Goal: Communication & Community: Answer question/provide support

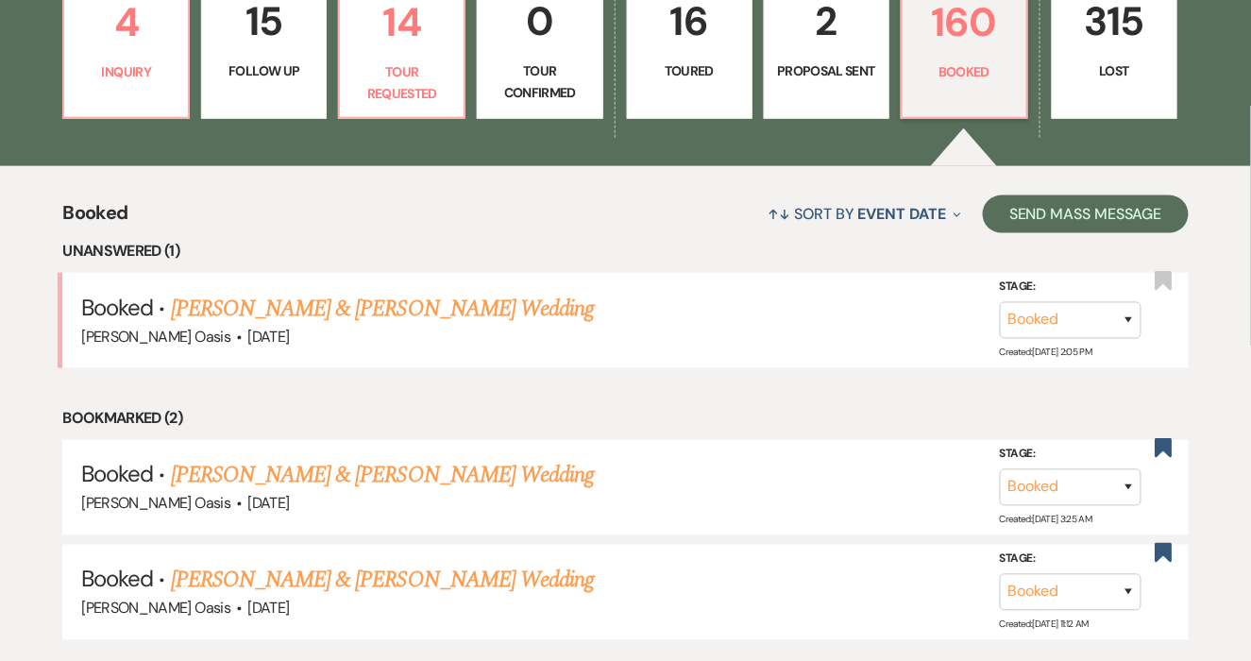
scroll to position [599, 0]
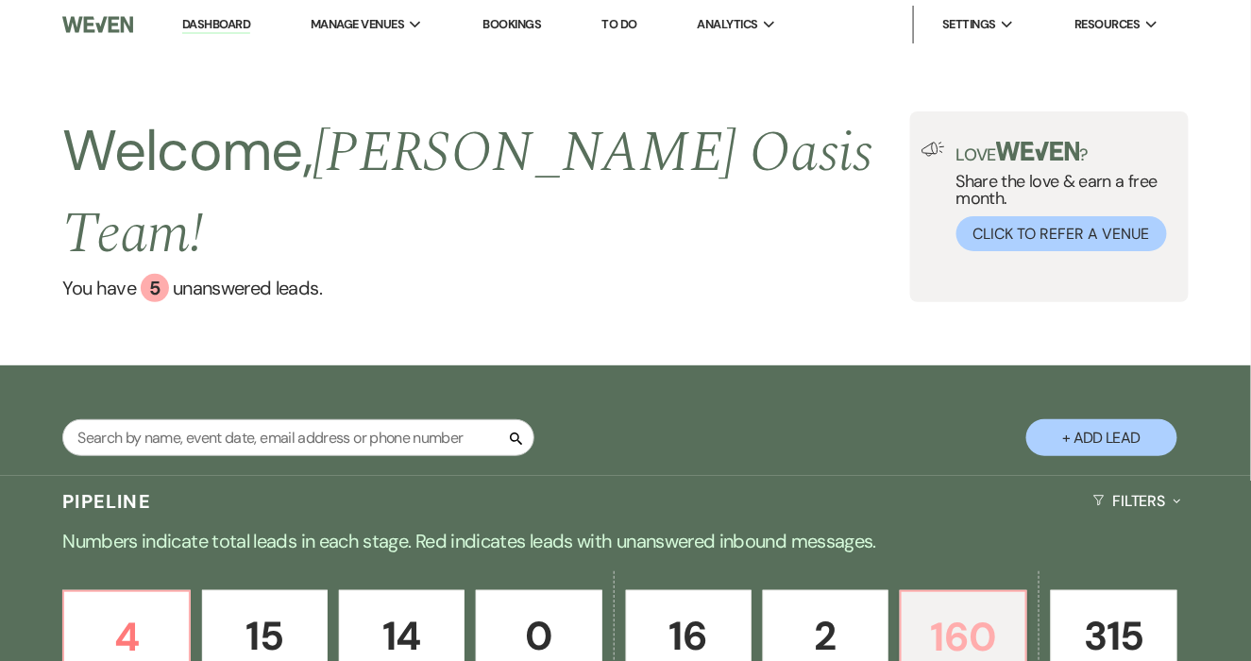
click at [982, 605] on p "160" at bounding box center [963, 636] width 101 height 63
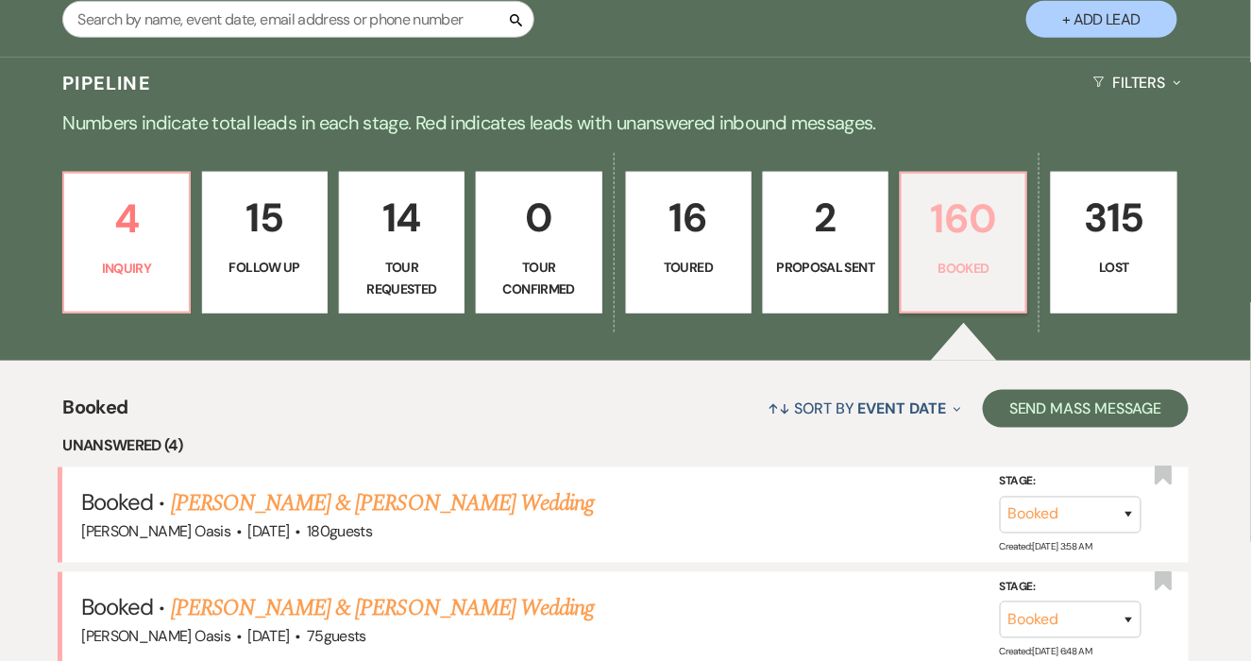
scroll to position [459, 0]
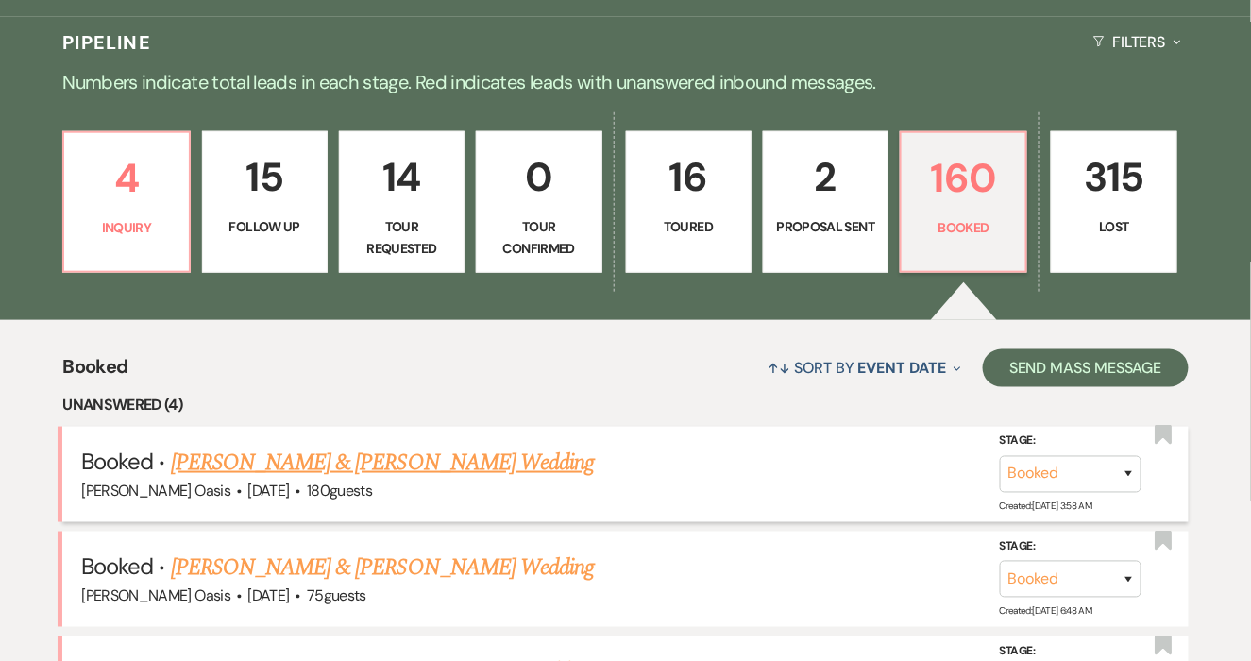
click at [418, 446] on link "[PERSON_NAME] & [PERSON_NAME] Wedding" at bounding box center [382, 463] width 423 height 34
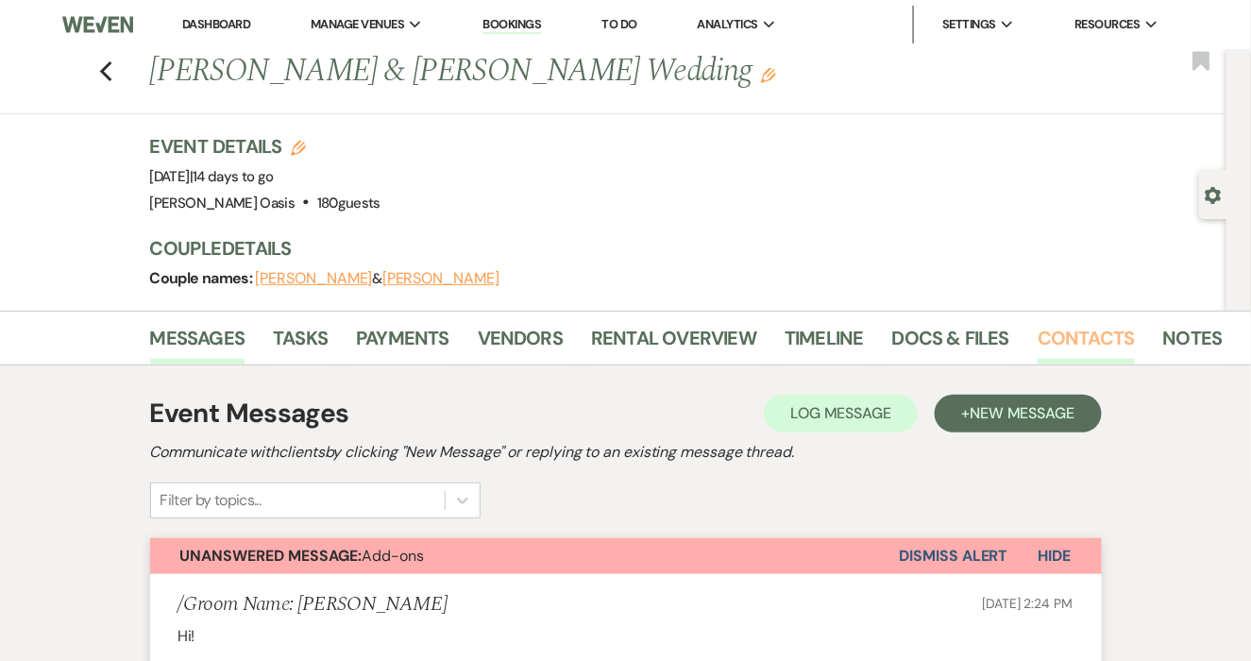
click at [1056, 340] on link "Contacts" at bounding box center [1086, 344] width 97 height 42
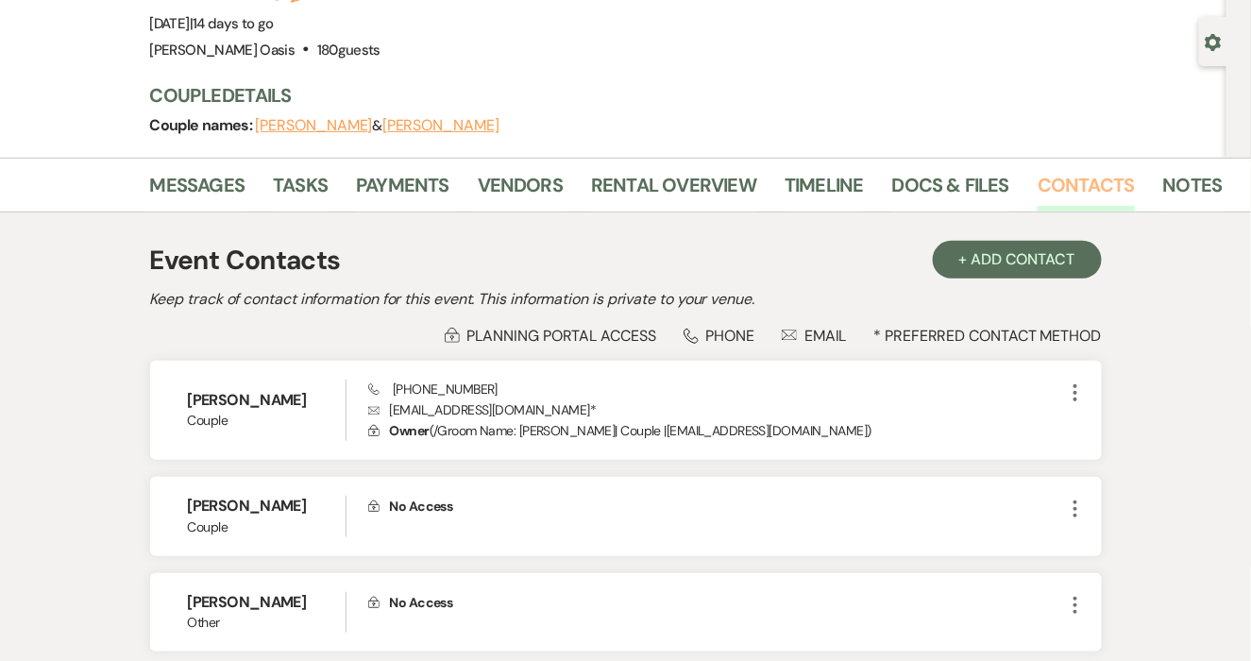
scroll to position [149, 0]
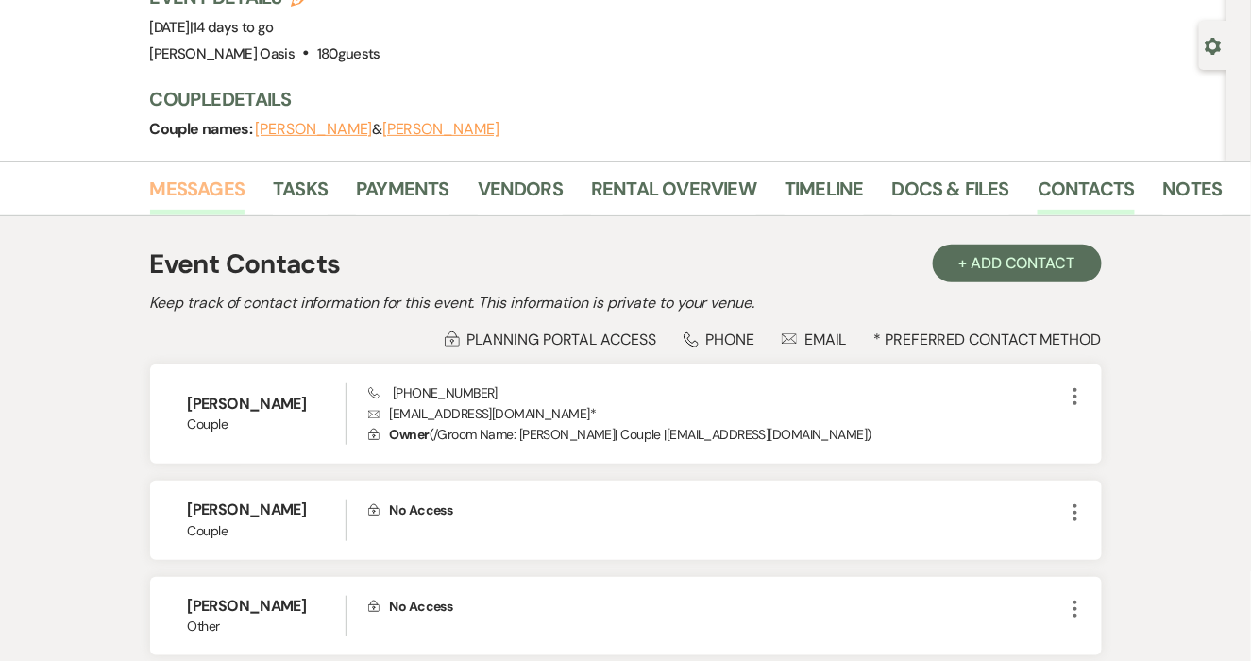
click at [217, 197] on link "Messages" at bounding box center [197, 195] width 95 height 42
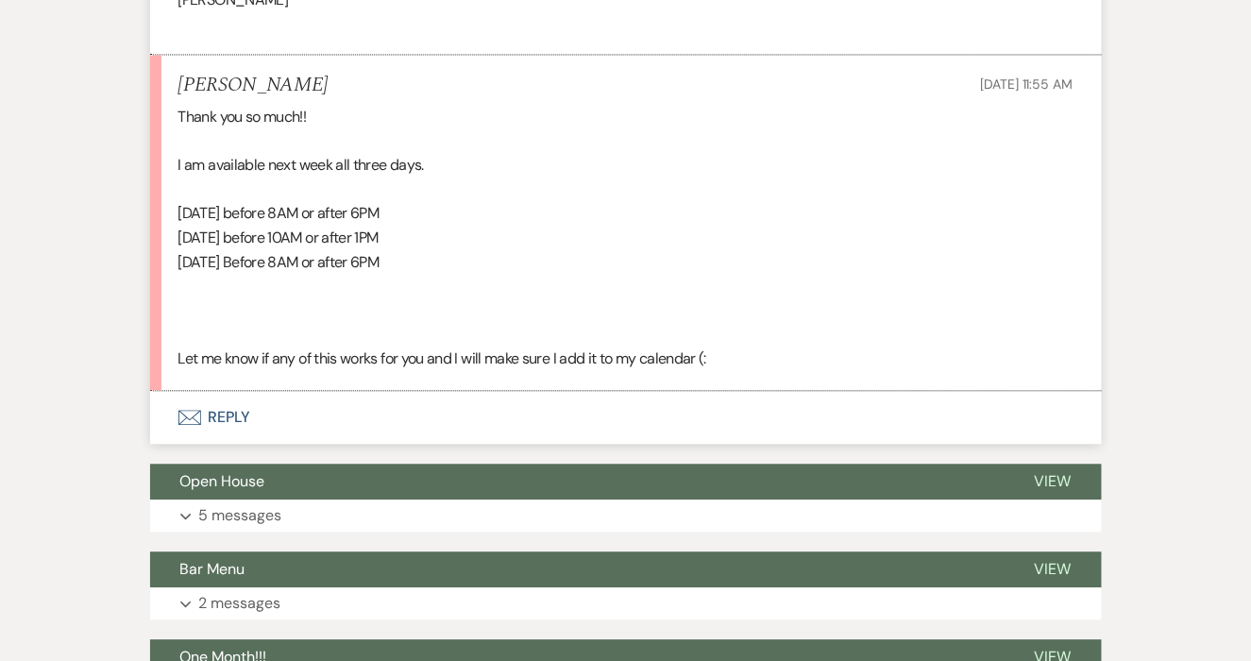
scroll to position [1037, 0]
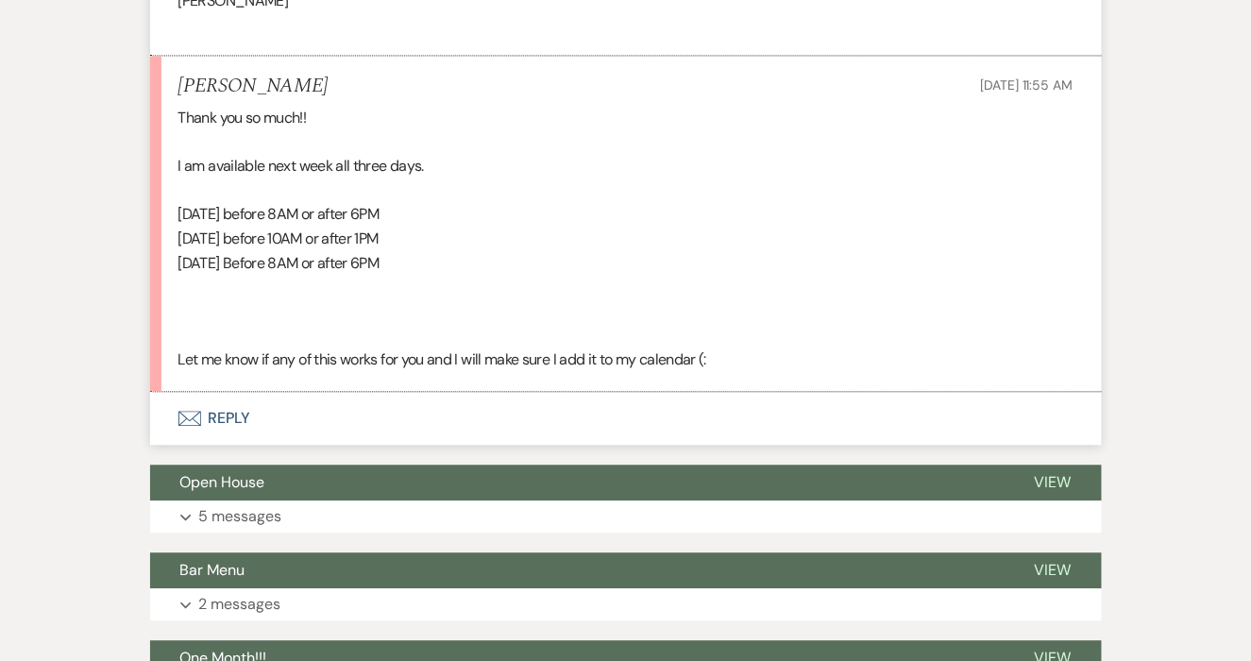
click at [312, 410] on button "Envelope Reply" at bounding box center [626, 419] width 952 height 53
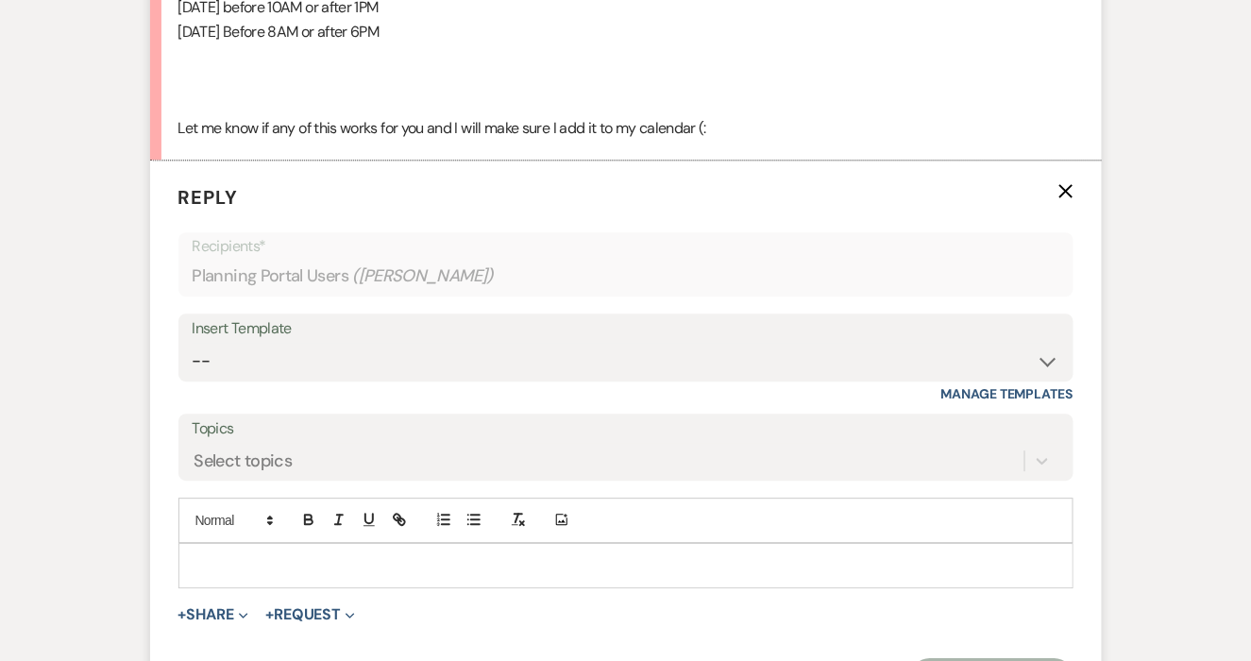
scroll to position [1293, 0]
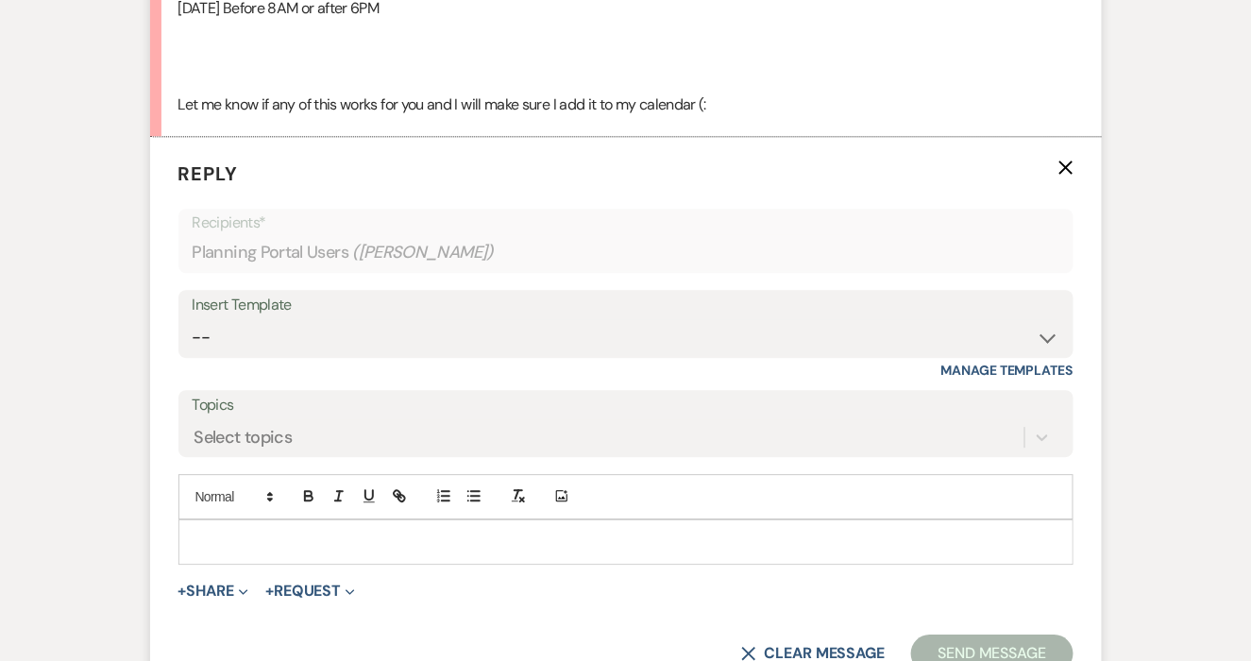
click at [318, 532] on p at bounding box center [626, 542] width 865 height 21
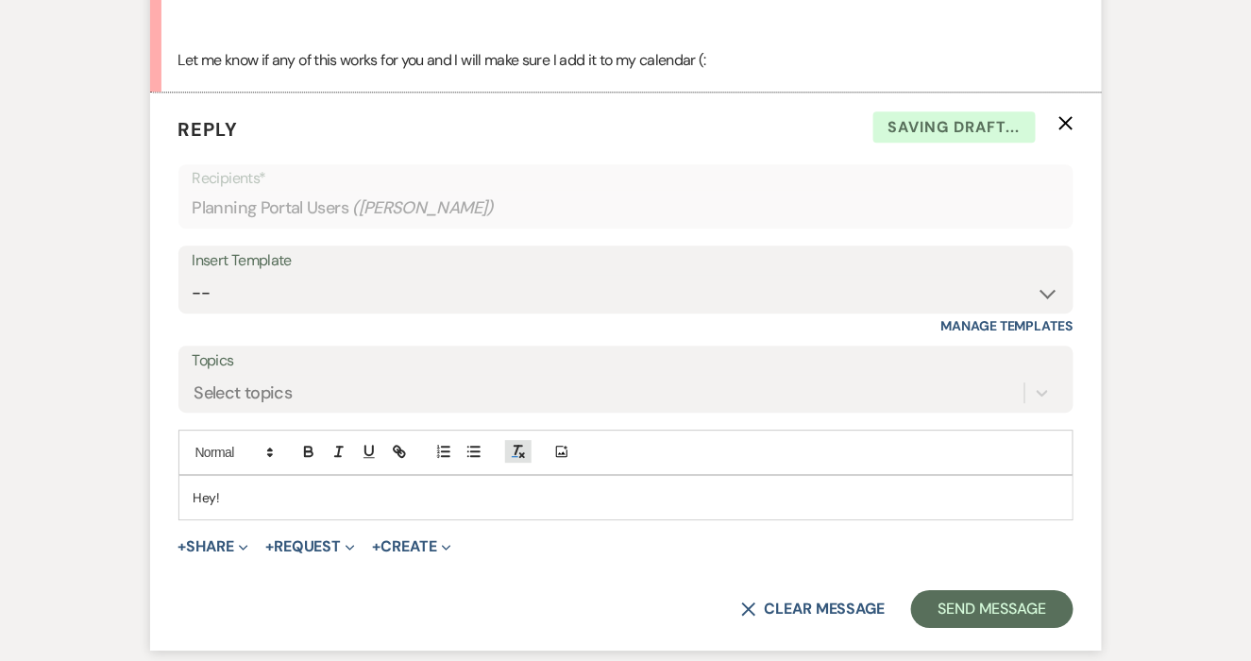
scroll to position [1430, 0]
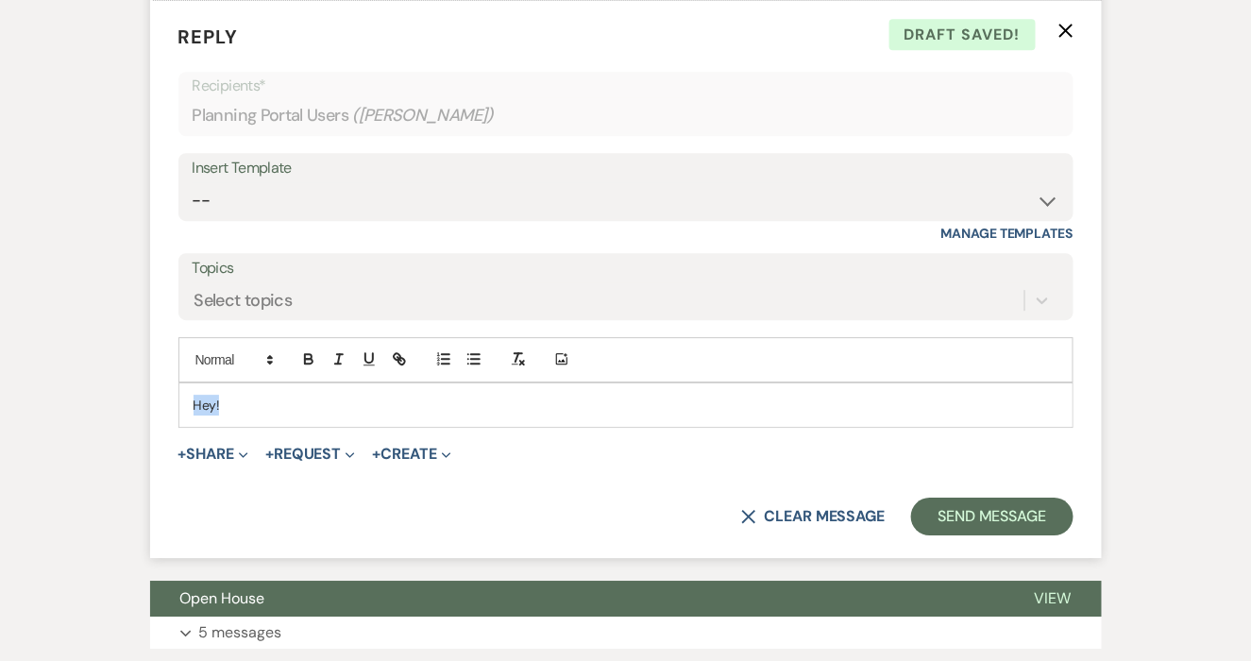
drag, startPoint x: 244, startPoint y: 408, endPoint x: 134, endPoint y: 398, distance: 110.0
click at [134, 398] on div "Event Messages Log Log Message + New Message Communicate with clients by clicki…" at bounding box center [626, 555] width 1077 height 3239
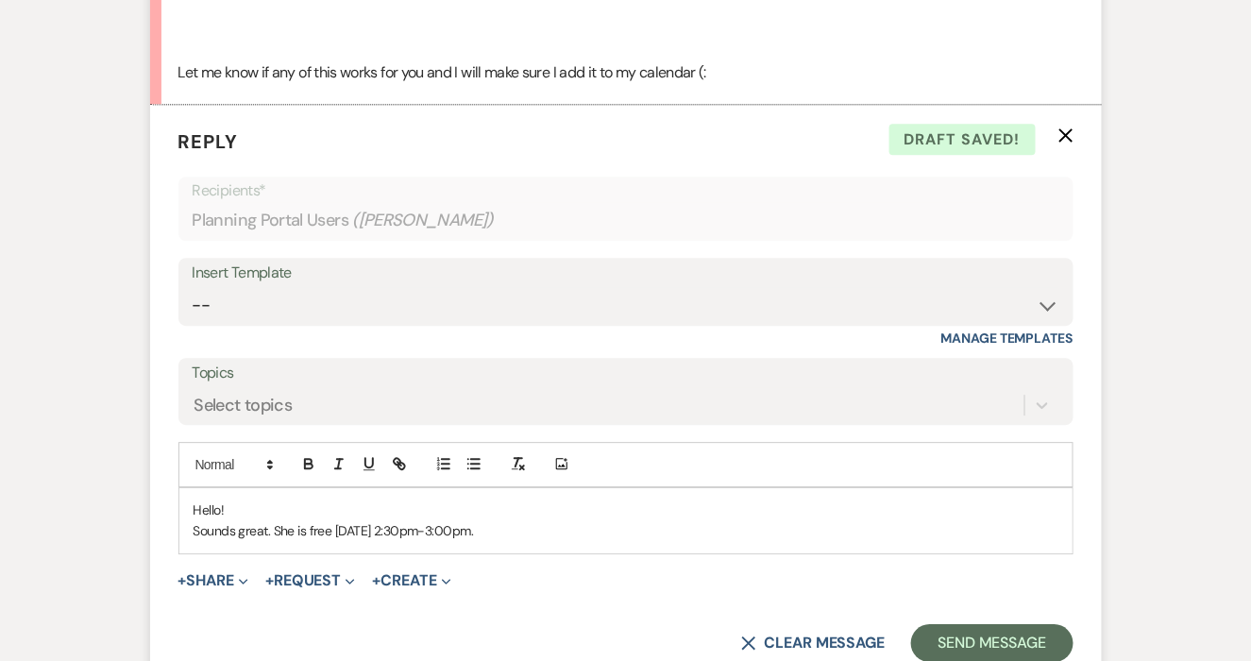
scroll to position [1415, 0]
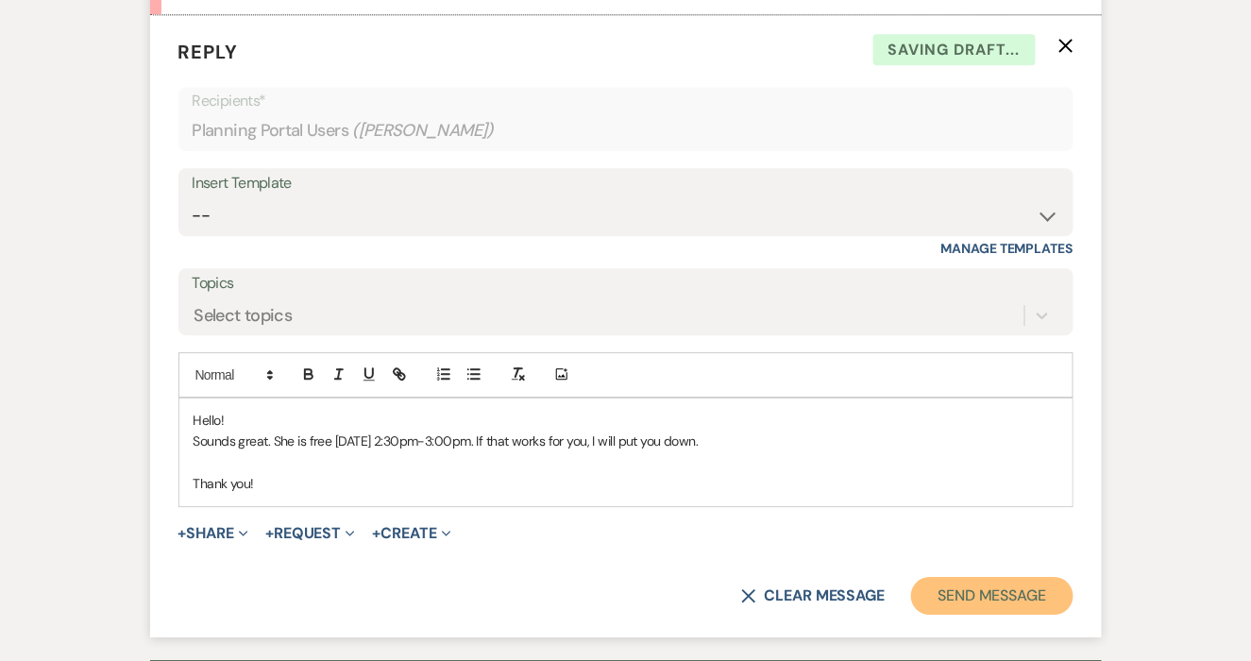
click at [961, 586] on button "Send Message" at bounding box center [992, 596] width 162 height 38
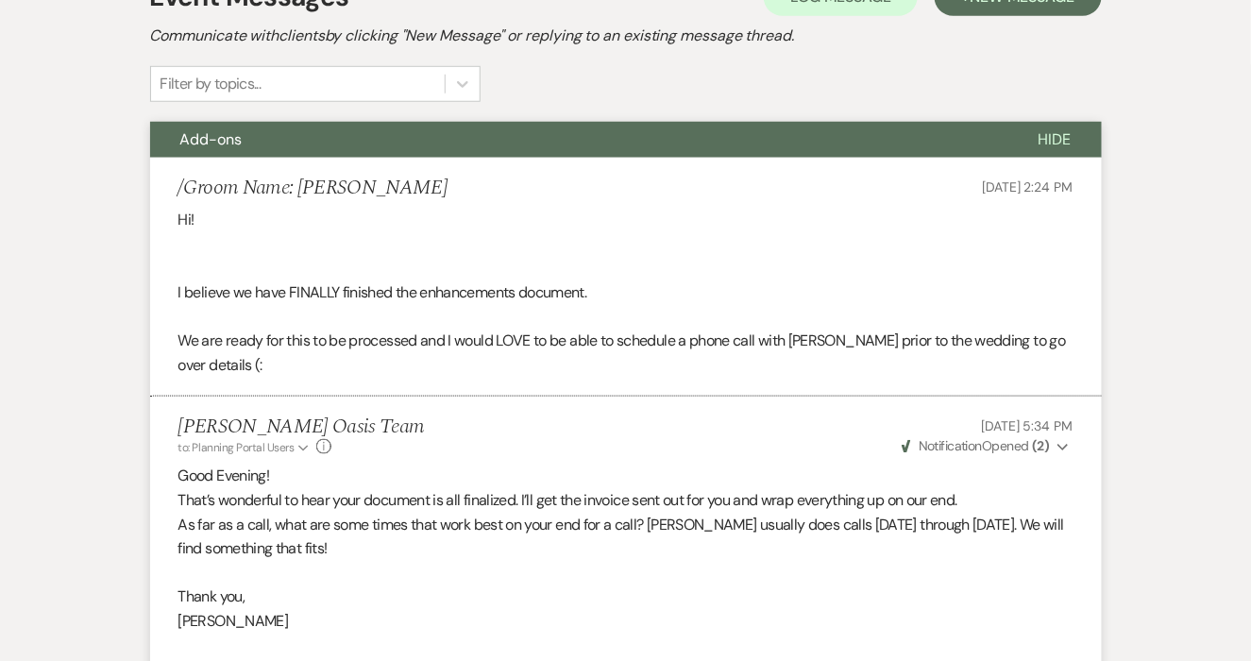
scroll to position [0, 0]
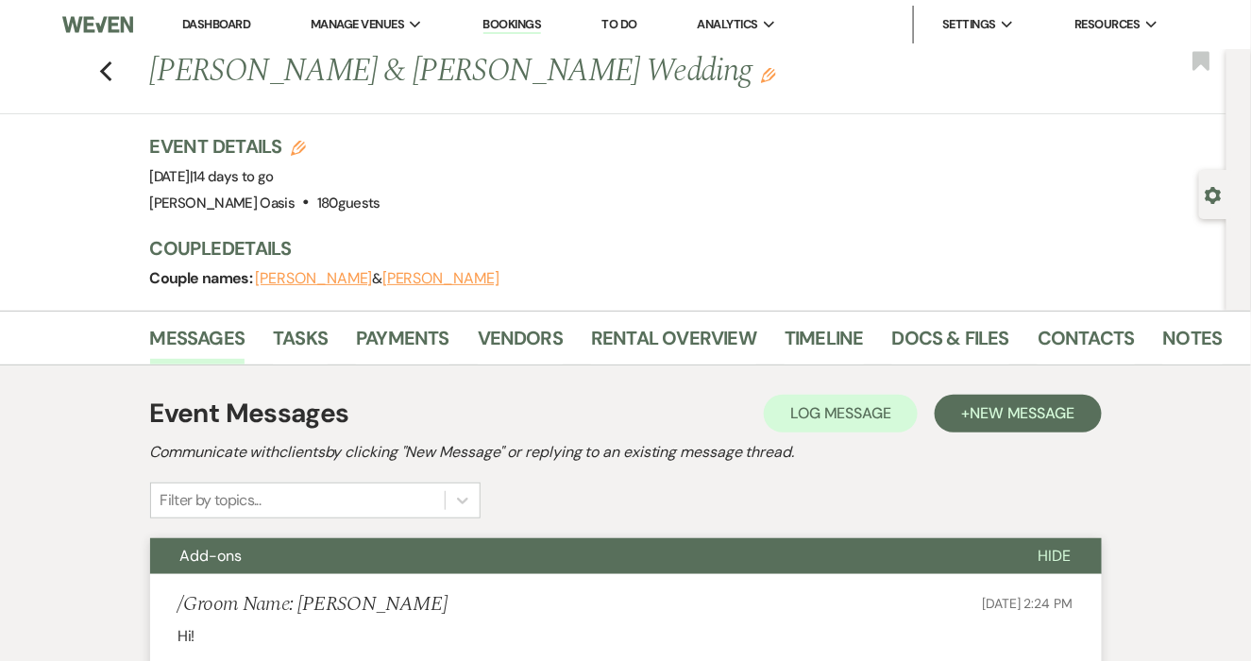
click at [250, 26] on link "Dashboard" at bounding box center [216, 24] width 68 height 16
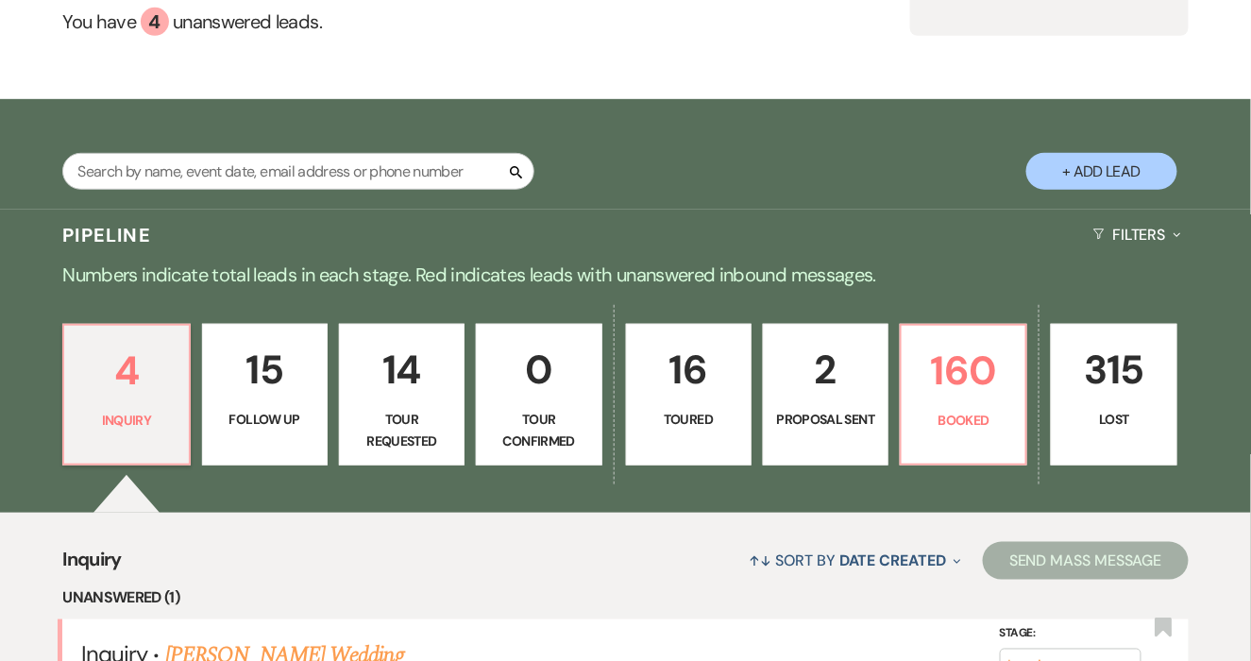
scroll to position [274, 0]
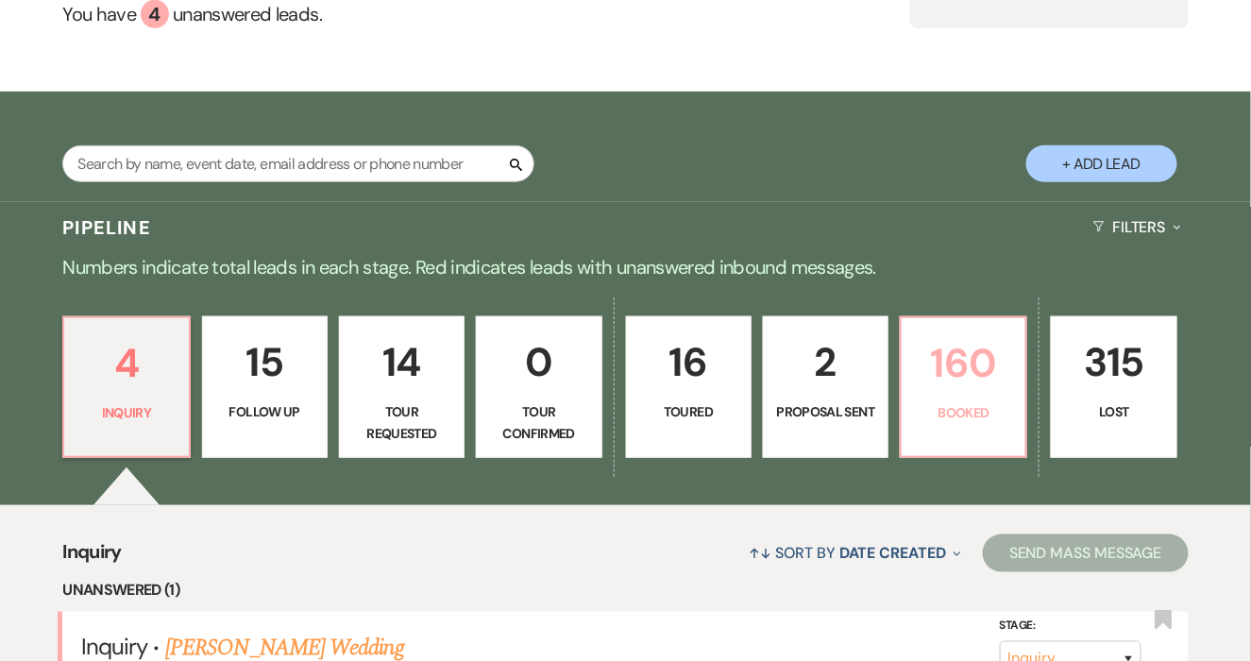
click at [935, 348] on p "160" at bounding box center [963, 363] width 101 height 63
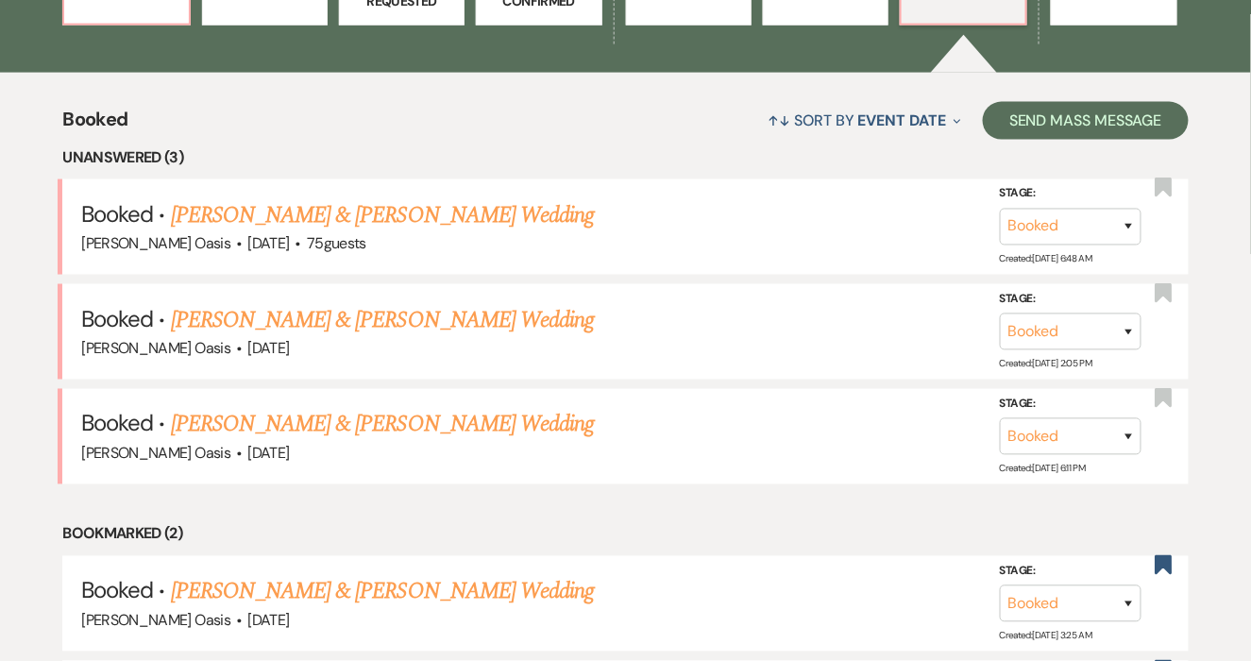
scroll to position [707, 0]
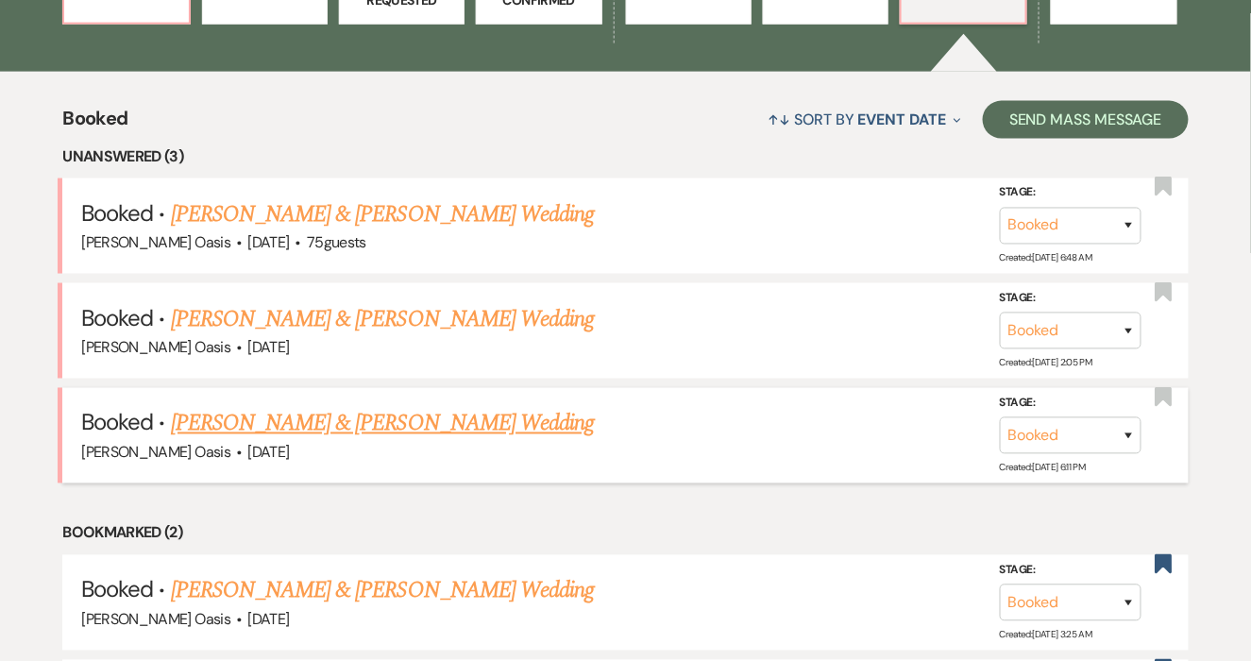
click at [420, 407] on link "[PERSON_NAME] & [PERSON_NAME] Wedding" at bounding box center [382, 424] width 423 height 34
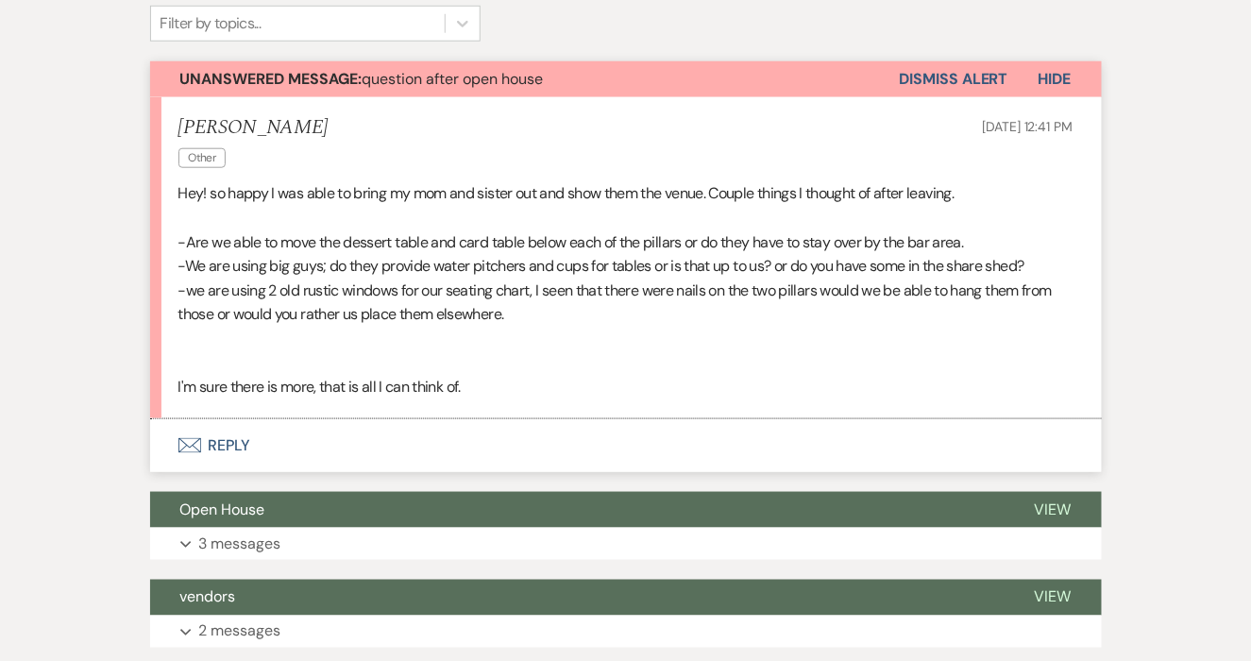
scroll to position [466, 0]
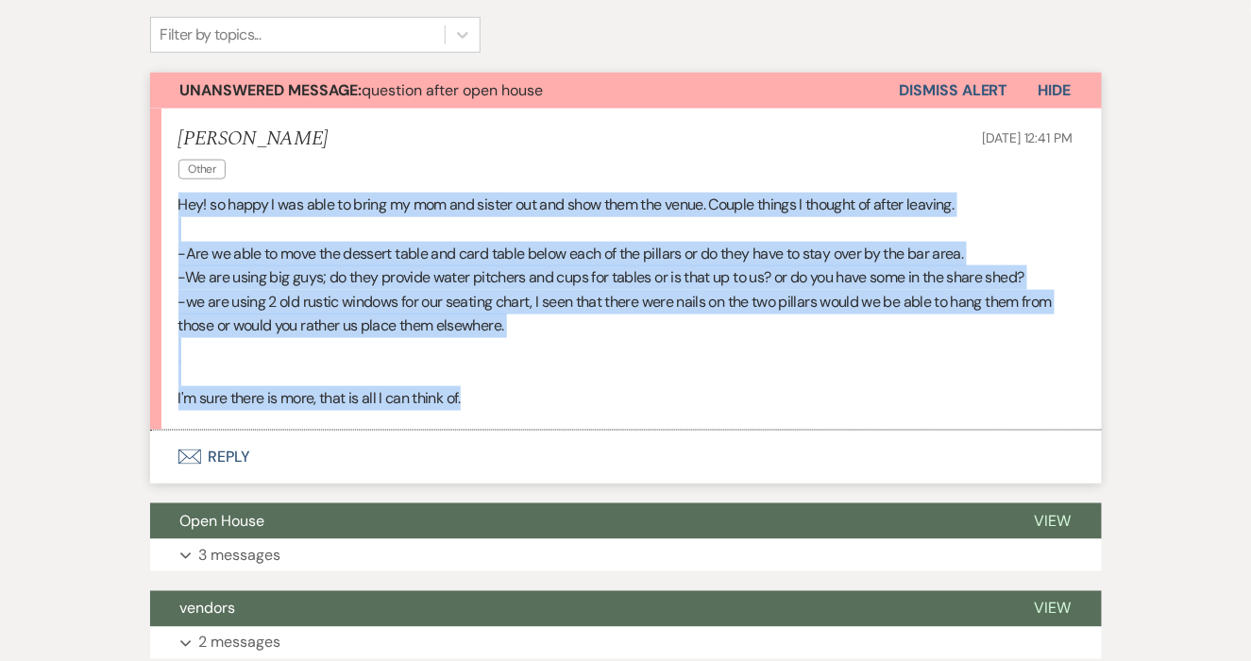
drag, startPoint x: 522, startPoint y: 408, endPoint x: 163, endPoint y: 203, distance: 413.3
click at [163, 203] on li "[PERSON_NAME] Other [DATE] 12:41 PM Hey! so happy I was able to bring my mom an…" at bounding box center [626, 269] width 952 height 321
copy div "Hey! so happy I was able to bring my mom and sister out and show them the venue…"
click at [223, 319] on p "-we are using 2 old rustic windows for our seating chart, I seen that there wer…" at bounding box center [626, 314] width 895 height 48
drag, startPoint x: 487, startPoint y: 398, endPoint x: 174, endPoint y: 206, distance: 367.5
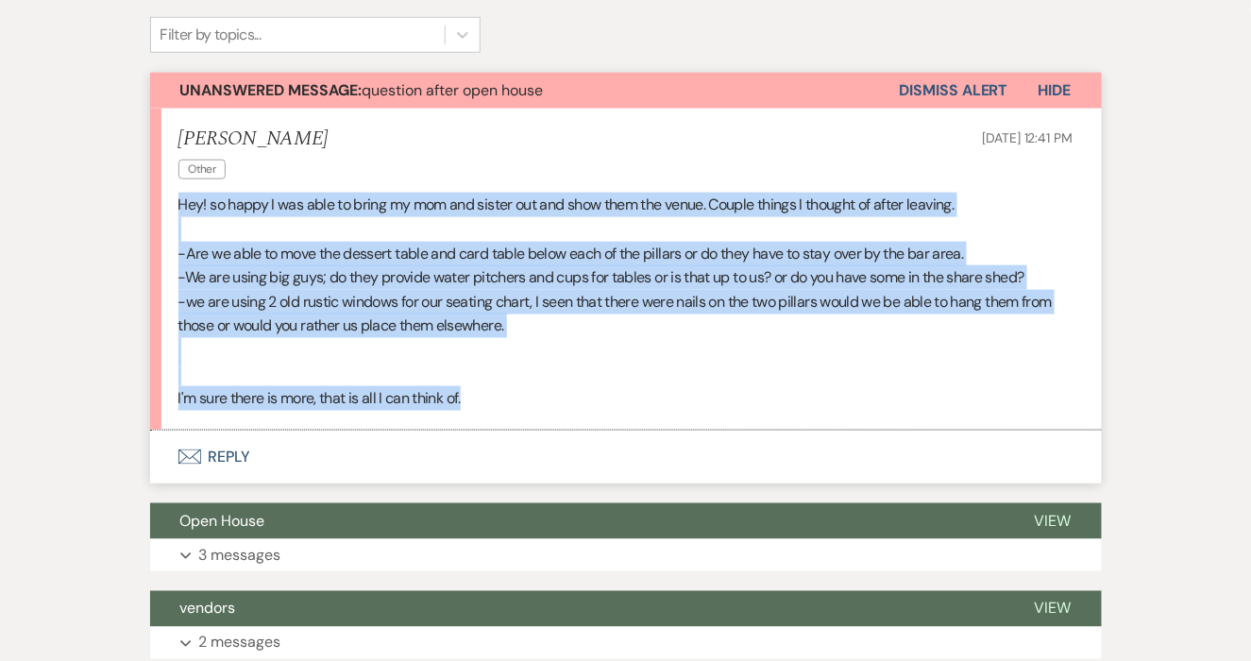
click at [174, 206] on li "[PERSON_NAME] Other [DATE] 12:41 PM Hey! so happy I was able to bring my mom an…" at bounding box center [626, 269] width 952 height 321
copy div "Hey! so happy I was able to bring my mom and sister out and show them the venue…"
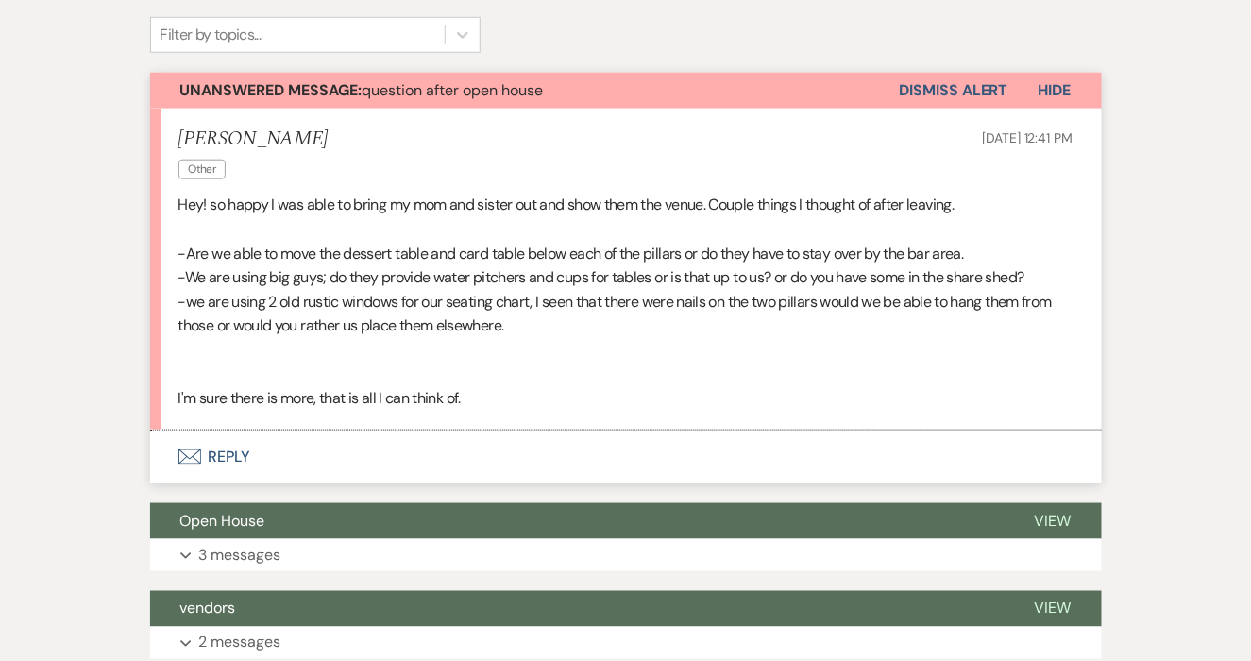
click at [634, 184] on div "[PERSON_NAME] Other [DATE] 12:41 PM" at bounding box center [626, 157] width 895 height 58
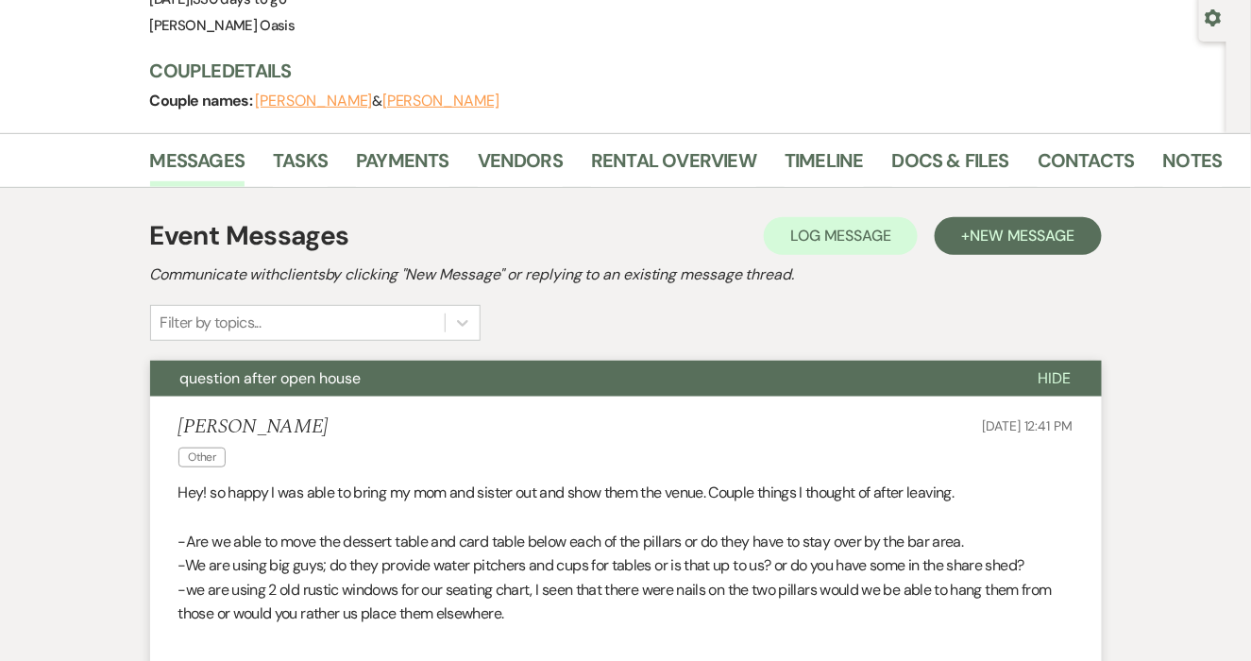
scroll to position [0, 0]
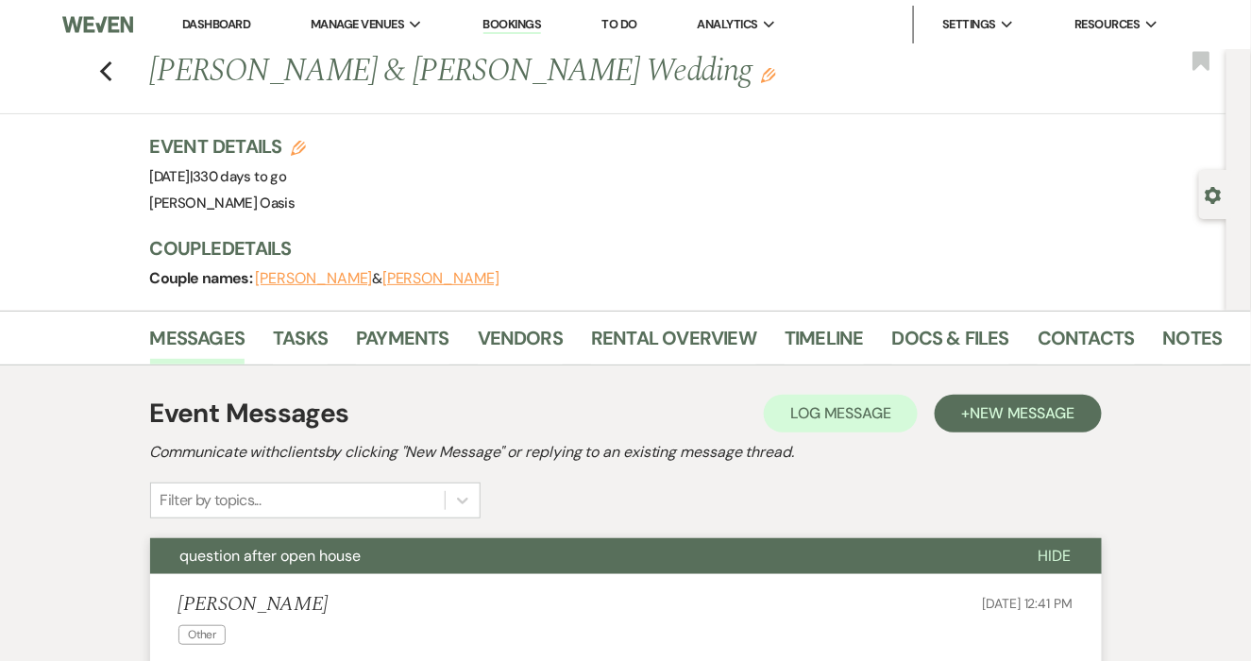
click at [206, 26] on link "Dashboard" at bounding box center [216, 24] width 68 height 16
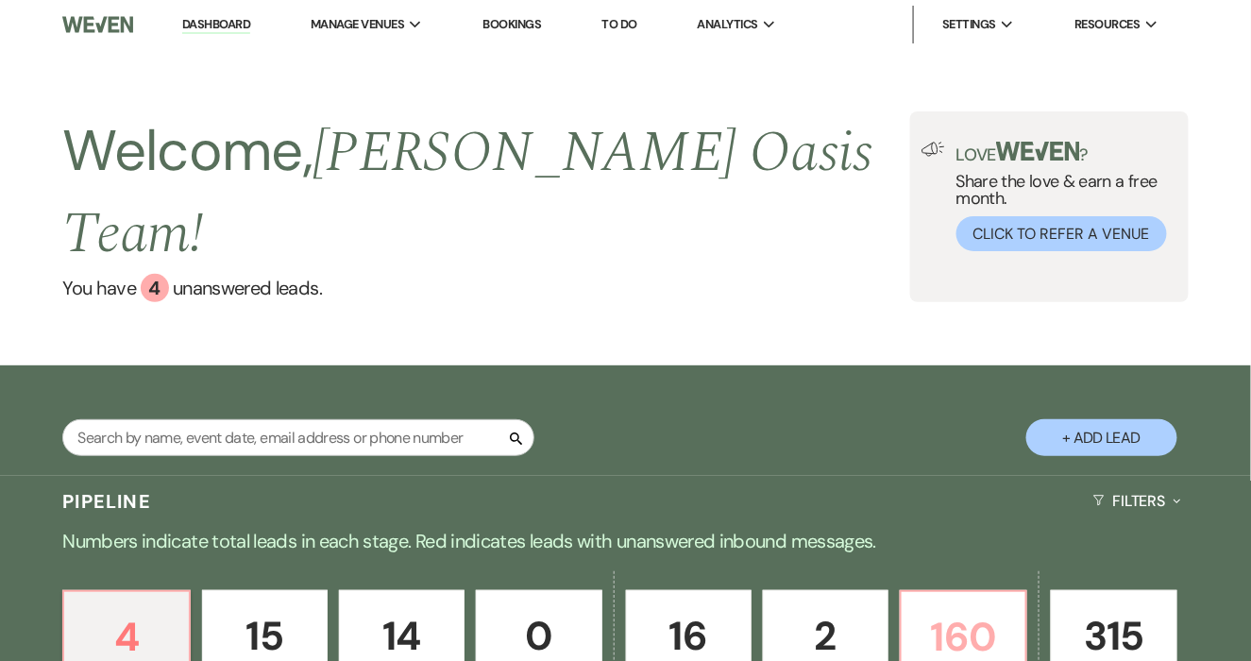
click at [982, 605] on p "160" at bounding box center [963, 636] width 101 height 63
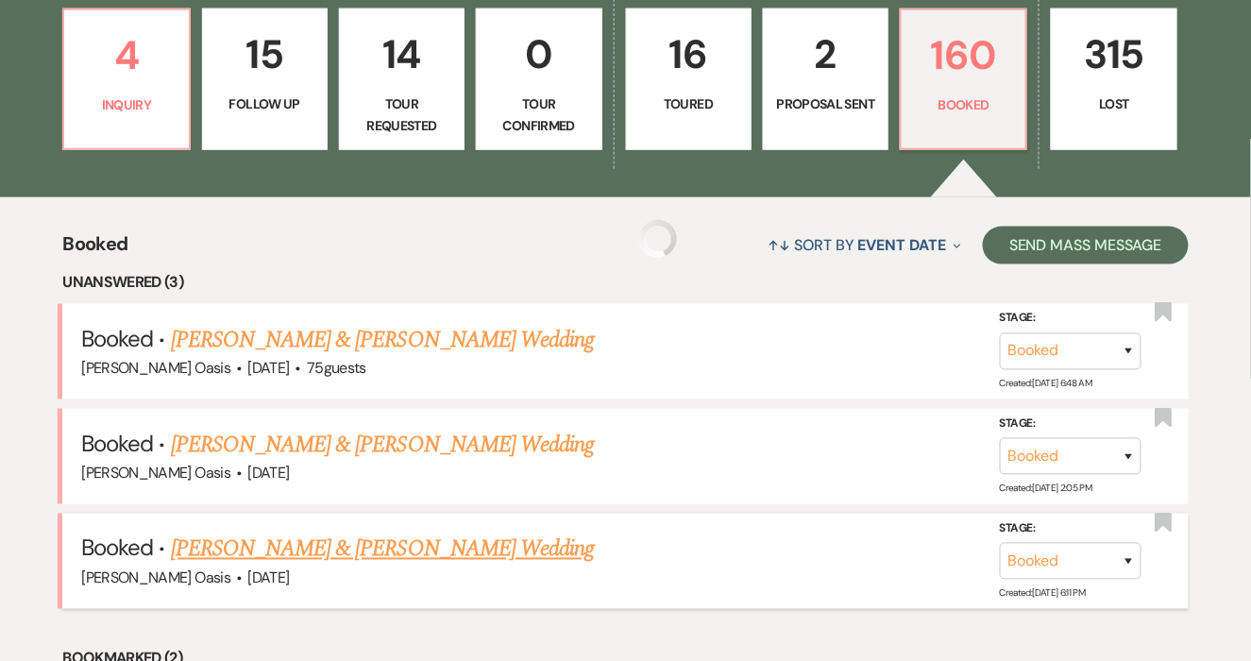
scroll to position [625, 0]
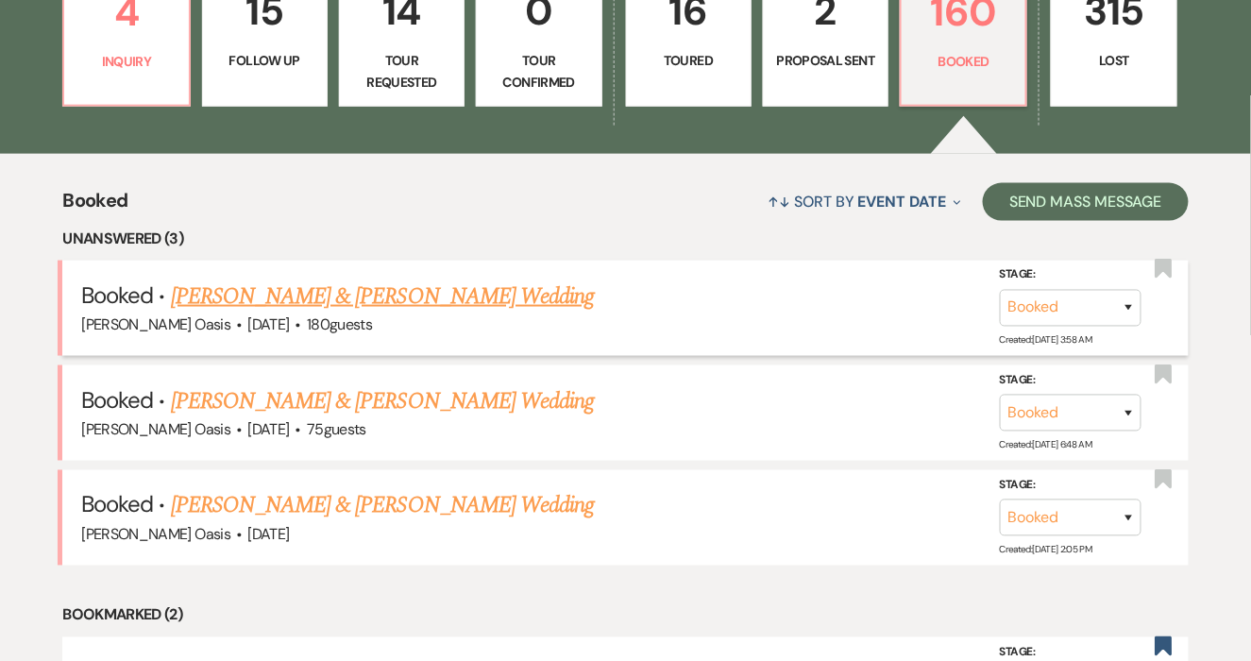
click at [384, 280] on link "[PERSON_NAME] & [PERSON_NAME] Wedding" at bounding box center [382, 297] width 423 height 34
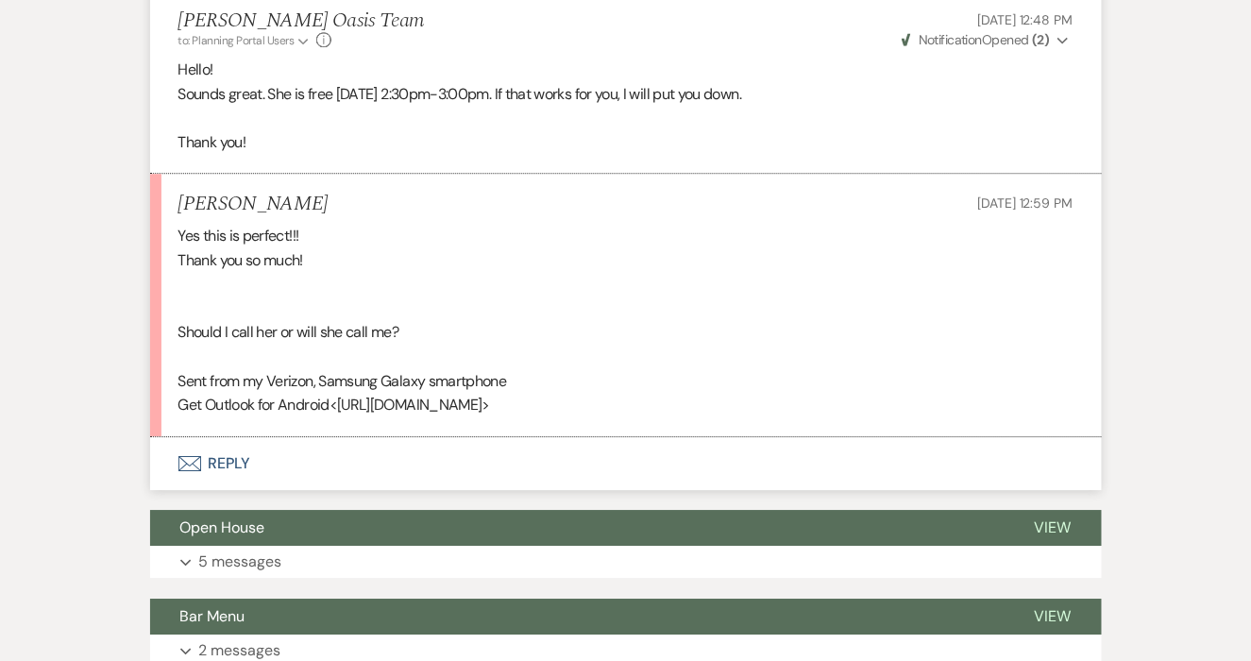
scroll to position [1473, 0]
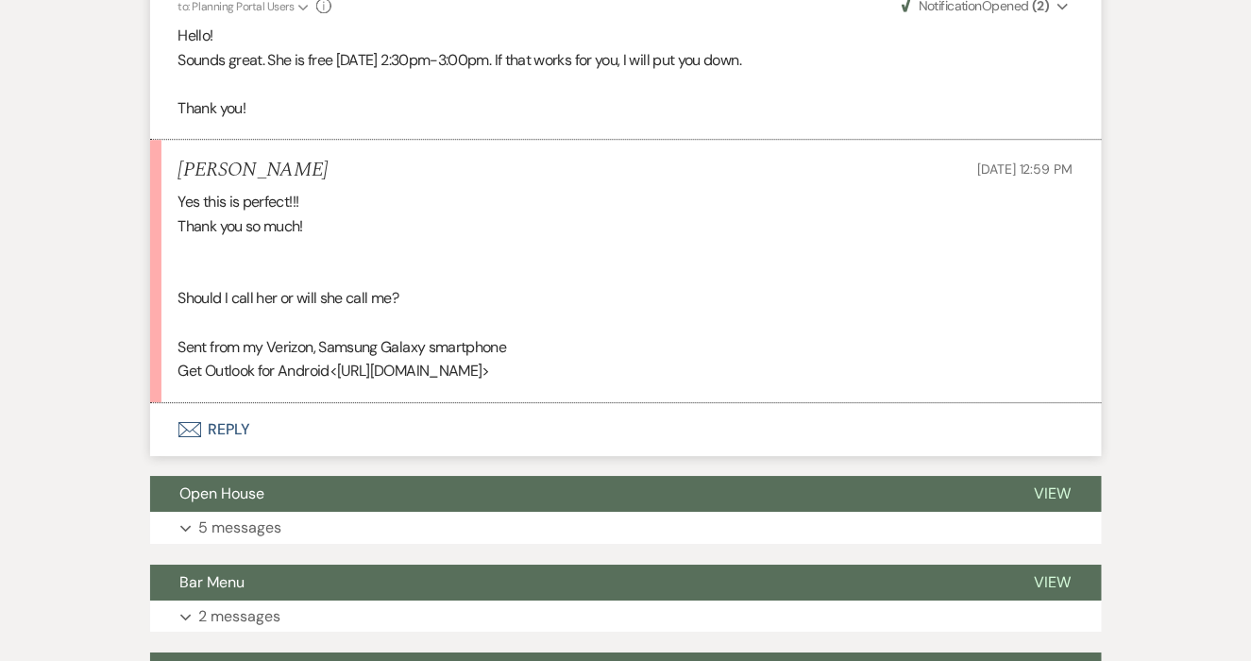
click at [331, 432] on button "Envelope Reply" at bounding box center [626, 429] width 952 height 53
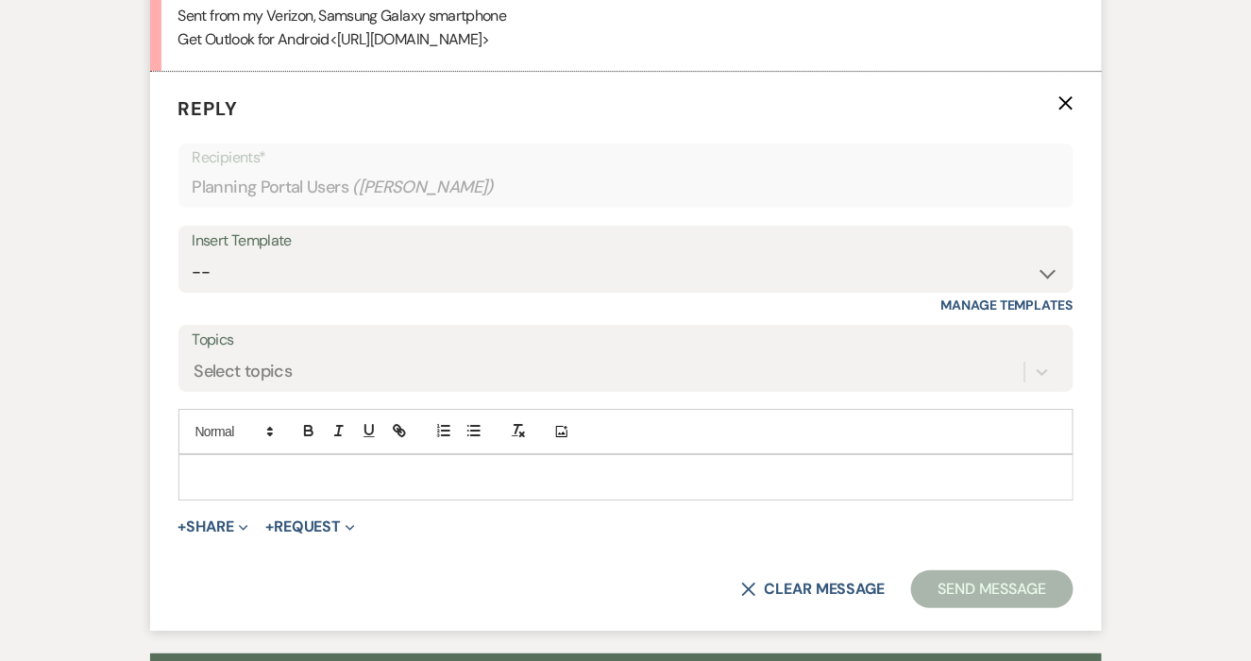
scroll to position [1824, 0]
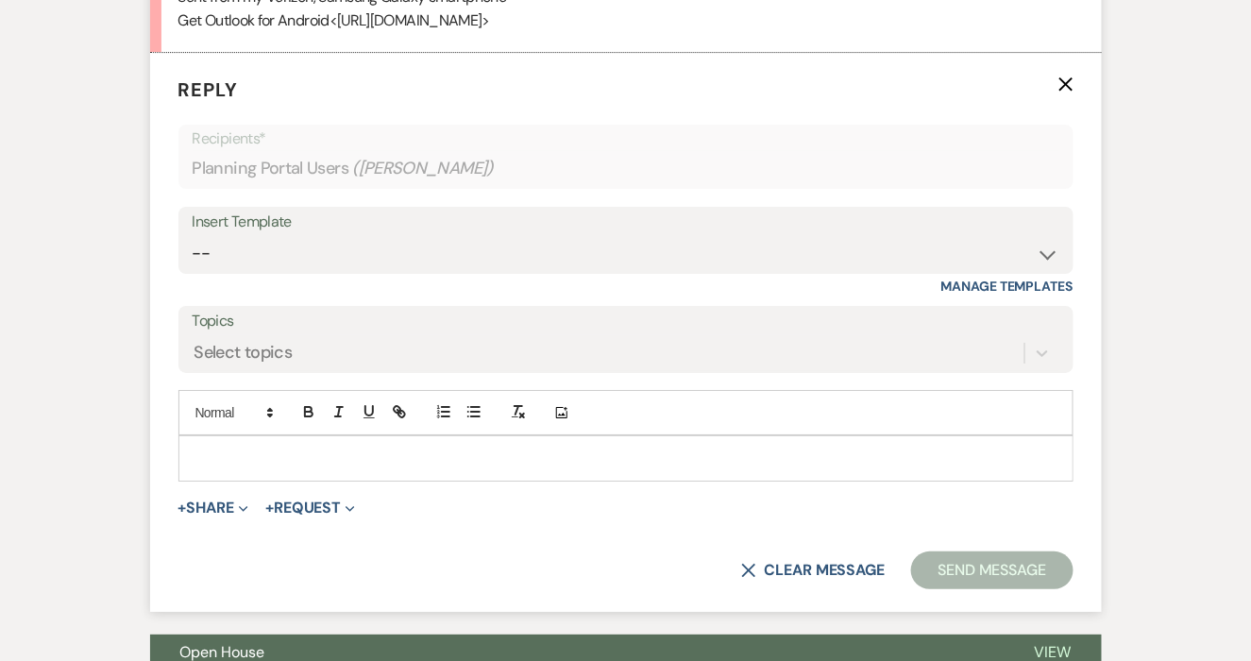
click at [333, 448] on p at bounding box center [626, 458] width 865 height 21
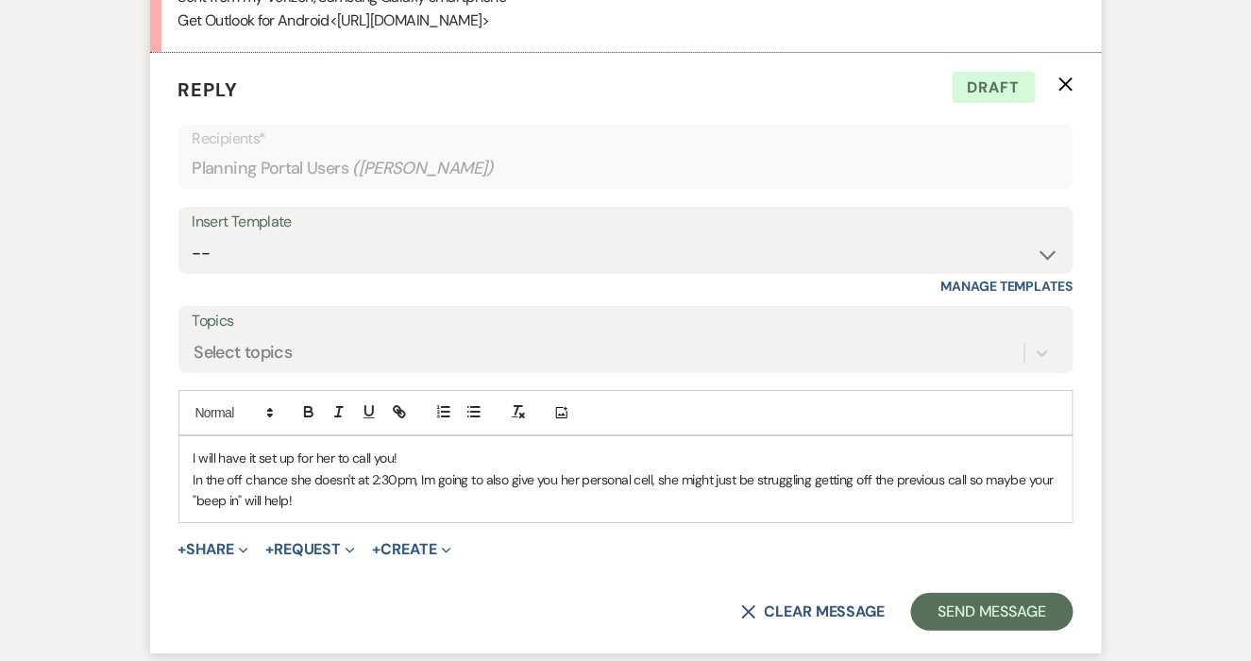
click at [358, 473] on p "In the off chance she doesn't at 2:30pm, Im going to also give you her personal…" at bounding box center [626, 490] width 865 height 43
click at [446, 481] on p "In the off chance she doesn't call at 2:30pm, Im going to also give you her per…" at bounding box center [626, 490] width 865 height 43
click at [482, 514] on div "I will have it set up for her to call you! In the off chance she doesn't call a…" at bounding box center [625, 479] width 893 height 86
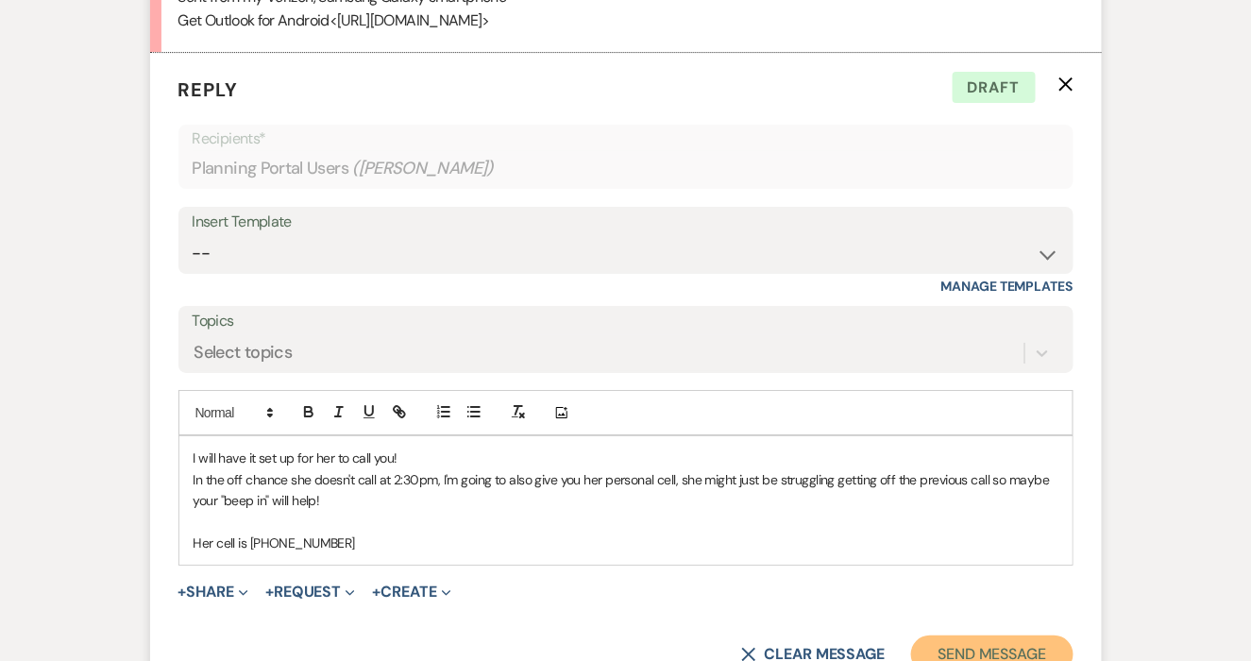
click at [1027, 645] on button "Send Message" at bounding box center [992, 655] width 162 height 38
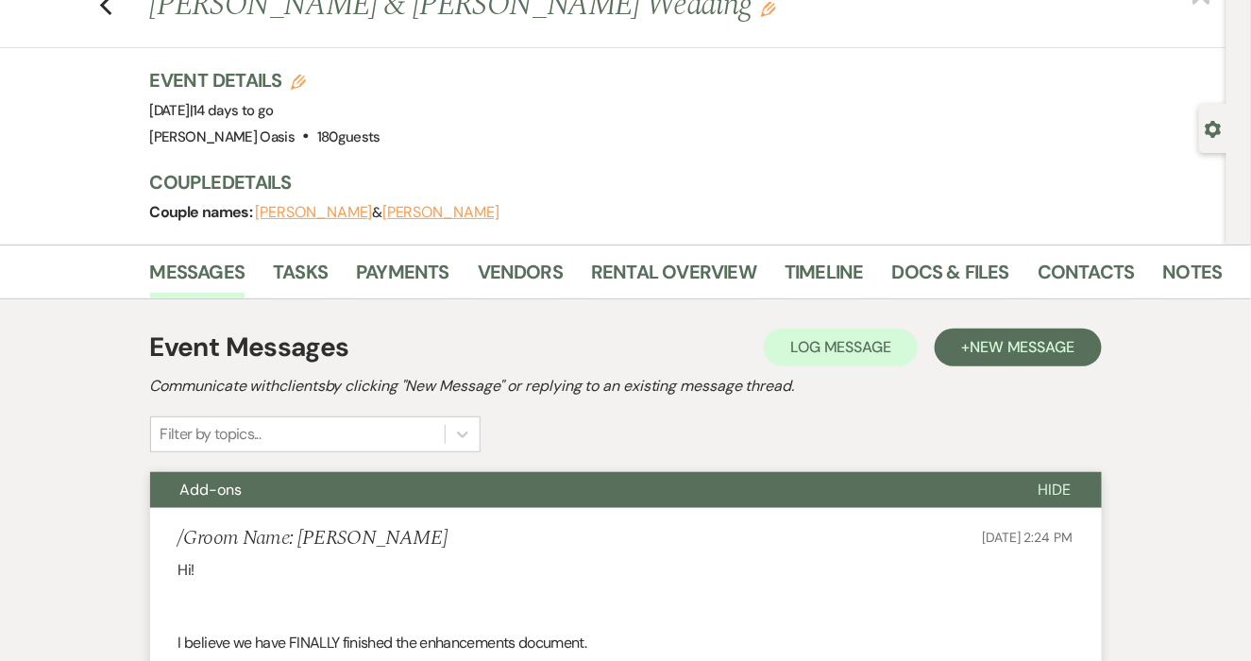
scroll to position [0, 0]
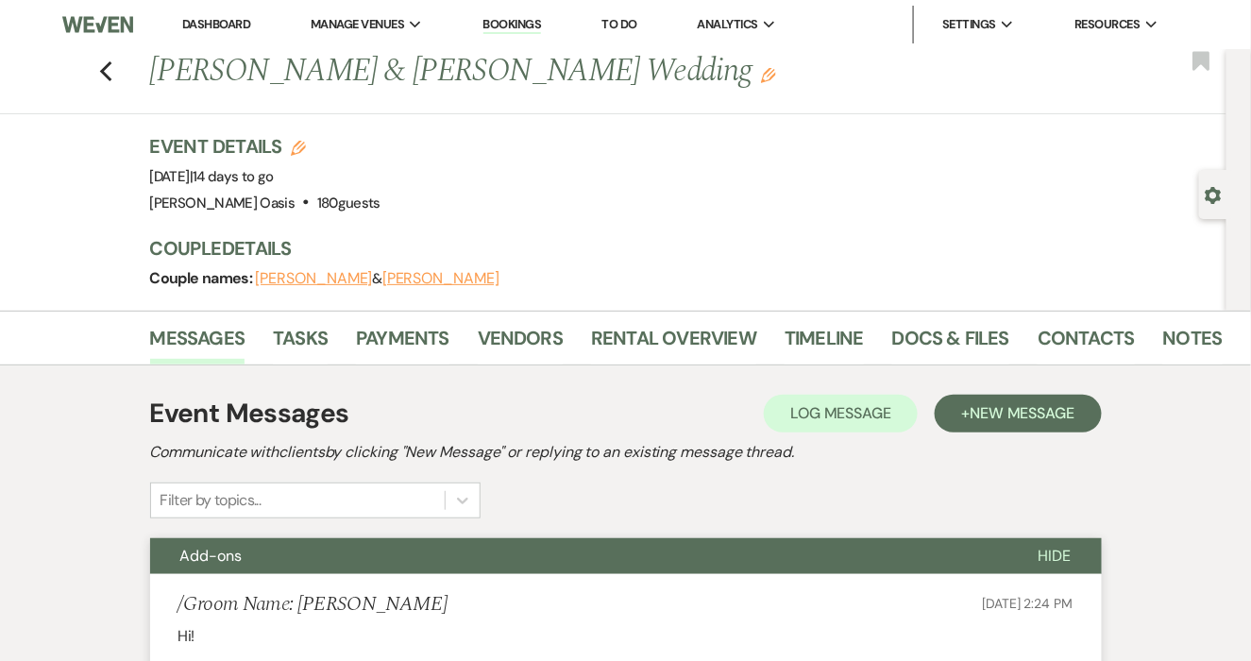
click at [239, 29] on link "Dashboard" at bounding box center [216, 24] width 68 height 16
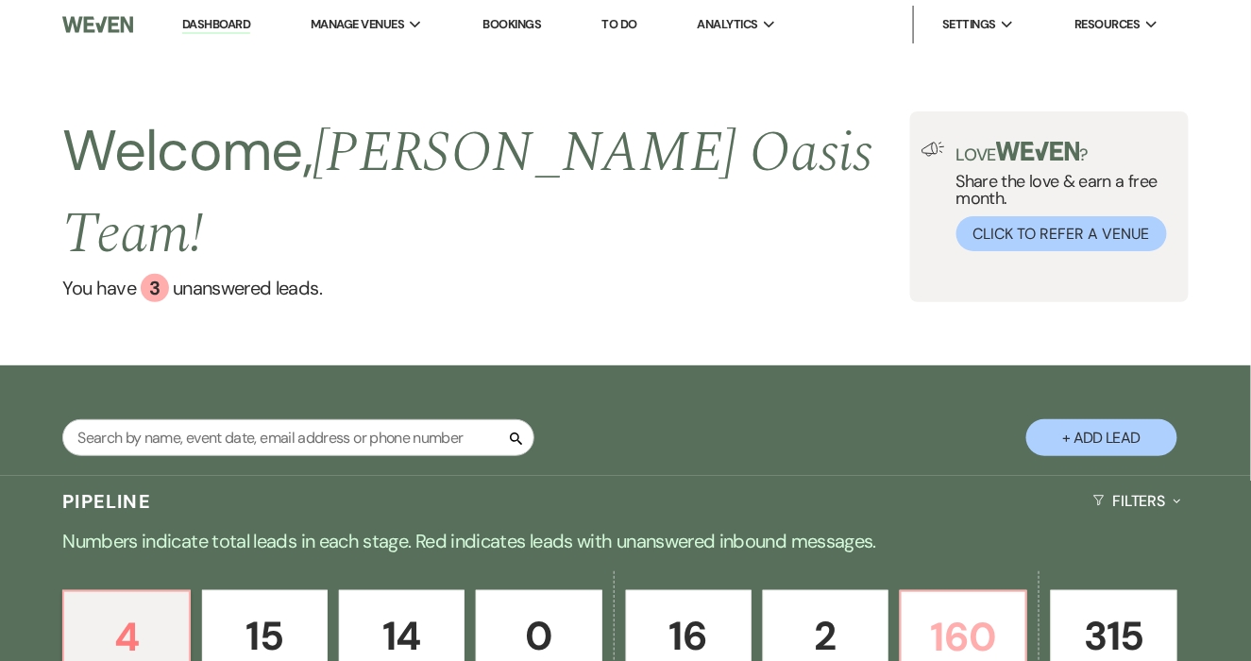
click at [972, 605] on p "160" at bounding box center [963, 636] width 101 height 63
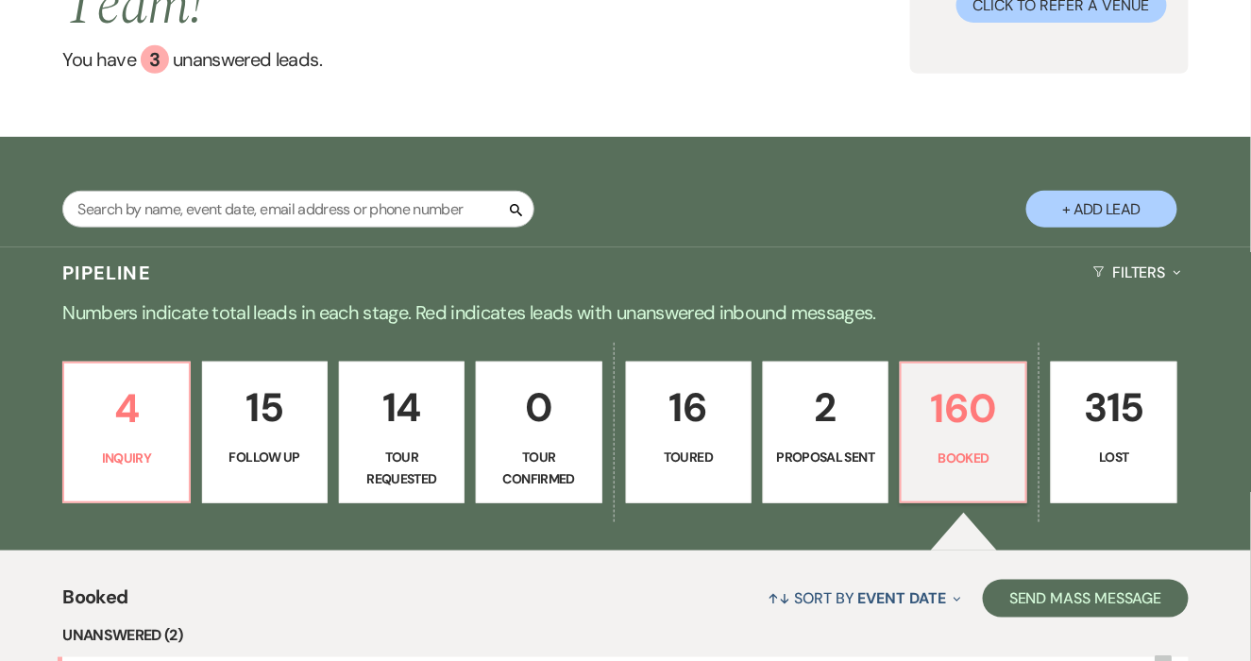
scroll to position [502, 0]
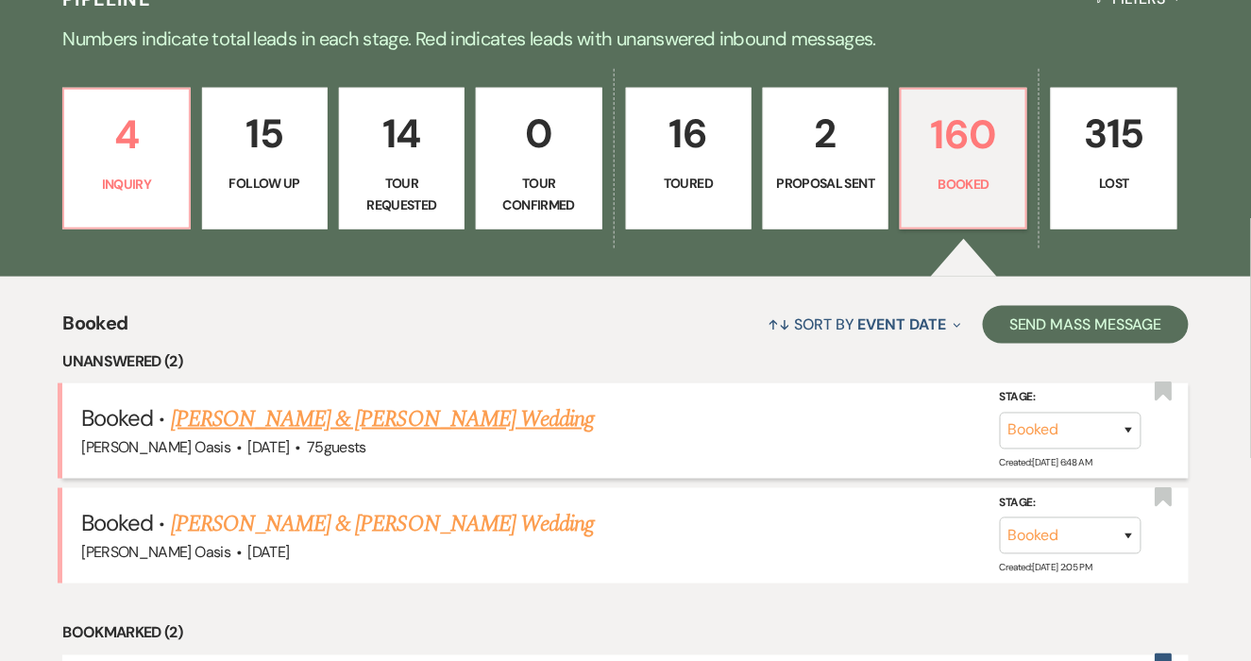
click at [408, 402] on link "[PERSON_NAME] & [PERSON_NAME] Wedding" at bounding box center [382, 419] width 423 height 34
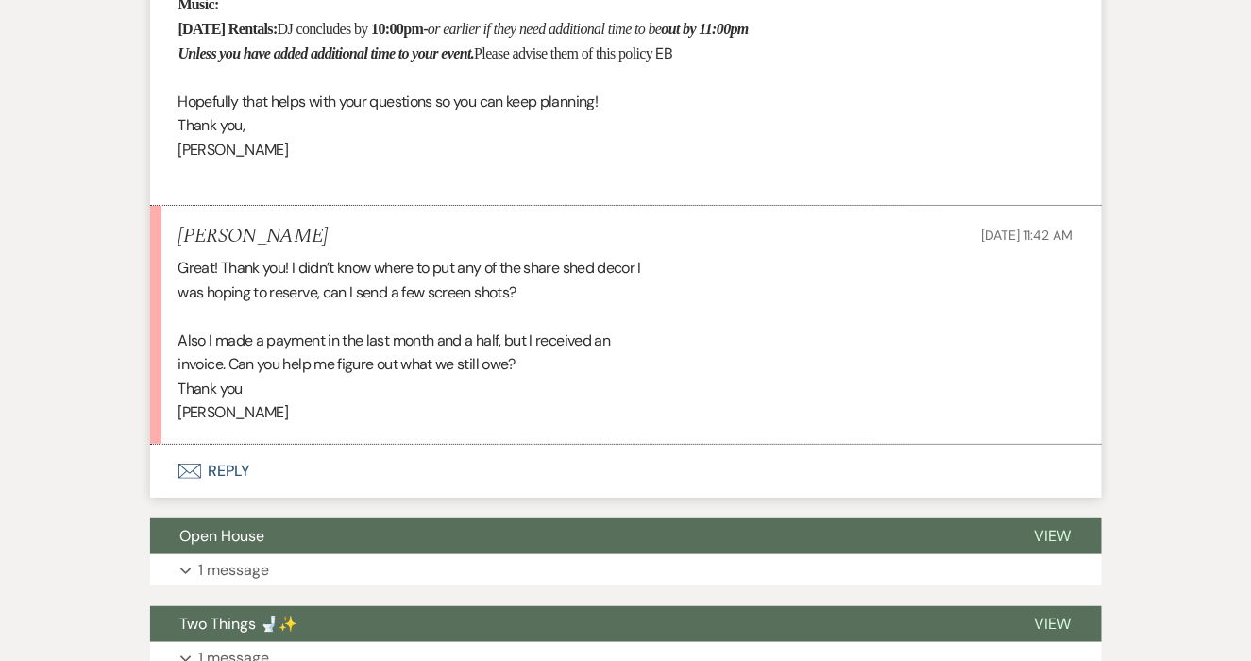
scroll to position [4086, 0]
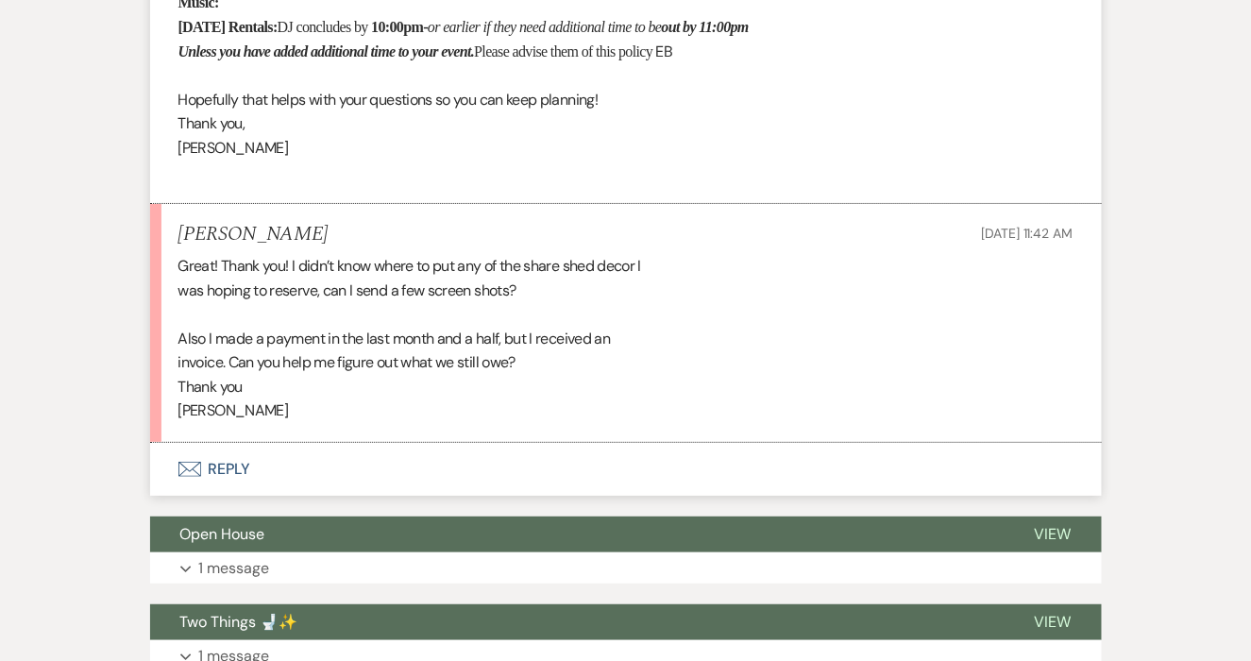
click at [210, 496] on button "Envelope Reply" at bounding box center [626, 469] width 952 height 53
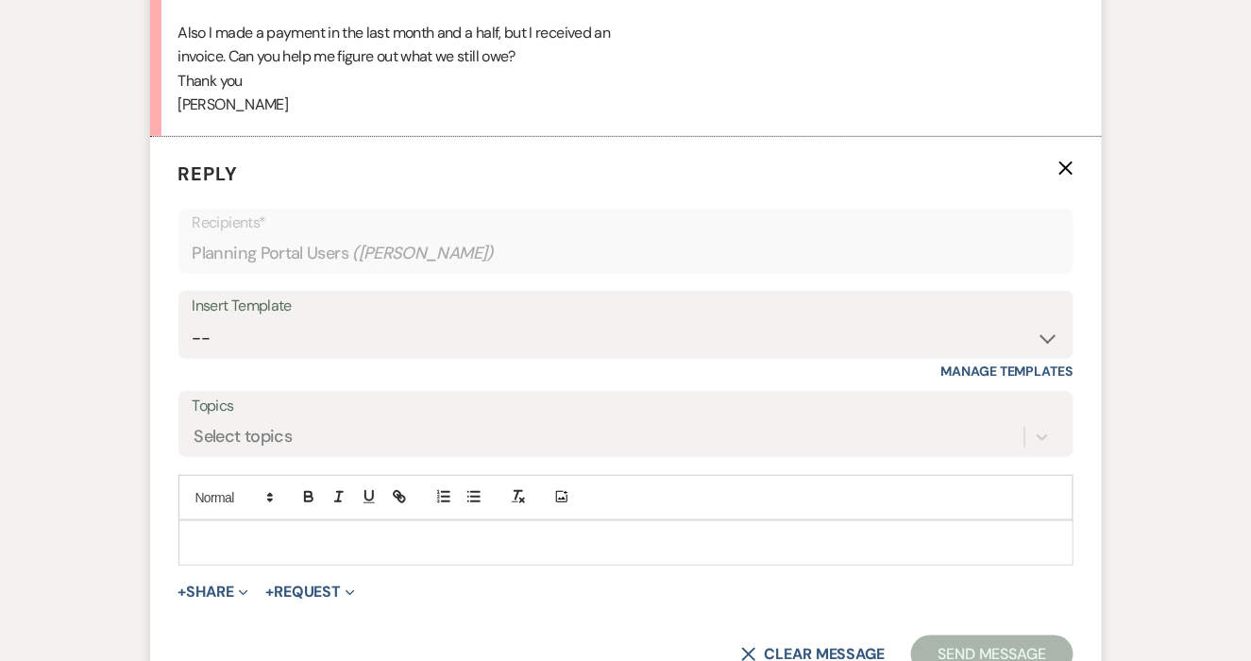
scroll to position [4394, 0]
click at [208, 563] on div at bounding box center [625, 540] width 893 height 43
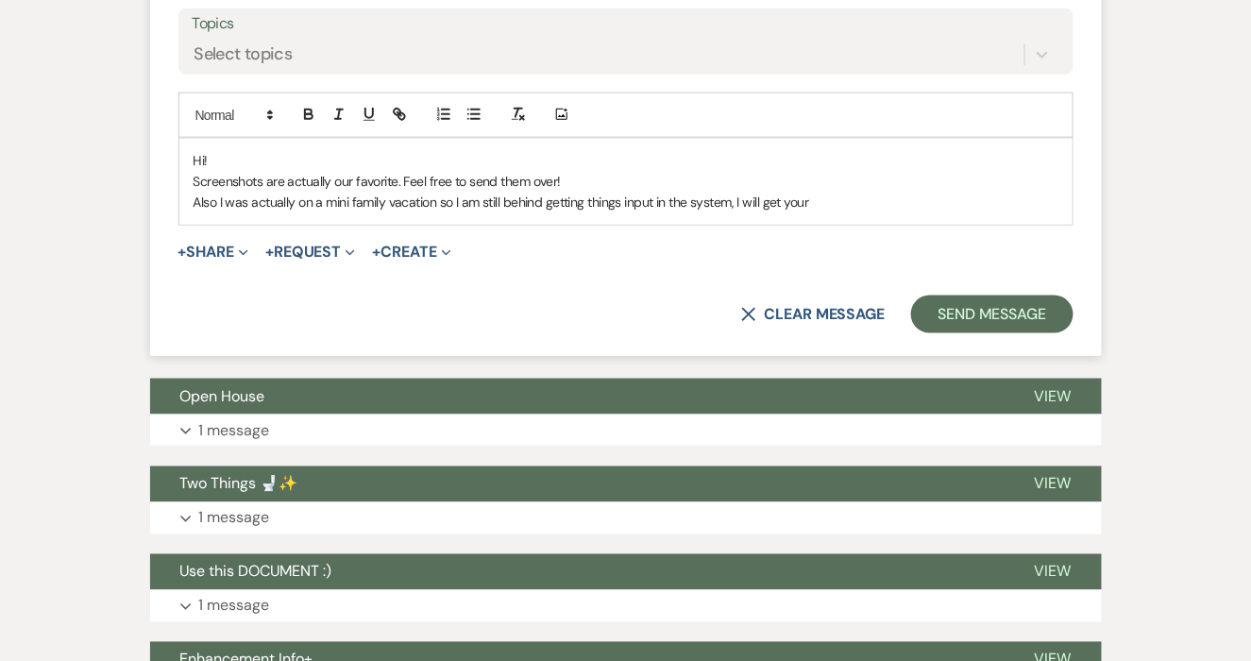
scroll to position [4734, 0]
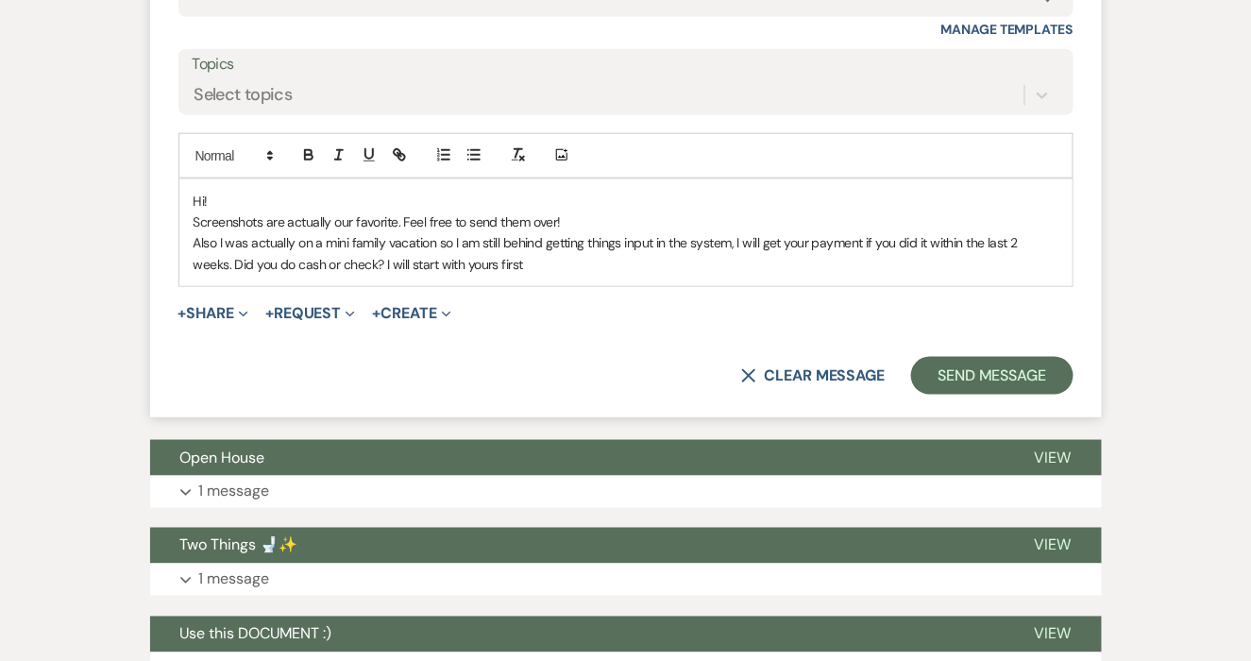
click at [369, 275] on p "Also I was actually on a mini family vacation so I am still behind getting thin…" at bounding box center [626, 253] width 865 height 43
drag, startPoint x: 483, startPoint y: 310, endPoint x: 431, endPoint y: 303, distance: 52.4
click at [431, 275] on p "Also I was actually on a mini family vacation so I am still behind getting thin…" at bounding box center [626, 253] width 865 height 43
click at [583, 232] on p "Screenshots are actually our favorite. Feel free to send them over!" at bounding box center [626, 222] width 865 height 21
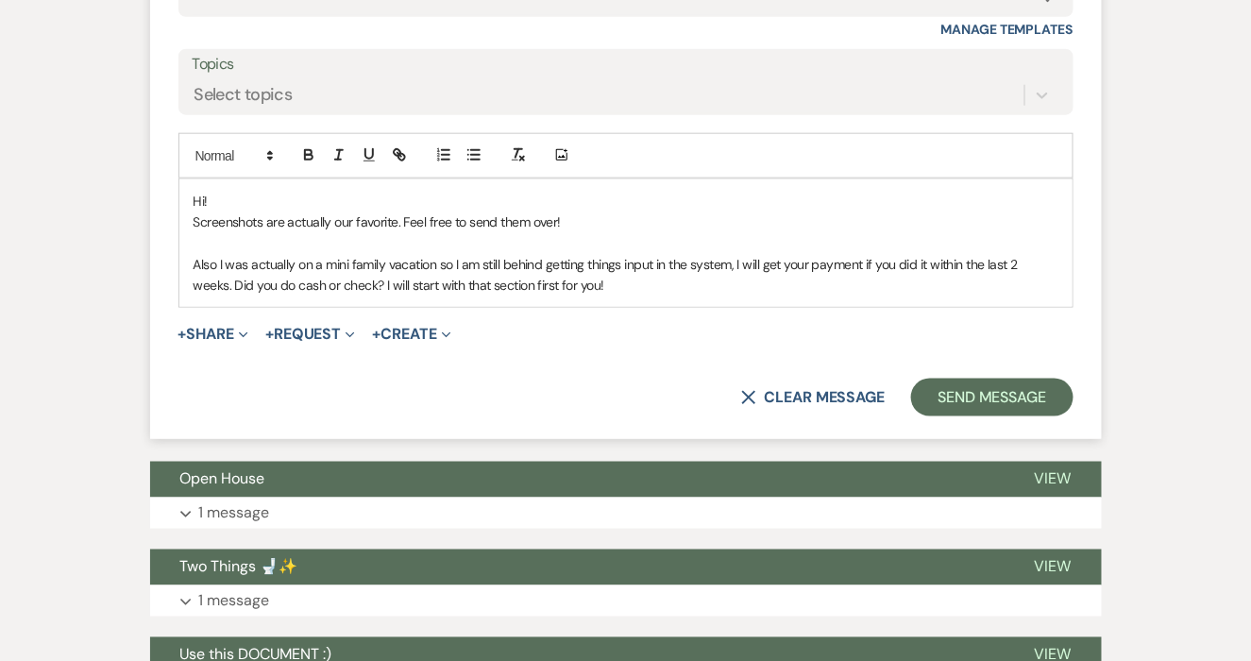
click at [865, 297] on p "Also I was actually on a mini family vacation so I am still behind getting thin…" at bounding box center [626, 275] width 865 height 43
click at [644, 297] on p "Also I was actually on a mini family vacation so I am still behind getting thin…" at bounding box center [626, 275] width 865 height 43
click at [700, 294] on span "$182.50|" at bounding box center [723, 285] width 47 height 17
drag, startPoint x: 862, startPoint y: 334, endPoint x: 1029, endPoint y: 334, distance: 167.2
click at [1029, 297] on p "Also I was actually on a mini family vacation so I am still behind getting thin…" at bounding box center [626, 275] width 865 height 43
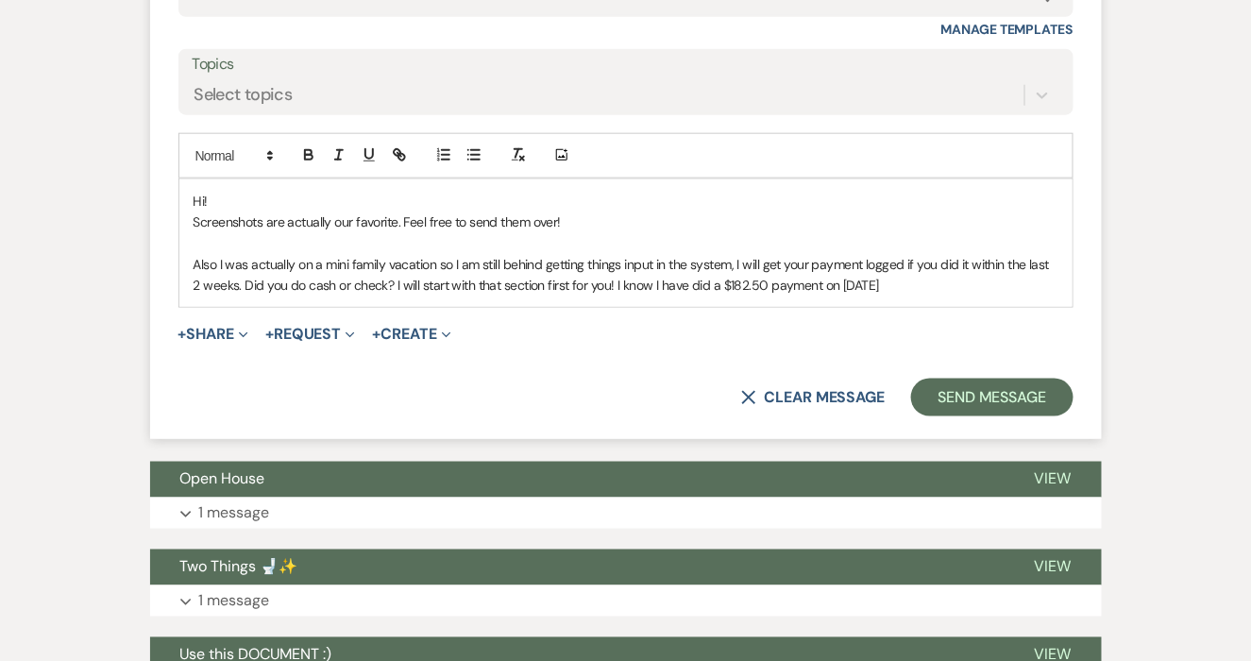
scroll to position [4739, 0]
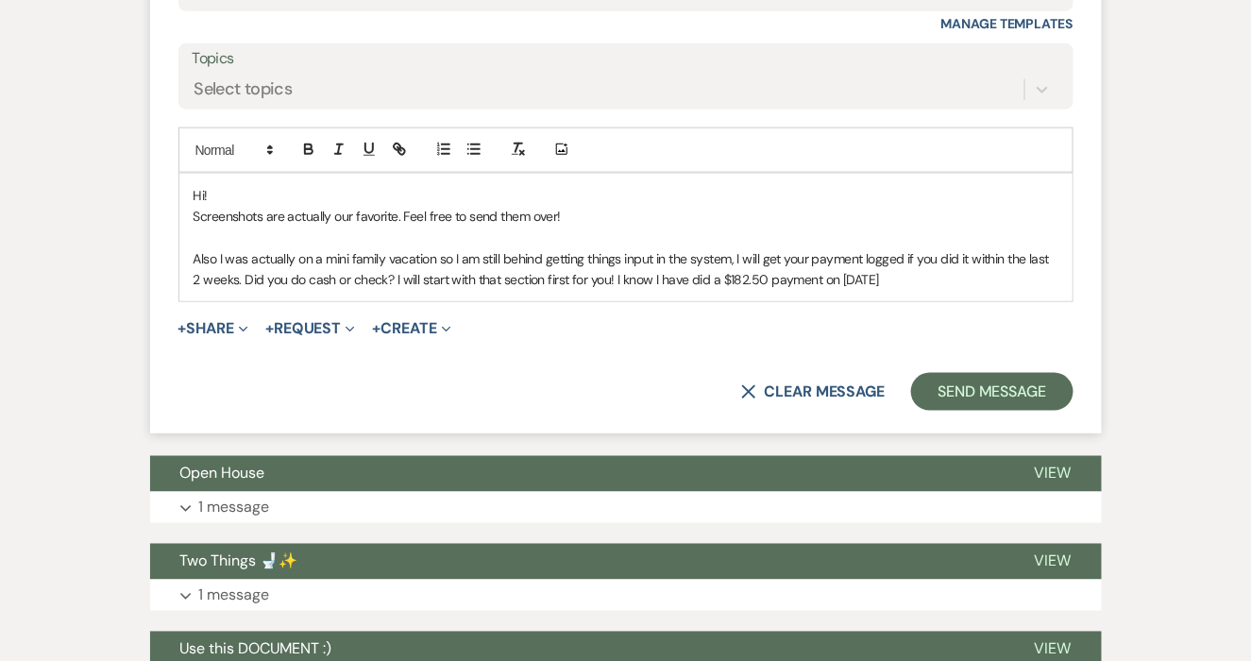
click at [698, 291] on p "Also I was actually on a mini family vacation so I am still behind getting thin…" at bounding box center [626, 269] width 865 height 43
click at [868, 291] on p "Also I was actually on a mini family vacation so I am still behind getting thin…" at bounding box center [626, 269] width 865 height 43
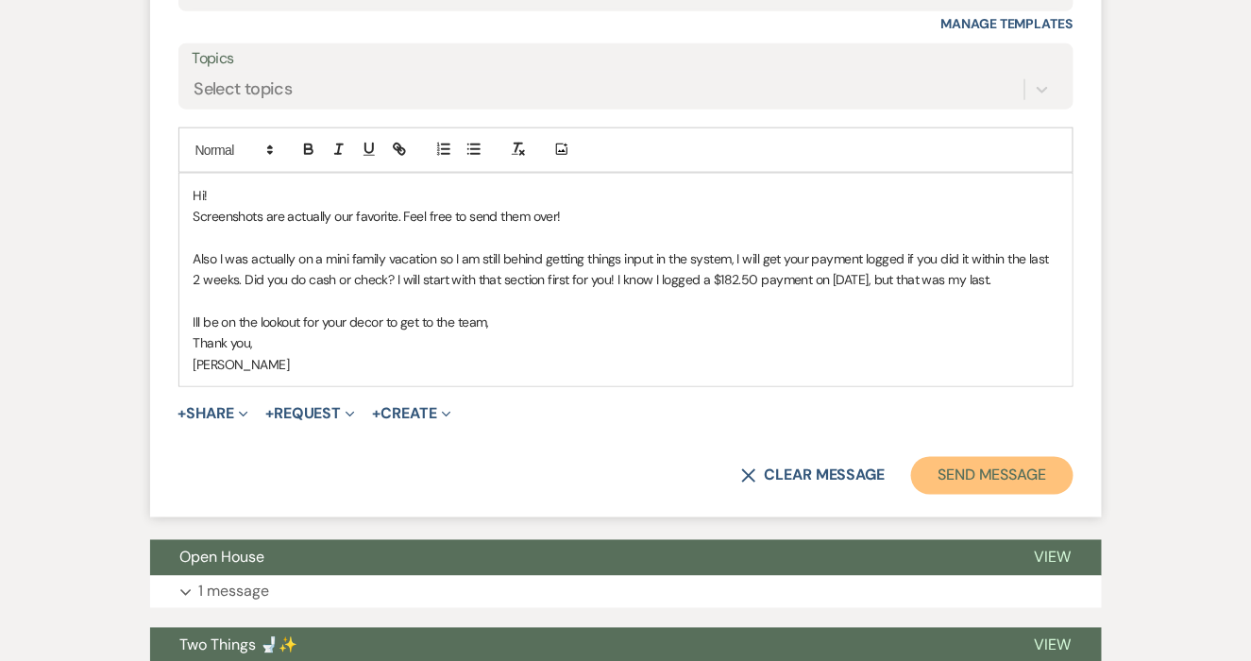
click at [993, 495] on button "Send Message" at bounding box center [992, 476] width 162 height 38
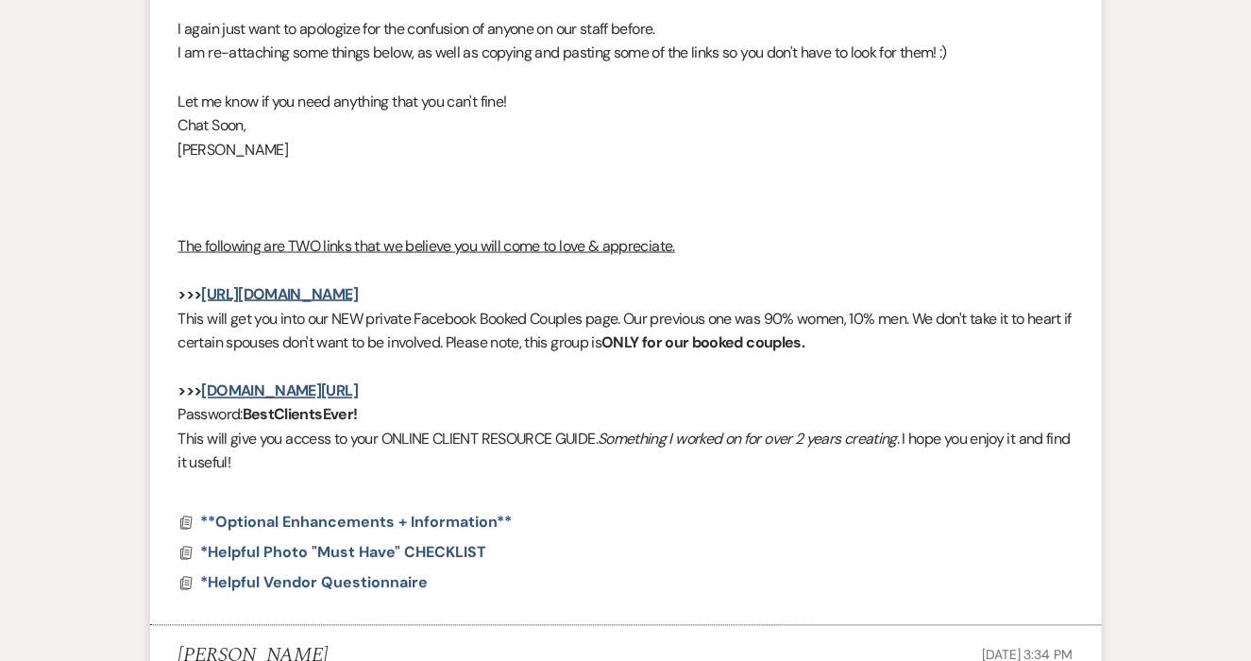
scroll to position [0, 0]
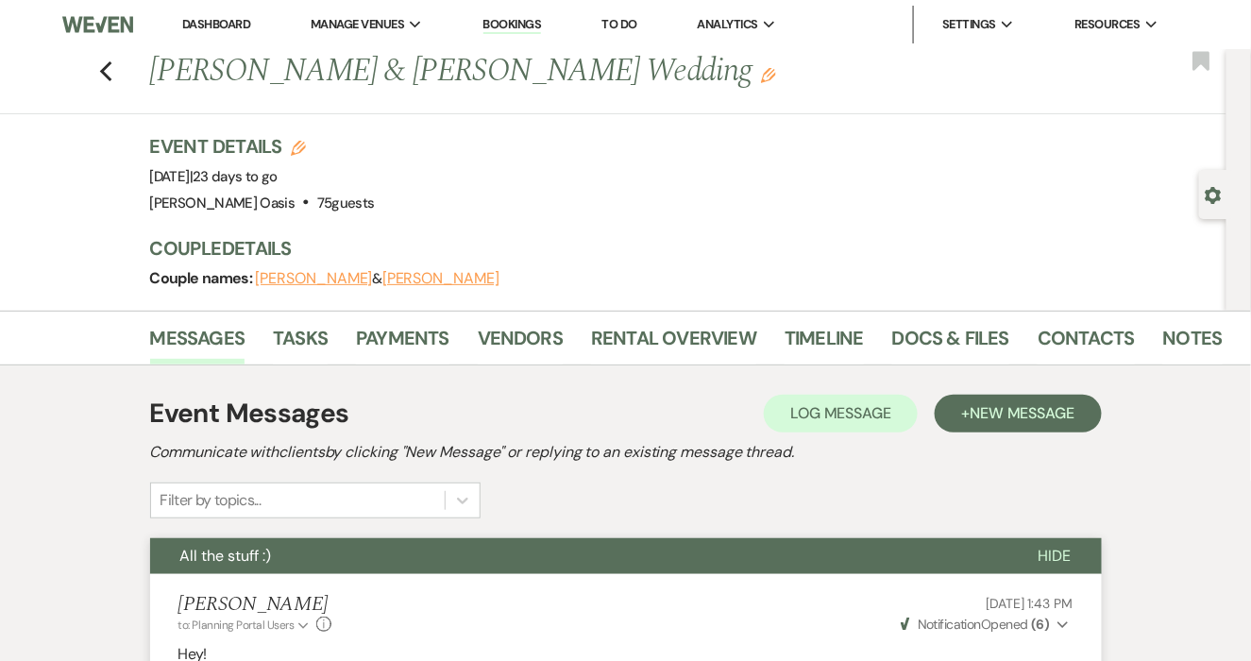
click at [196, 24] on link "Dashboard" at bounding box center [216, 24] width 68 height 16
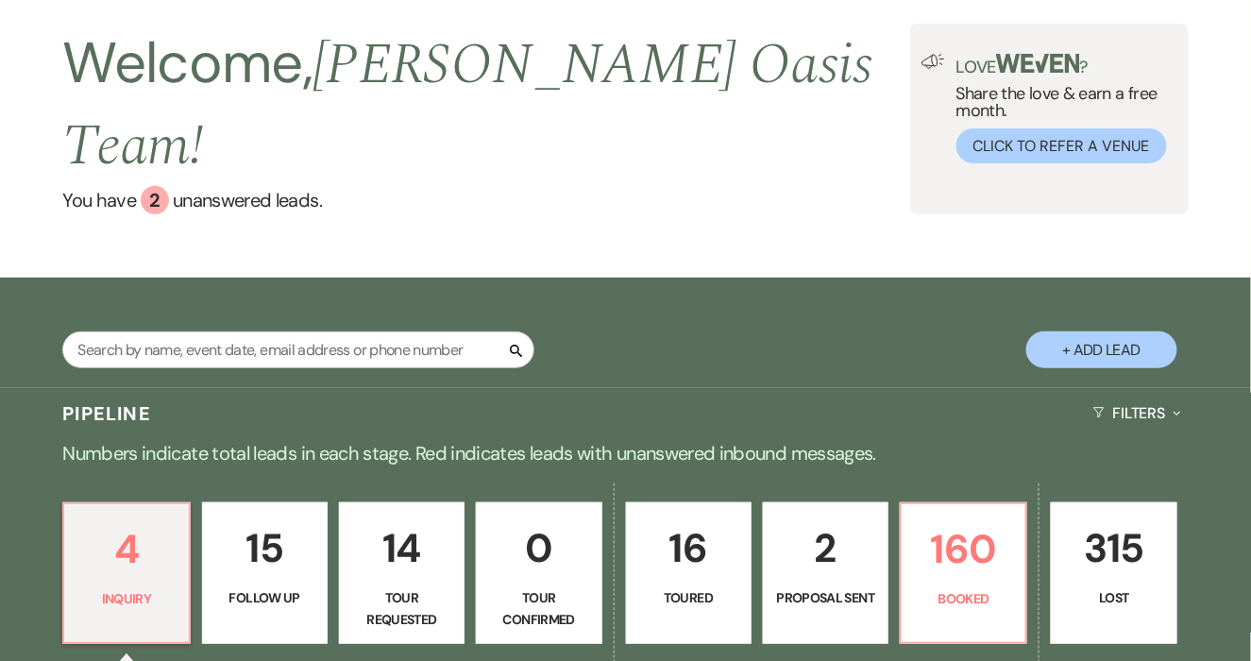
scroll to position [90, 0]
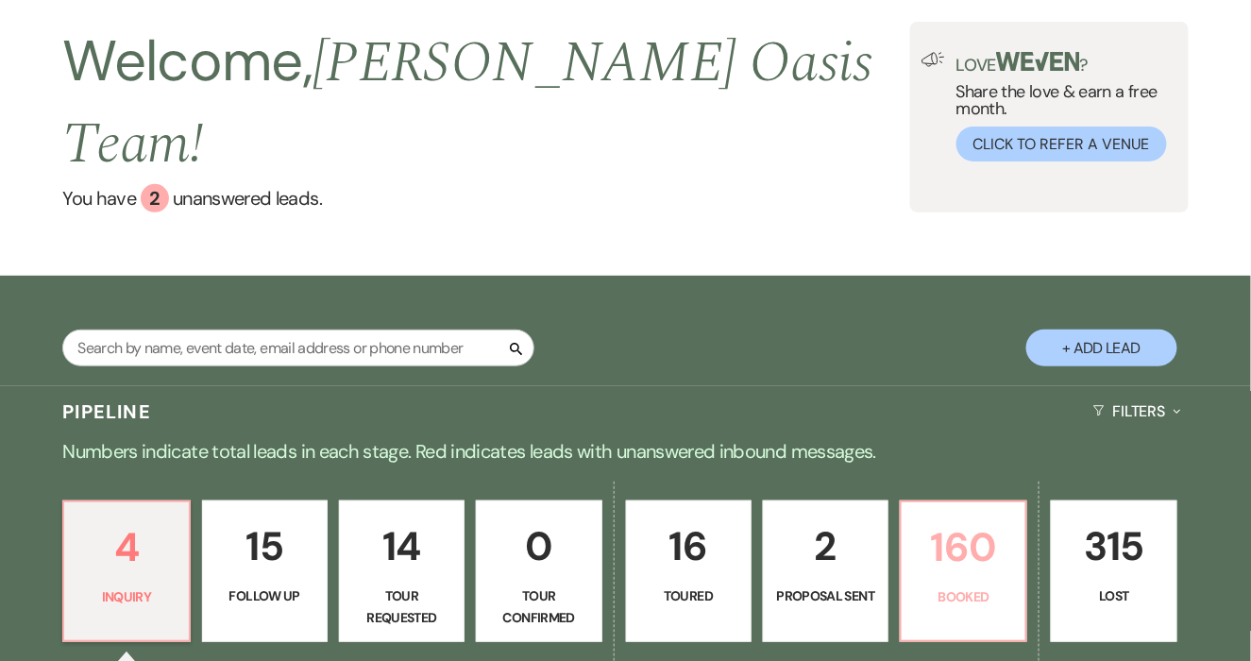
click at [996, 516] on p "160" at bounding box center [963, 547] width 101 height 63
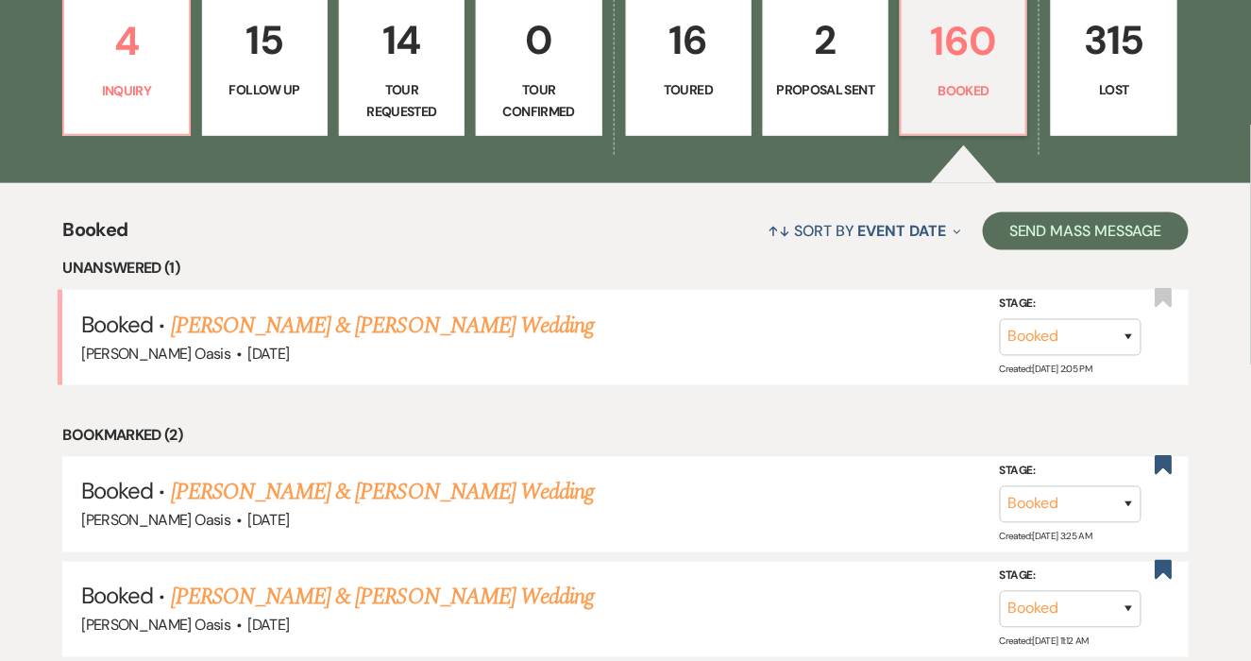
scroll to position [665, 0]
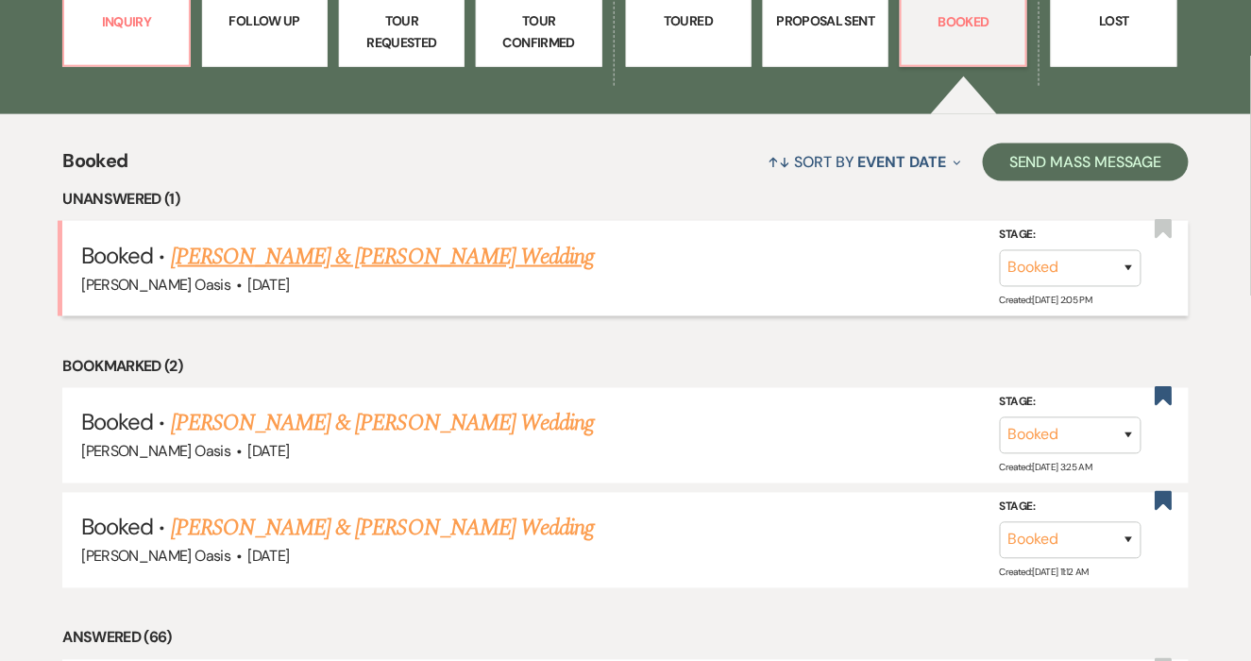
click at [498, 240] on link "[PERSON_NAME] & [PERSON_NAME] Wedding" at bounding box center [382, 257] width 423 height 34
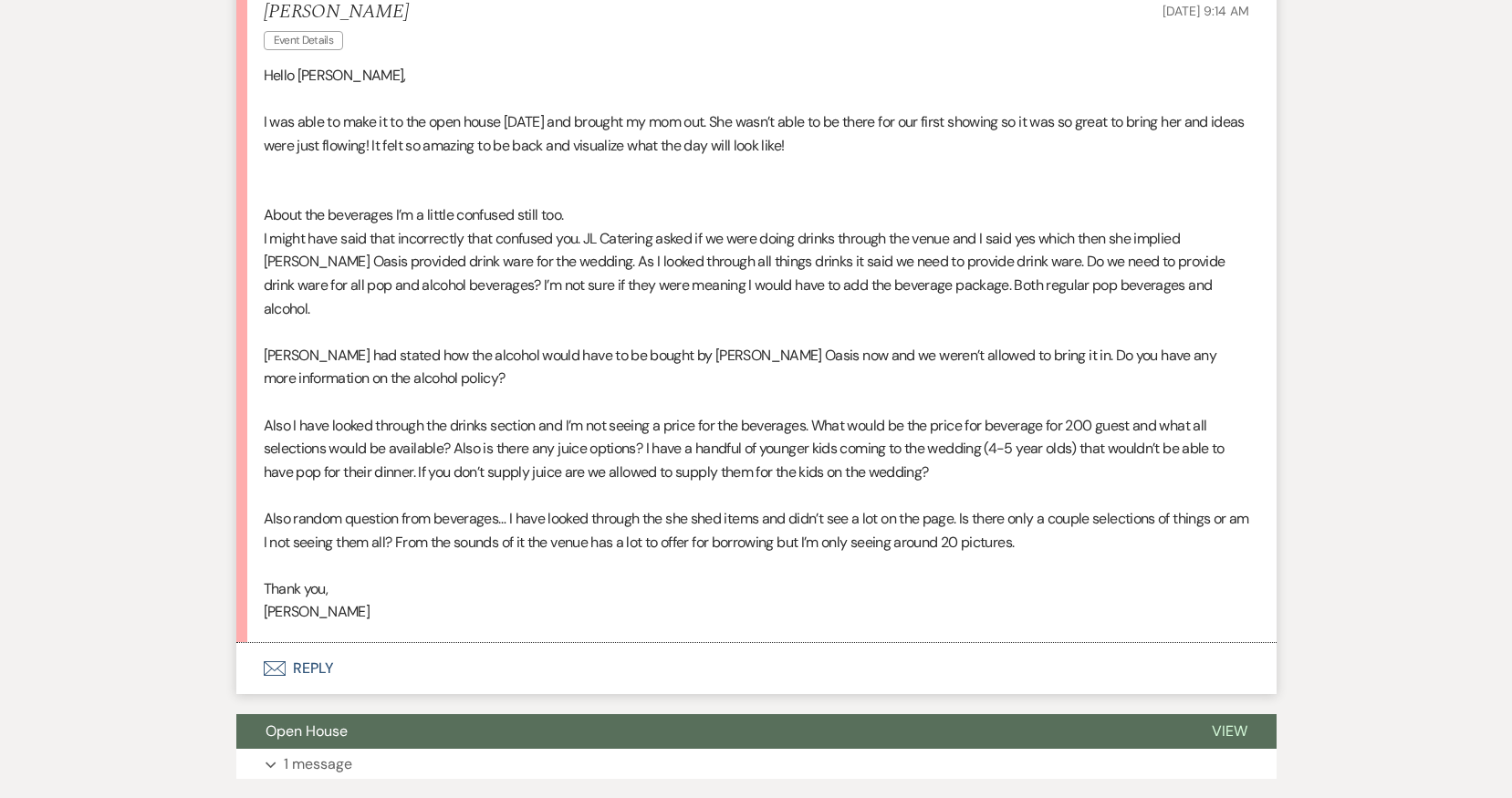
scroll to position [12748, 0]
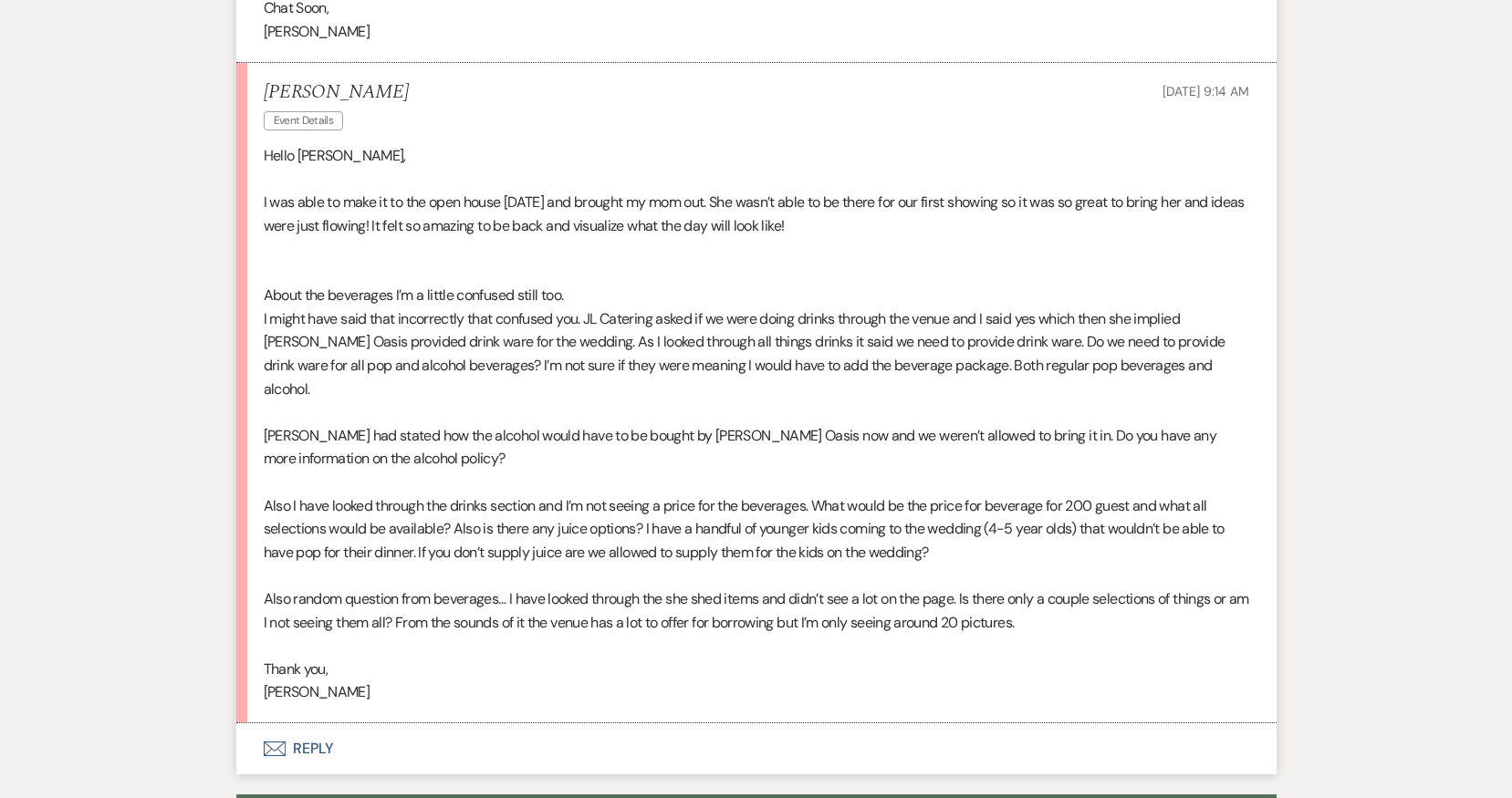
click at [327, 638] on button "Envelope Reply" at bounding box center [756, 749] width 1041 height 51
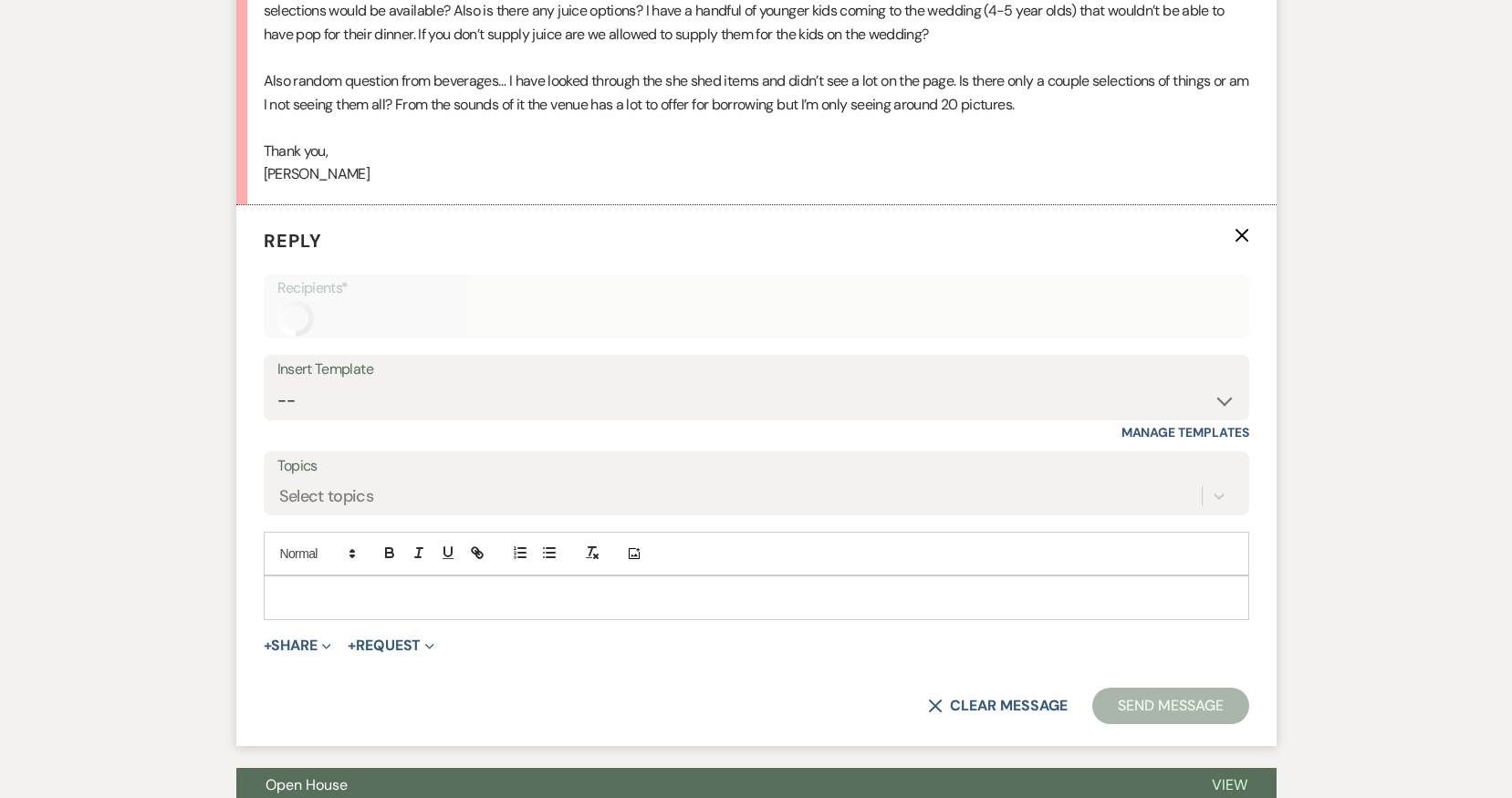
scroll to position [13295, 0]
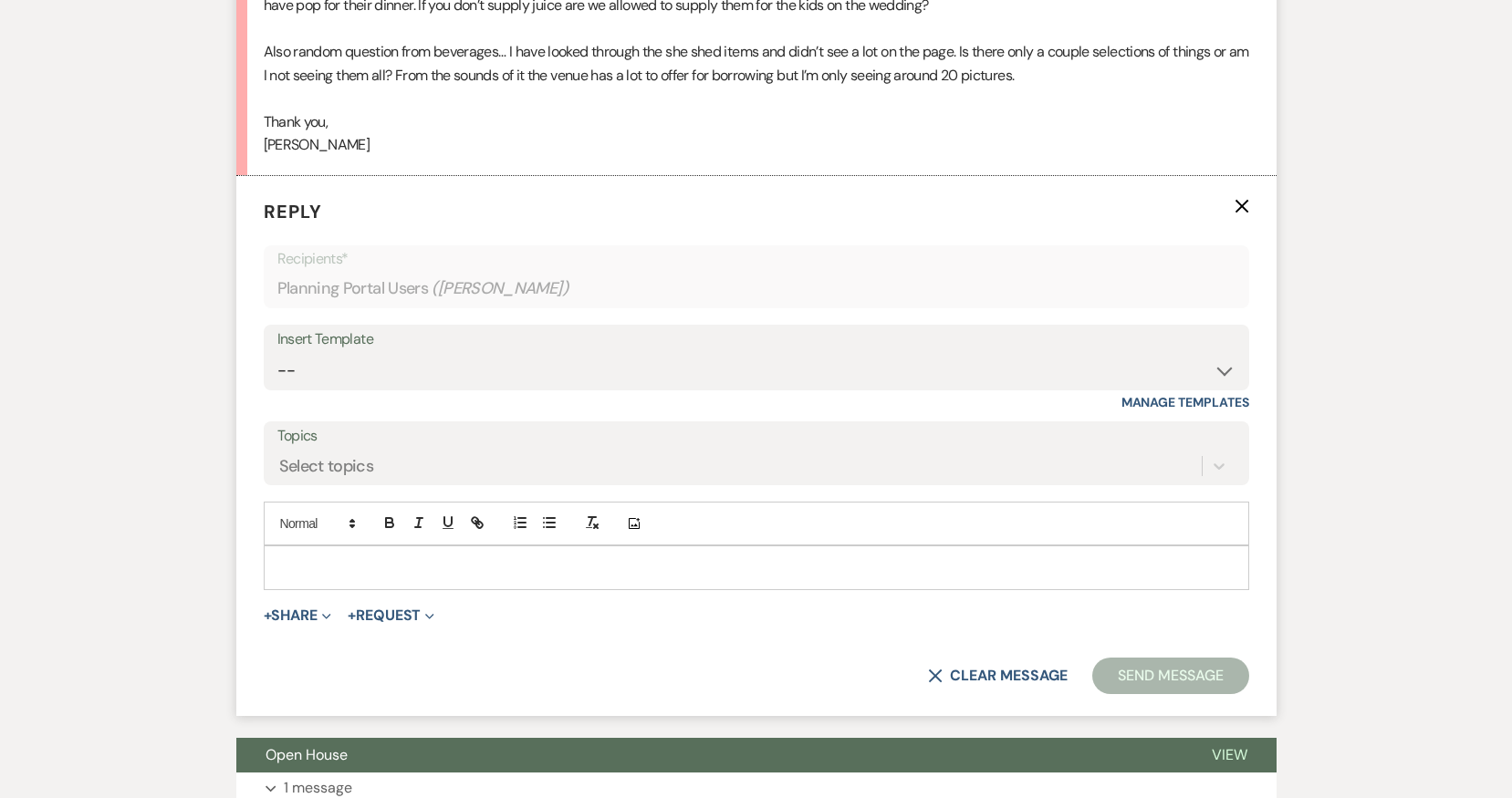
click at [337, 557] on p at bounding box center [756, 567] width 956 height 20
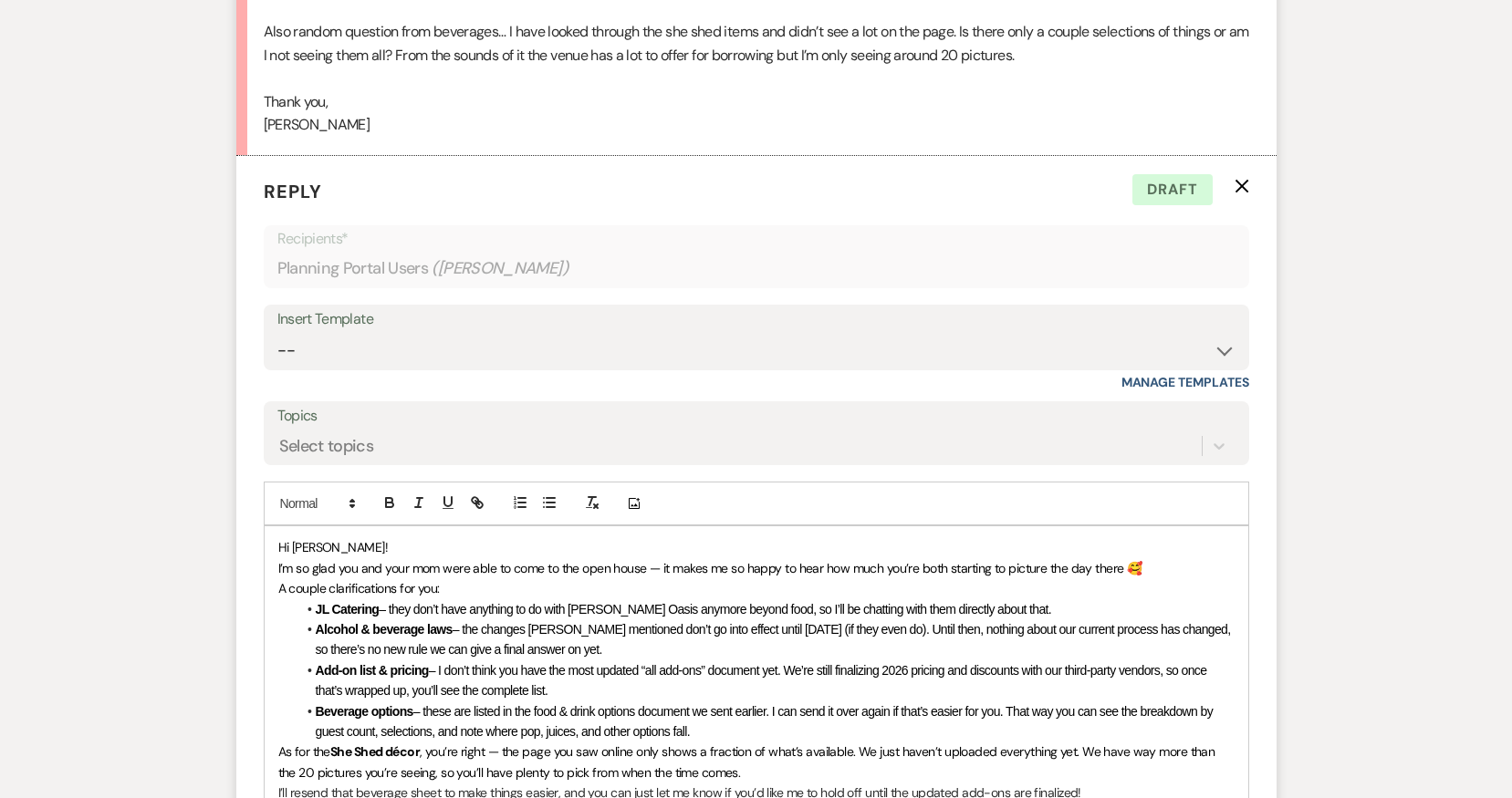
scroll to position [13325, 0]
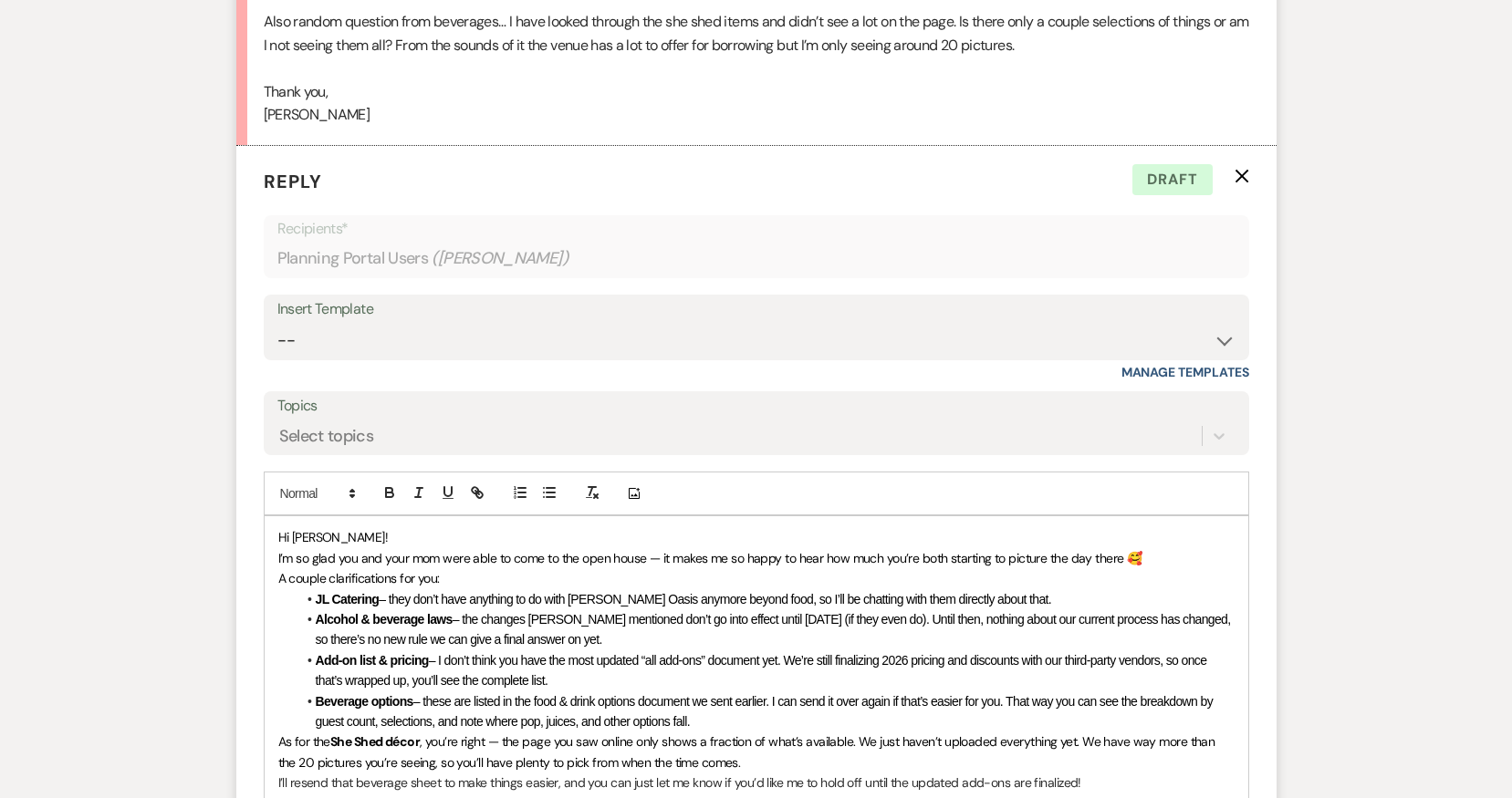
click at [1172, 549] on p "I’m so glad you and your mom were able to come to the open house — it makes me …" at bounding box center [756, 558] width 956 height 20
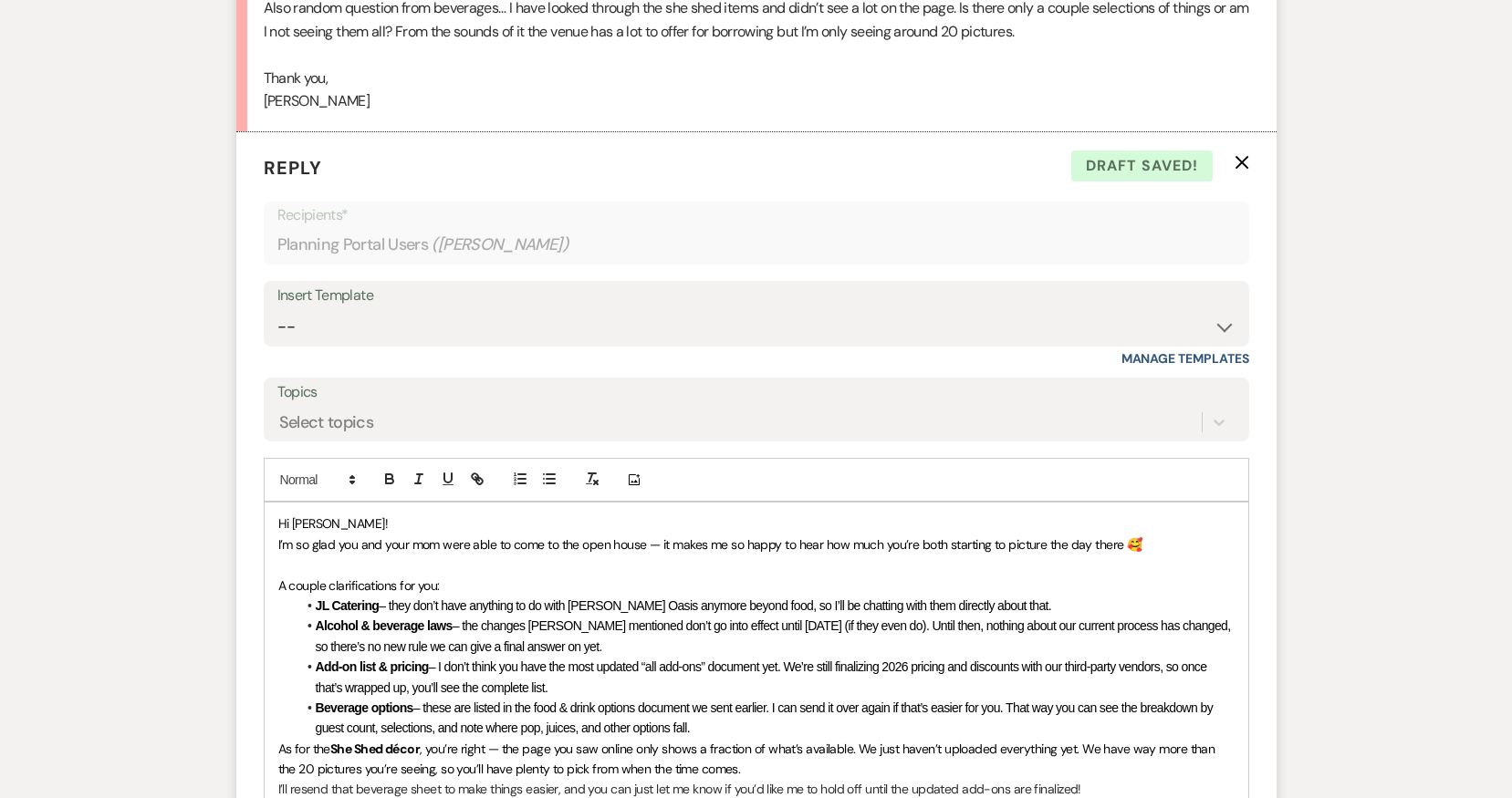
scroll to position [13347, 0]
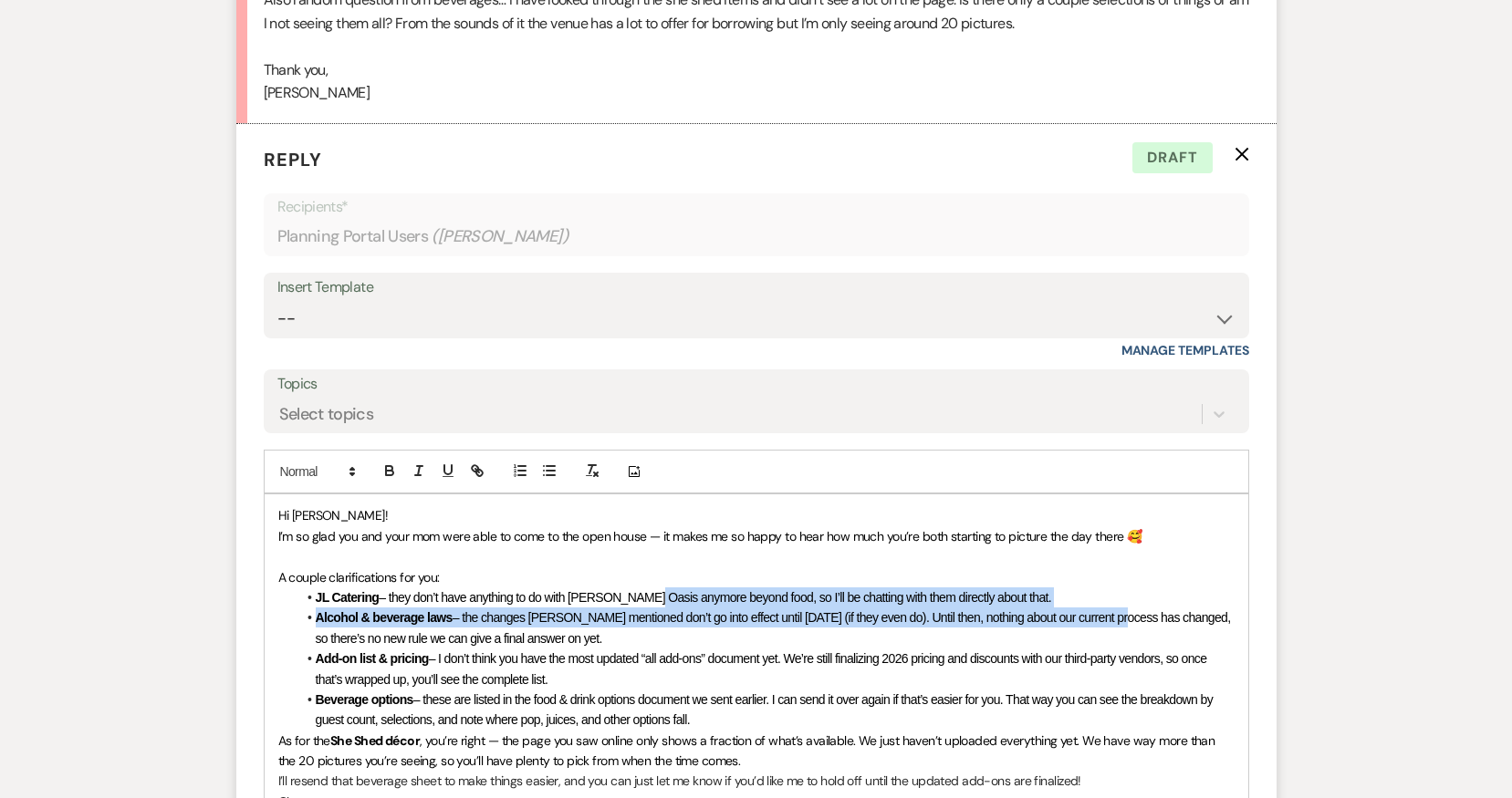
drag, startPoint x: 646, startPoint y: 551, endPoint x: 1103, endPoint y: 567, distance: 457.3
click at [1103, 587] on ul "JL Catering – they don’t have anything to do with [PERSON_NAME] Oasis anymore b…" at bounding box center [765, 659] width 938 height 143
click at [737, 590] on span "– they don’t have anything to do with [PERSON_NAME] Oasis anymore beyond food, …" at bounding box center [715, 597] width 672 height 14
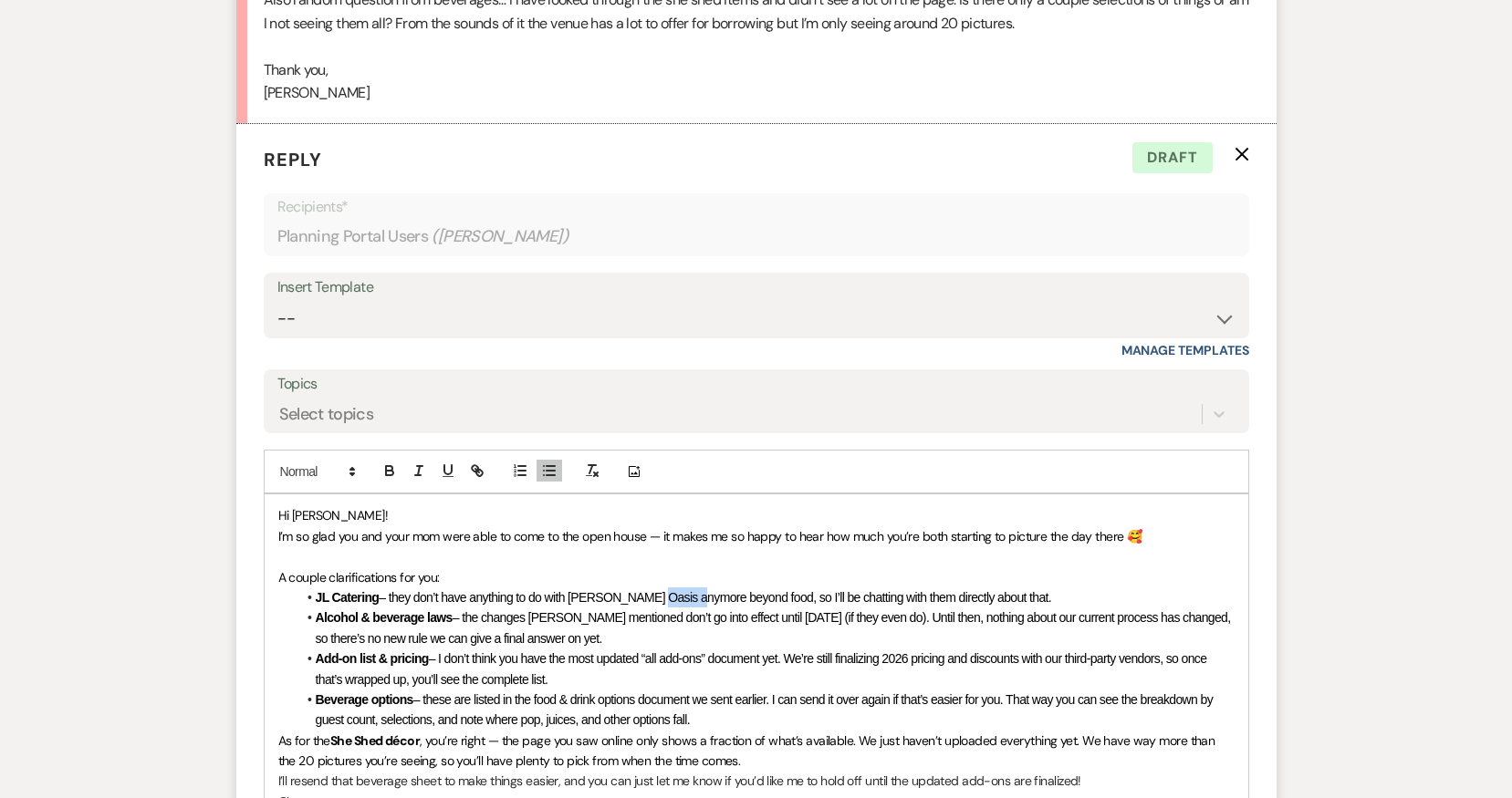
drag, startPoint x: 695, startPoint y: 554, endPoint x: 654, endPoint y: 552, distance: 41.0
click at [654, 590] on span "– they don’t have anything to do with [PERSON_NAME] Oasis anymore beyond food, …" at bounding box center [715, 597] width 672 height 14
click at [974, 587] on li "JL Catering – they don’t have anything to do with [PERSON_NAME] Oasisbeyond foo…" at bounding box center [765, 597] width 938 height 20
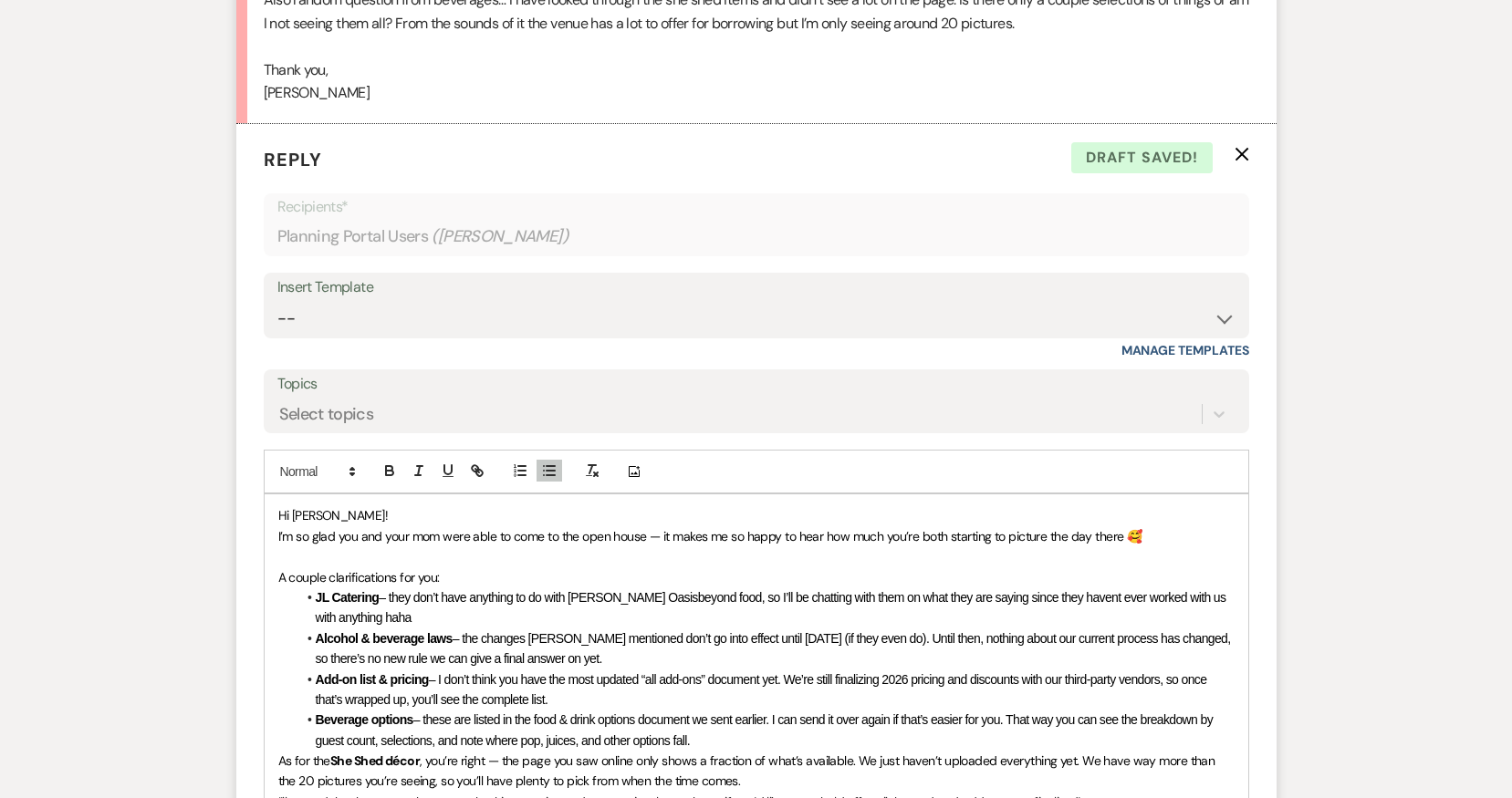
click at [642, 590] on span "– they don’t have anything to do with [PERSON_NAME] Oasisbeyond food, so I’ll b…" at bounding box center [772, 608] width 913 height 35
click at [499, 587] on li "JL Catering – they don’t have anything to do with [PERSON_NAME] Oasis beyond fo…" at bounding box center [765, 608] width 938 height 42
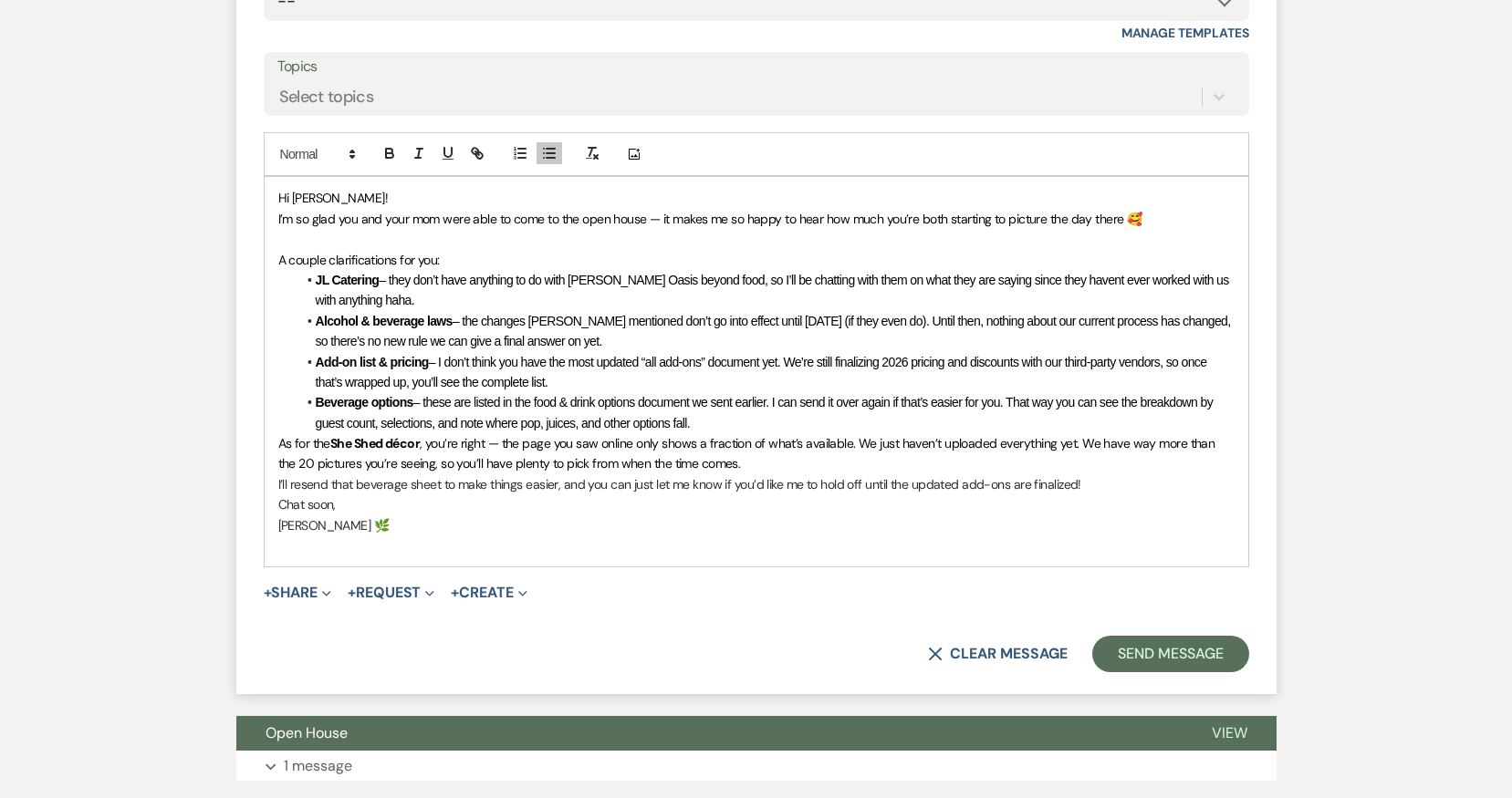
scroll to position [13695, 0]
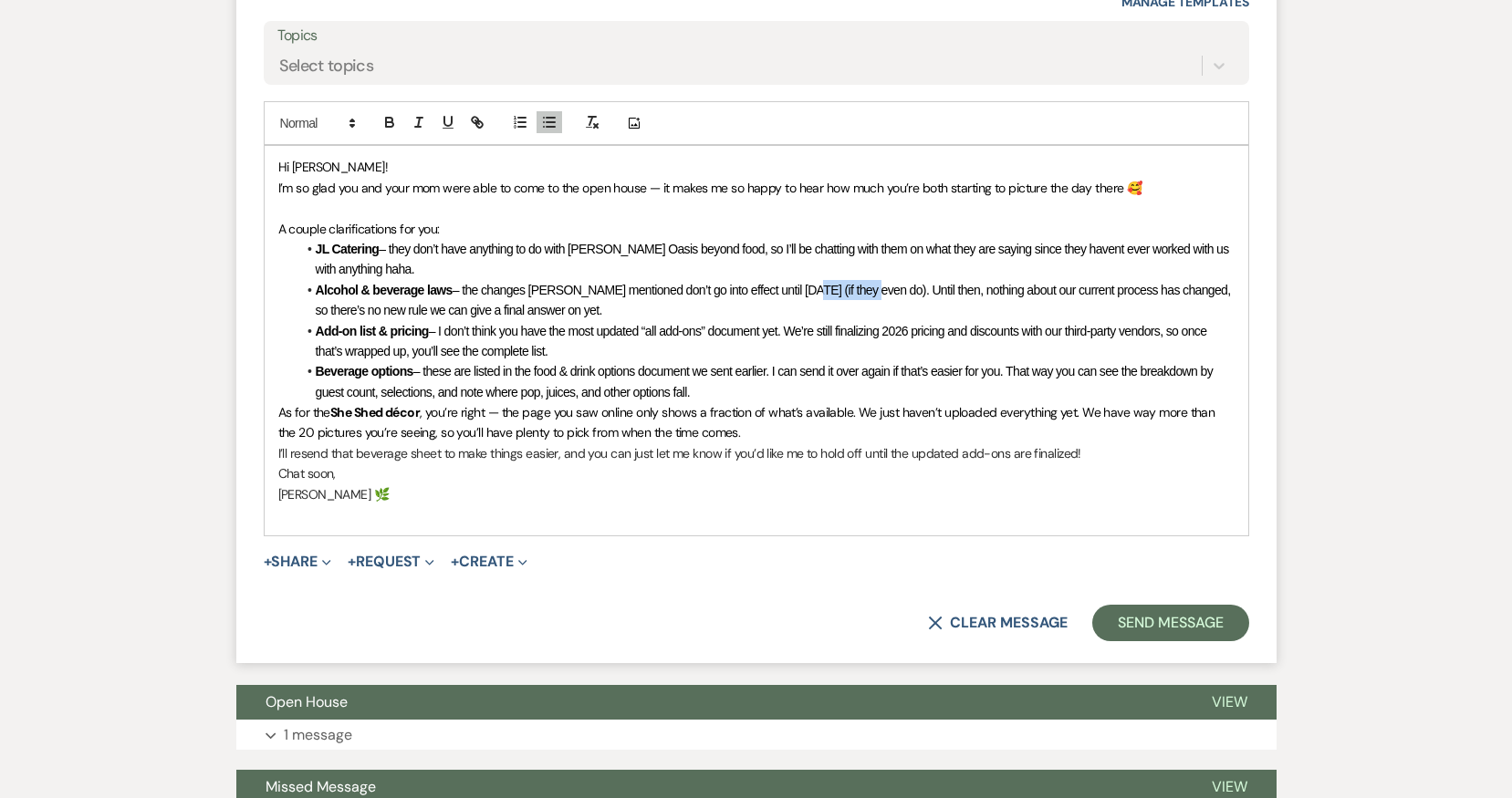
drag, startPoint x: 857, startPoint y: 242, endPoint x: 783, endPoint y: 239, distance: 74.1
click at [783, 283] on span "– the changes [PERSON_NAME] mentioned don’t go into effect until [DATE] (if the…" at bounding box center [775, 300] width 918 height 35
click at [1085, 283] on span "– the changes [PERSON_NAME] mentioned don’t go into effect until [DATE]. Until …" at bounding box center [766, 300] width 901 height 35
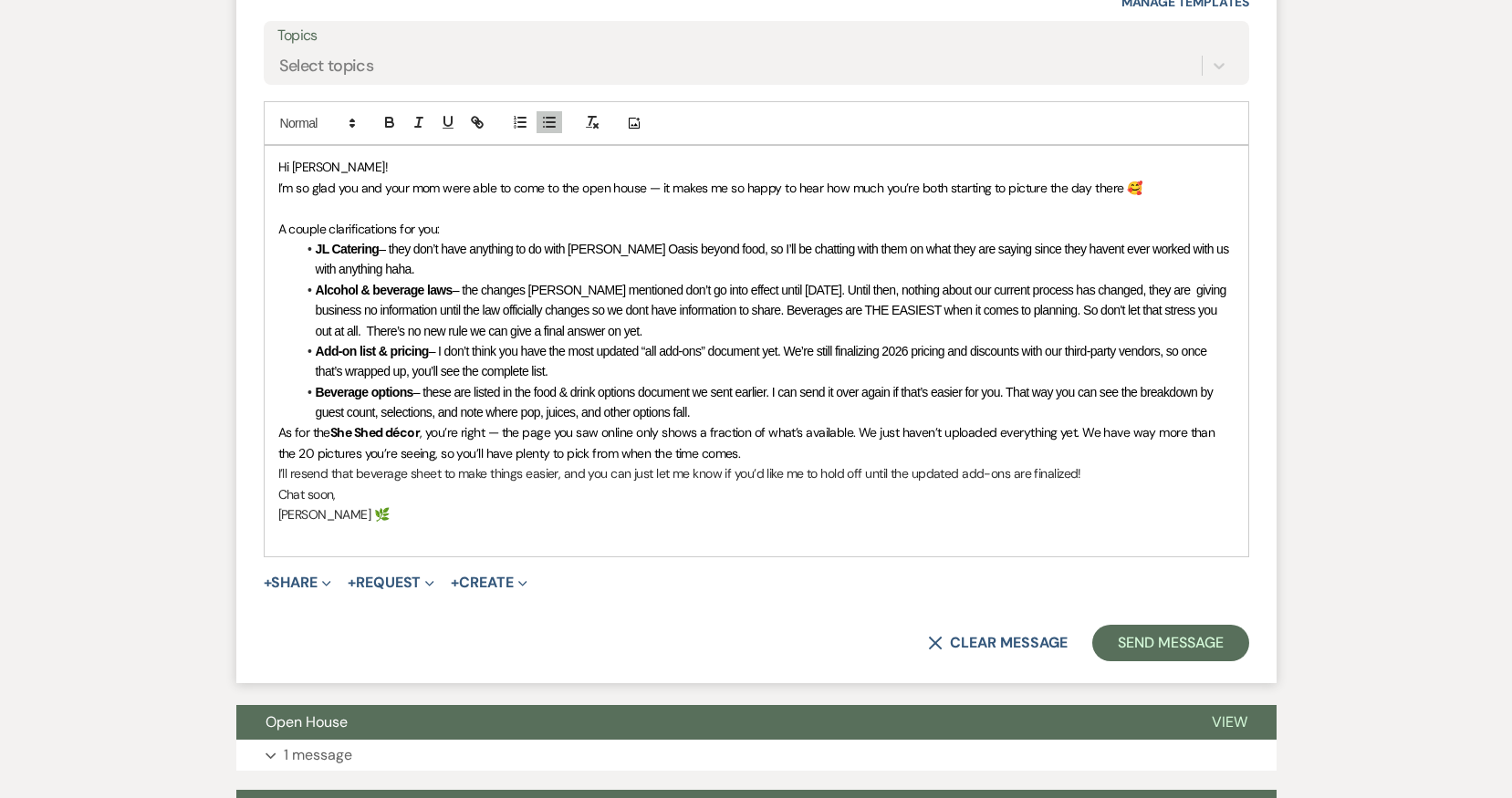
drag, startPoint x: 1171, startPoint y: 303, endPoint x: 1216, endPoint y: 346, distance: 62.2
click at [1171, 344] on span "– I don’t think you have the most updated “all add-ons” document yet. We’re sti…" at bounding box center [763, 361] width 895 height 35
click at [941, 341] on li "Add-on list & pricing – I don’t think you have the most updated “all add-ons” d…" at bounding box center [765, 361] width 938 height 42
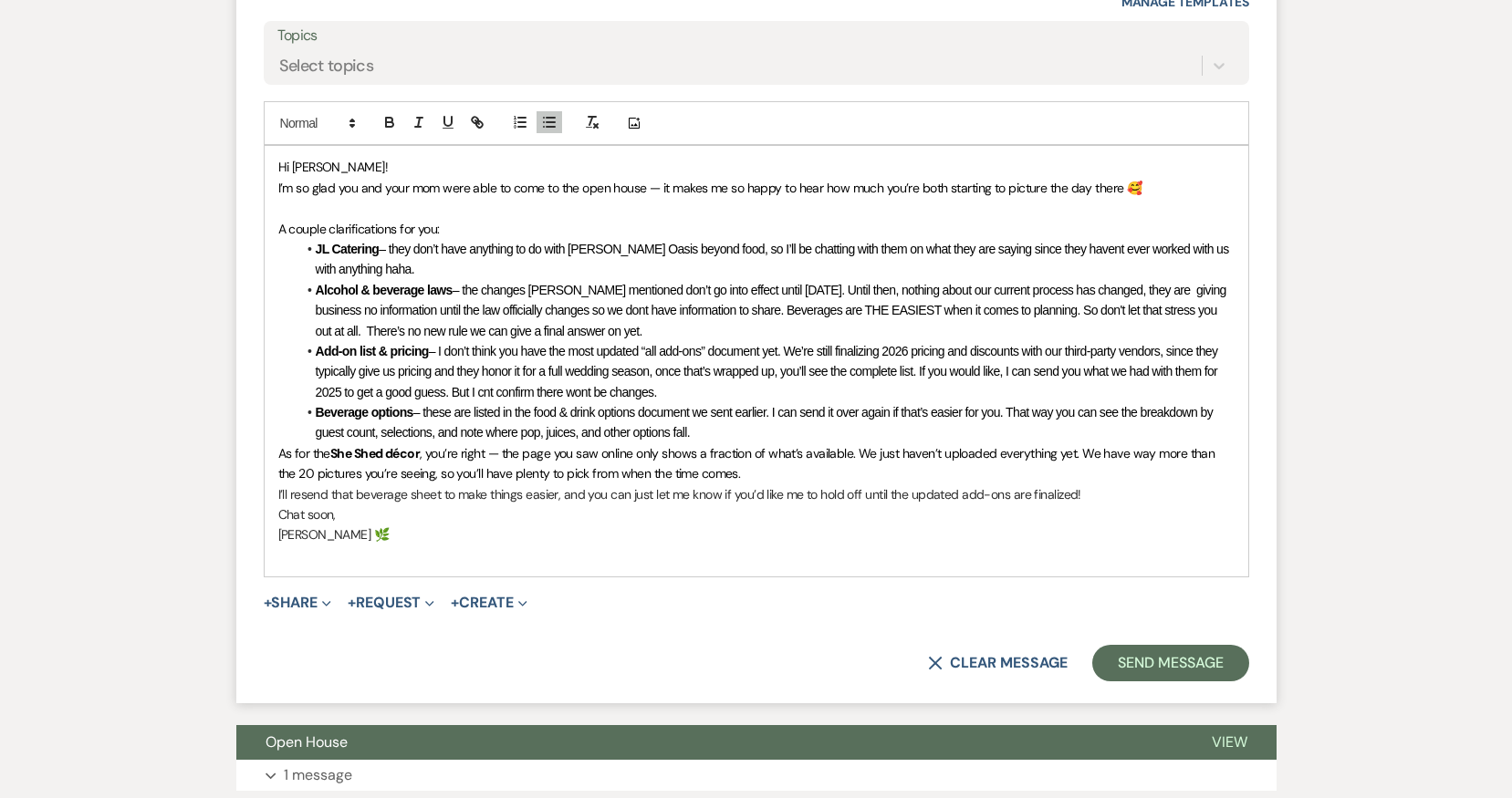
click at [488, 344] on span "– I don’t think you have the most updated “all add-ons” document yet. We’re sti…" at bounding box center [768, 372] width 905 height 56
drag, startPoint x: 379, startPoint y: 384, endPoint x: 297, endPoint y: 385, distance: 82.0
click at [297, 403] on li "Beverage options – these are listed in the food & drink options document we sen…" at bounding box center [765, 423] width 938 height 42
drag, startPoint x: 742, startPoint y: 388, endPoint x: 419, endPoint y: 386, distance: 323.0
click at [419, 403] on li "Beverage options – these are listed in the food & drink options document we sen…" at bounding box center [765, 423] width 938 height 42
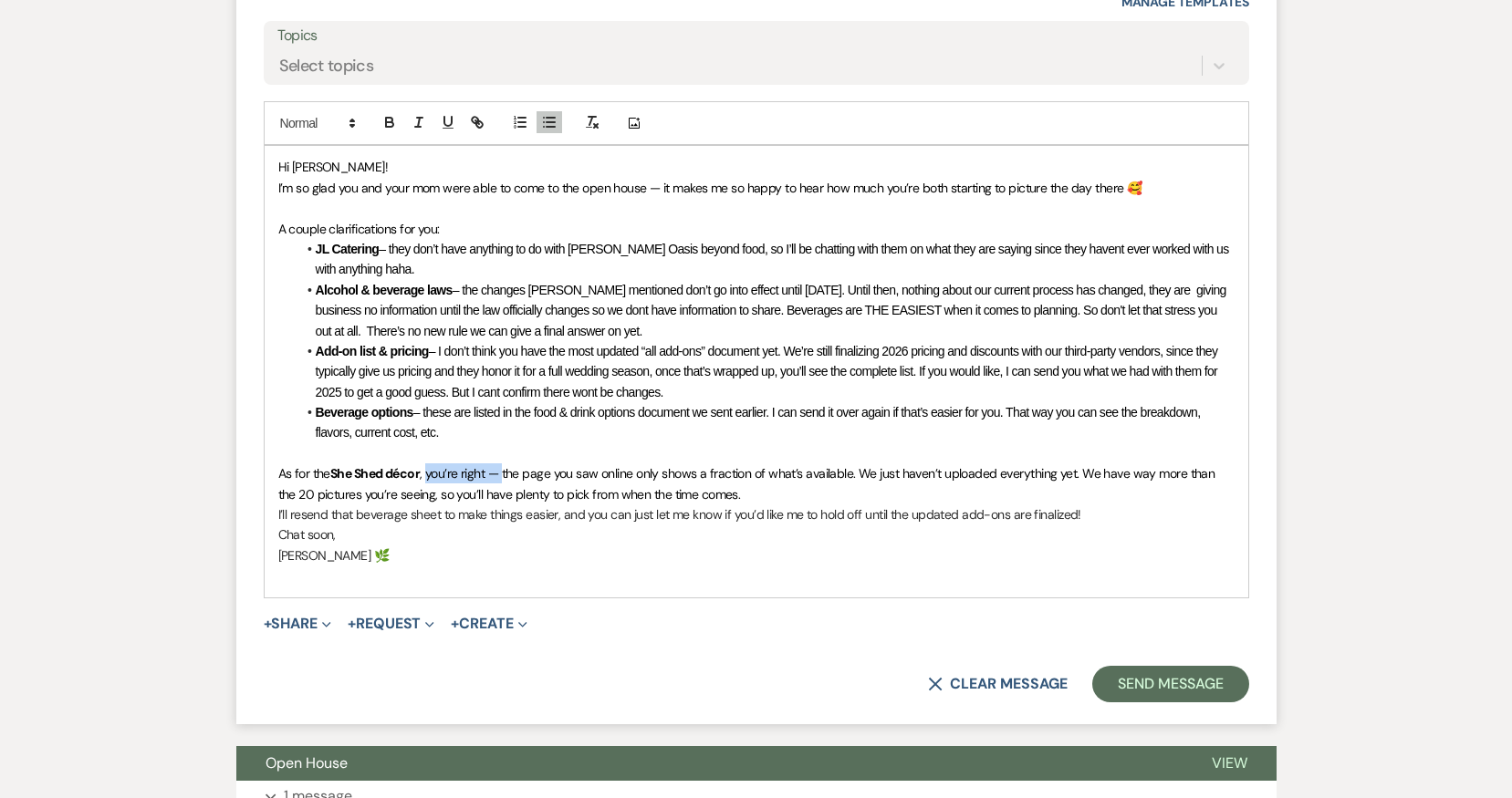
drag, startPoint x: 504, startPoint y: 421, endPoint x: 432, endPoint y: 419, distance: 72.0
click at [432, 466] on span ", you’re right — the page you saw online only shows a fraction of what’s availa…" at bounding box center [748, 484] width 940 height 37
click at [352, 466] on strong "She Shed décor" at bounding box center [375, 473] width 90 height 16
drag, startPoint x: 793, startPoint y: 428, endPoint x: 439, endPoint y: 425, distance: 354.0
click at [439, 466] on span ", the page you saw online only shows a fraction of what’s available. We just ha…" at bounding box center [735, 484] width 915 height 37
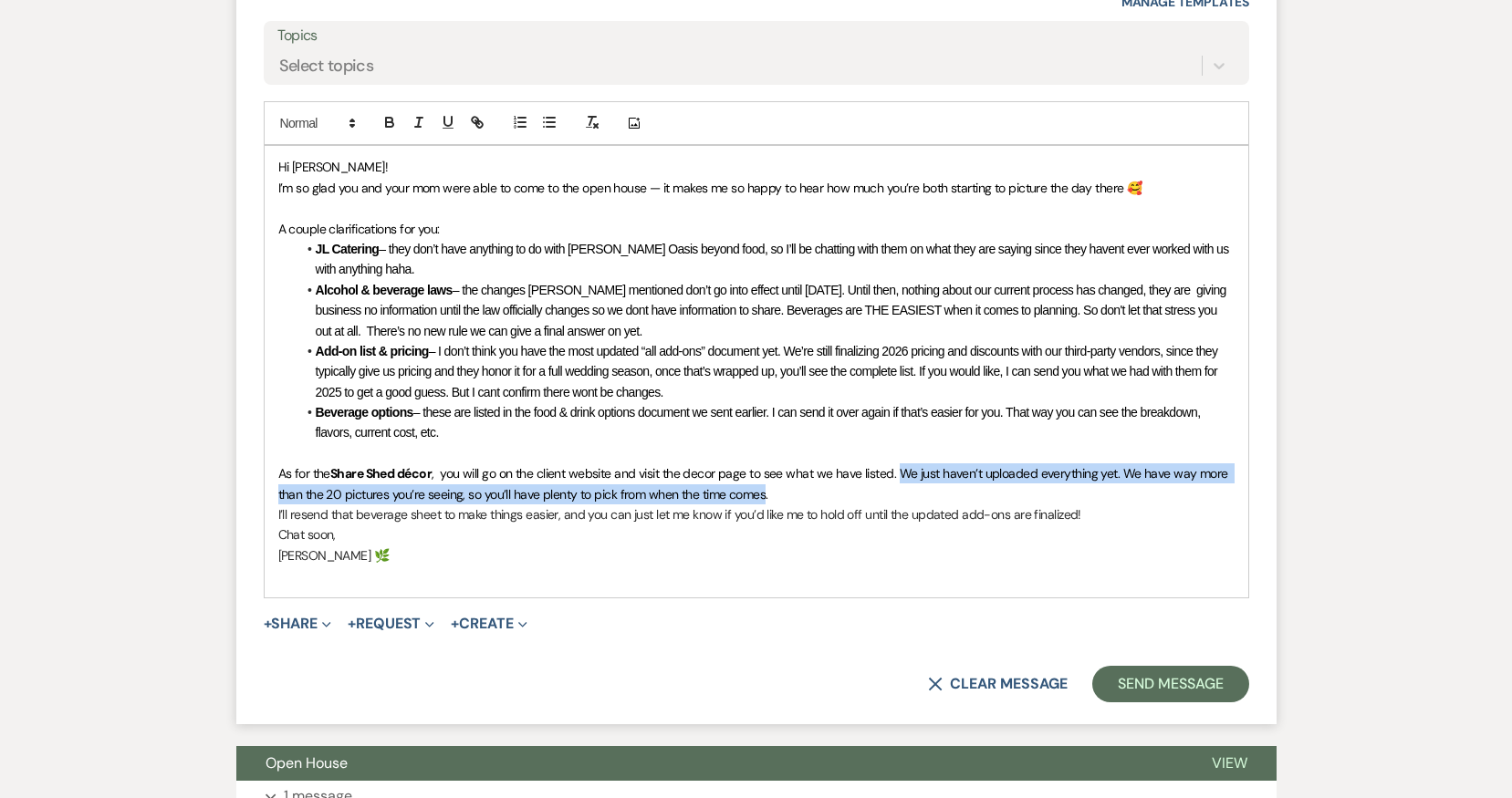
drag, startPoint x: 765, startPoint y: 442, endPoint x: 899, endPoint y: 428, distance: 134.7
click at [899, 466] on span ", you will go on the client website and visit the decor page to see what we hav…" at bounding box center [755, 484] width 954 height 37
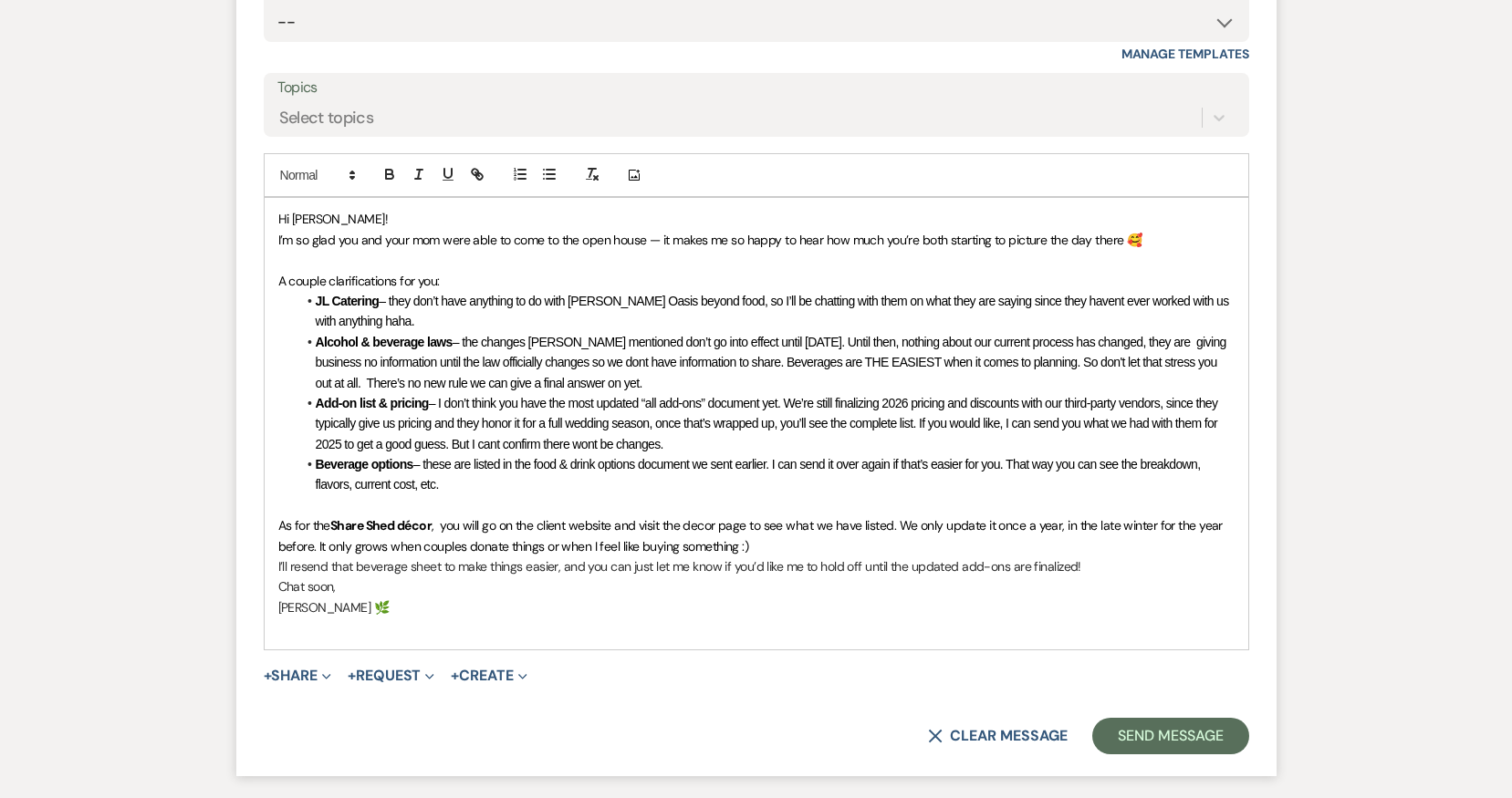
scroll to position [13648, 0]
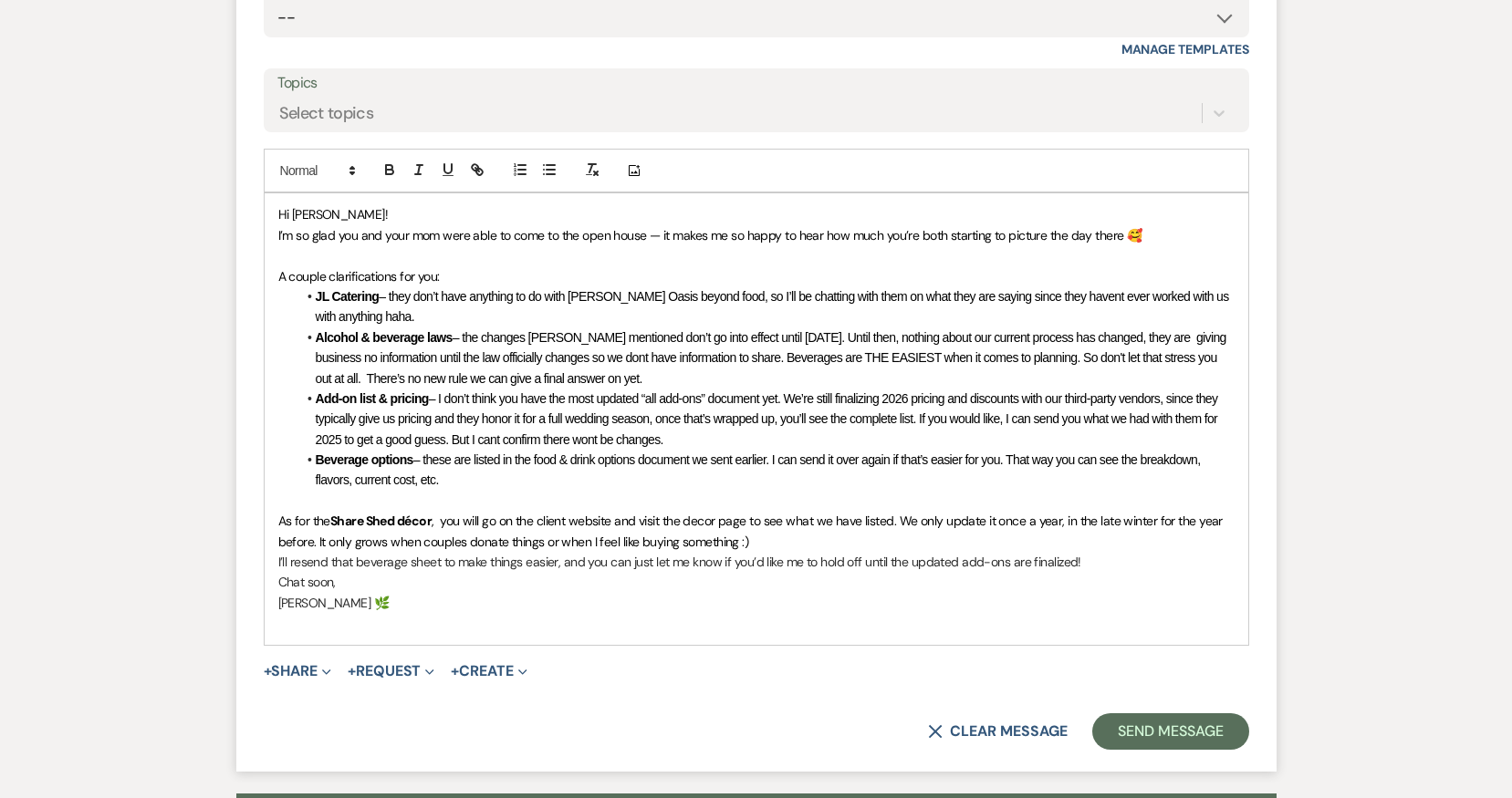
click at [903, 513] on span ", you will go on the client website and visit the decor page to see what we hav…" at bounding box center [752, 531] width 948 height 37
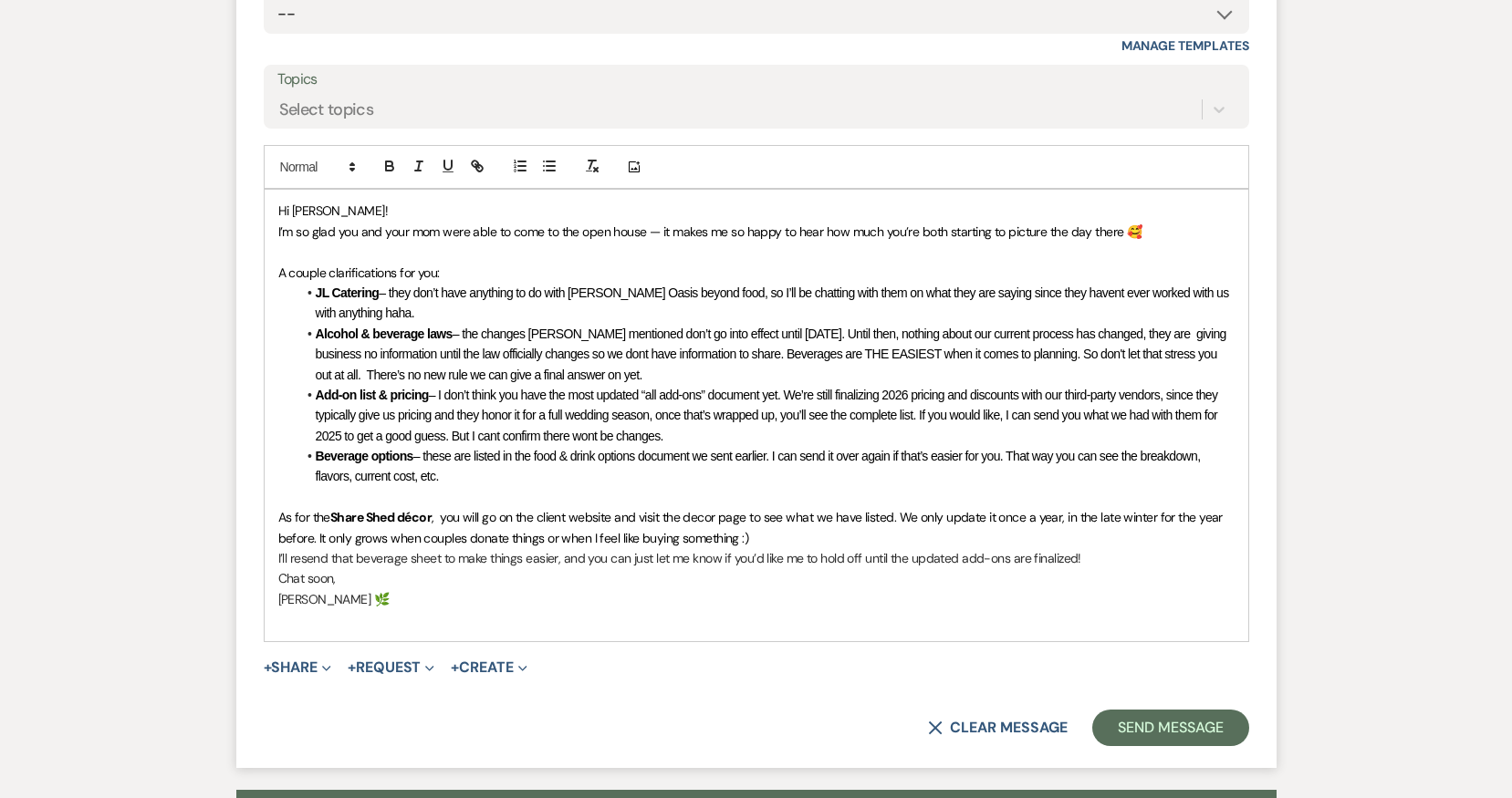
scroll to position [13655, 0]
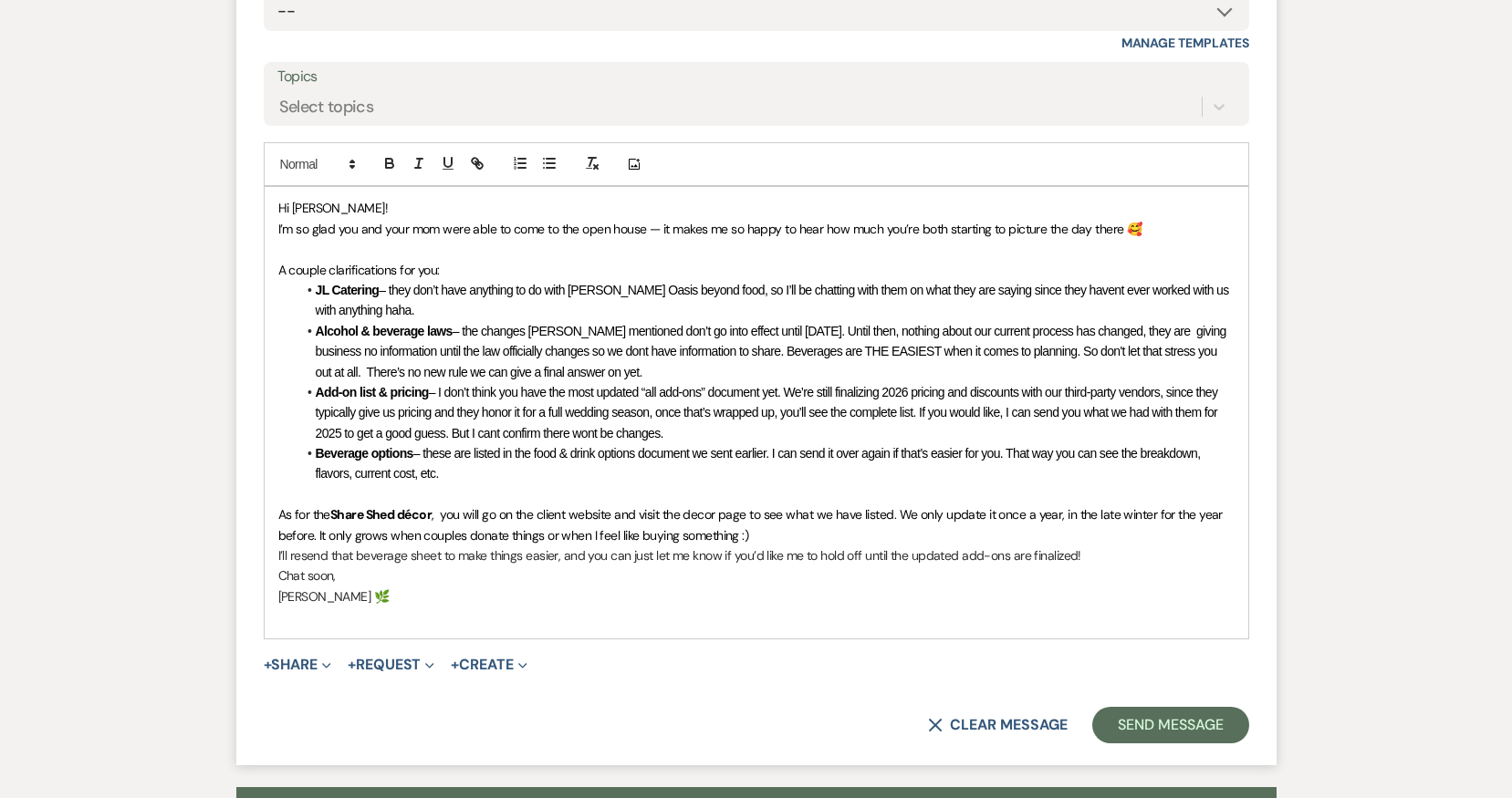
click at [501, 506] on span ", you will go on the client website and visit the decor page to see what we hav…" at bounding box center [752, 525] width 948 height 37
click at [482, 506] on span ", you will go on the client website and visit the decor page to see what we hav…" at bounding box center [752, 525] width 948 height 37
click at [920, 506] on span ", you will just go on the client website and visit the decor page to see what w…" at bounding box center [750, 525] width 944 height 37
click at [441, 527] on span "We only update it once a year, in the late winter for the year before. It only …" at bounding box center [676, 535] width 797 height 16
drag, startPoint x: 687, startPoint y: 486, endPoint x: 1109, endPoint y: 485, distance: 422.0
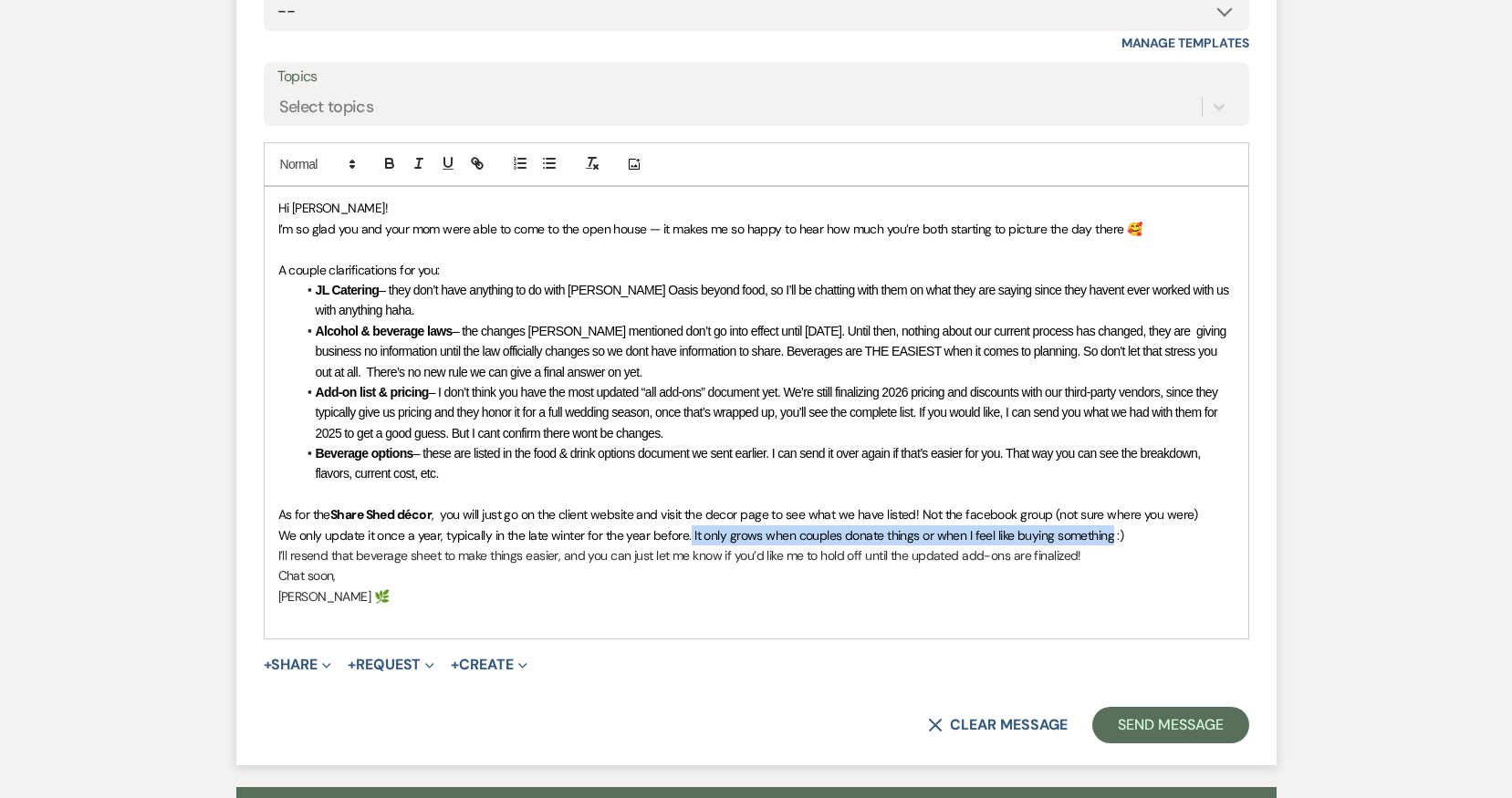
click at [1109, 527] on span "We only update it once a year, typically in the late winter for the year before…" at bounding box center [701, 535] width 846 height 16
click at [428, 153] on button "button" at bounding box center [418, 163] width 25 height 22
click at [1160, 526] on p "We only update it once a year, typically in the late winter for the year before…" at bounding box center [756, 535] width 956 height 20
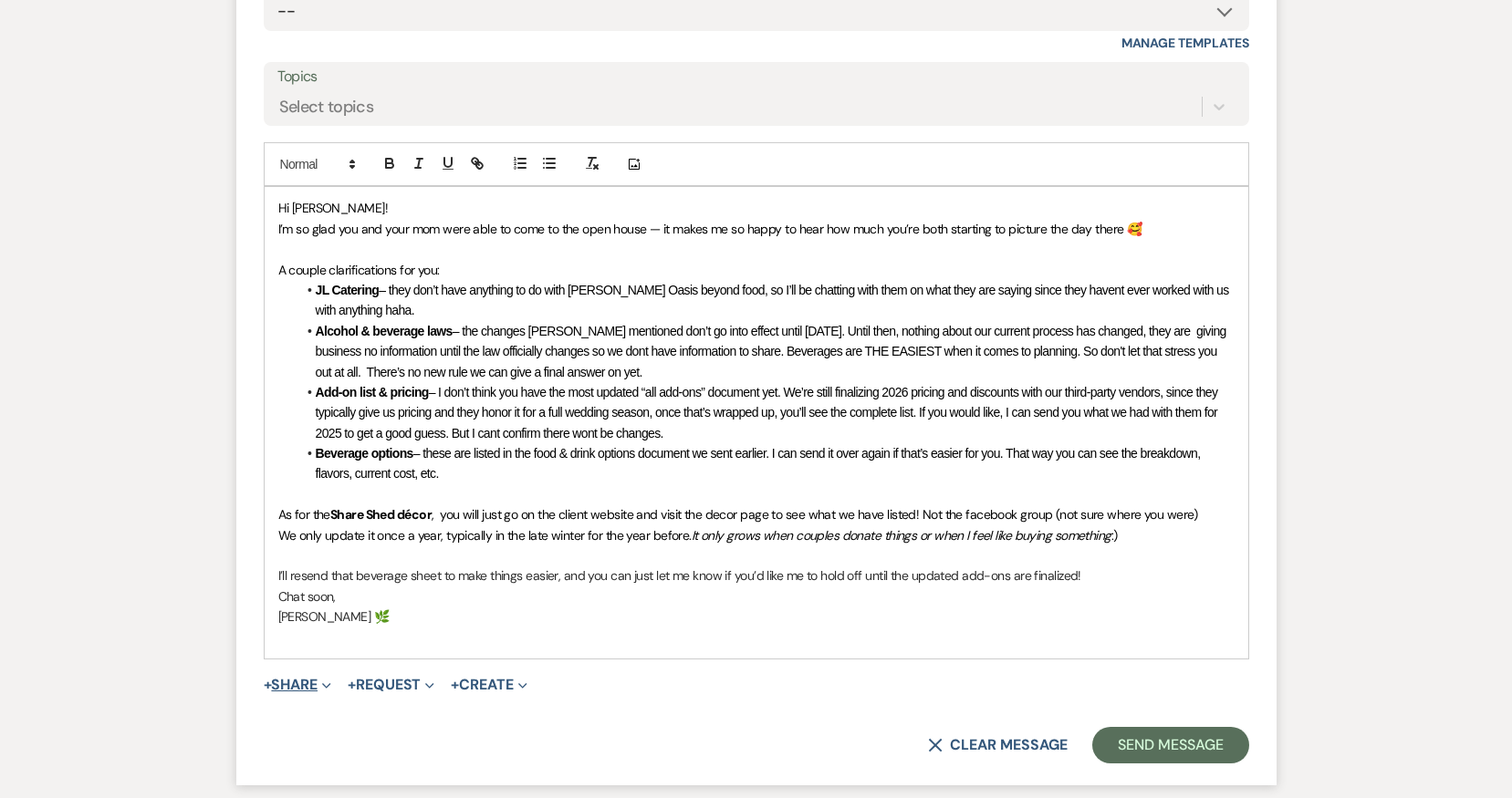
click at [291, 638] on button "+ Share Expand" at bounding box center [298, 685] width 69 height 14
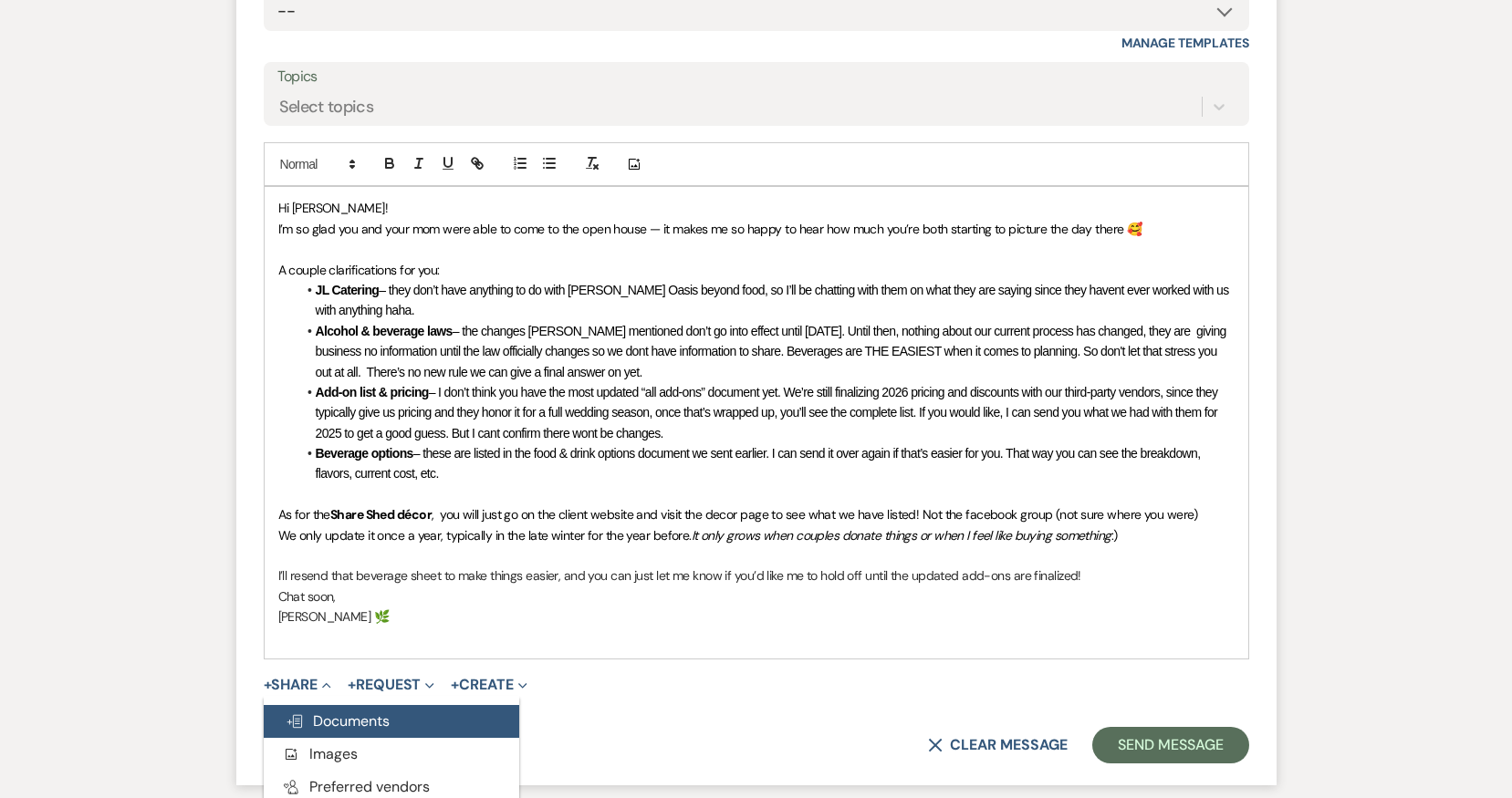
click at [293, 638] on use "button" at bounding box center [295, 721] width 14 height 13
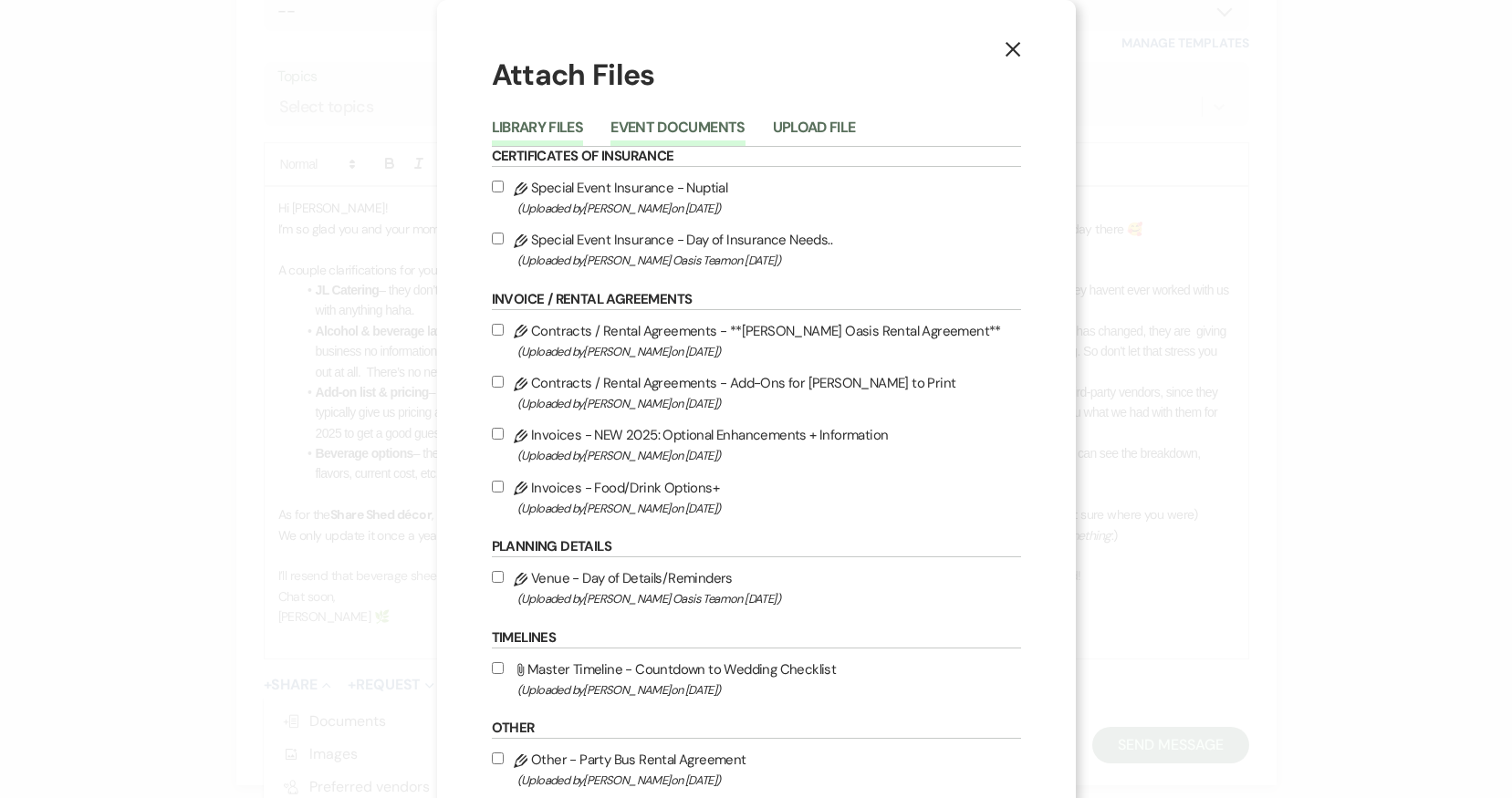
click at [662, 140] on button "Event Documents" at bounding box center [677, 133] width 134 height 25
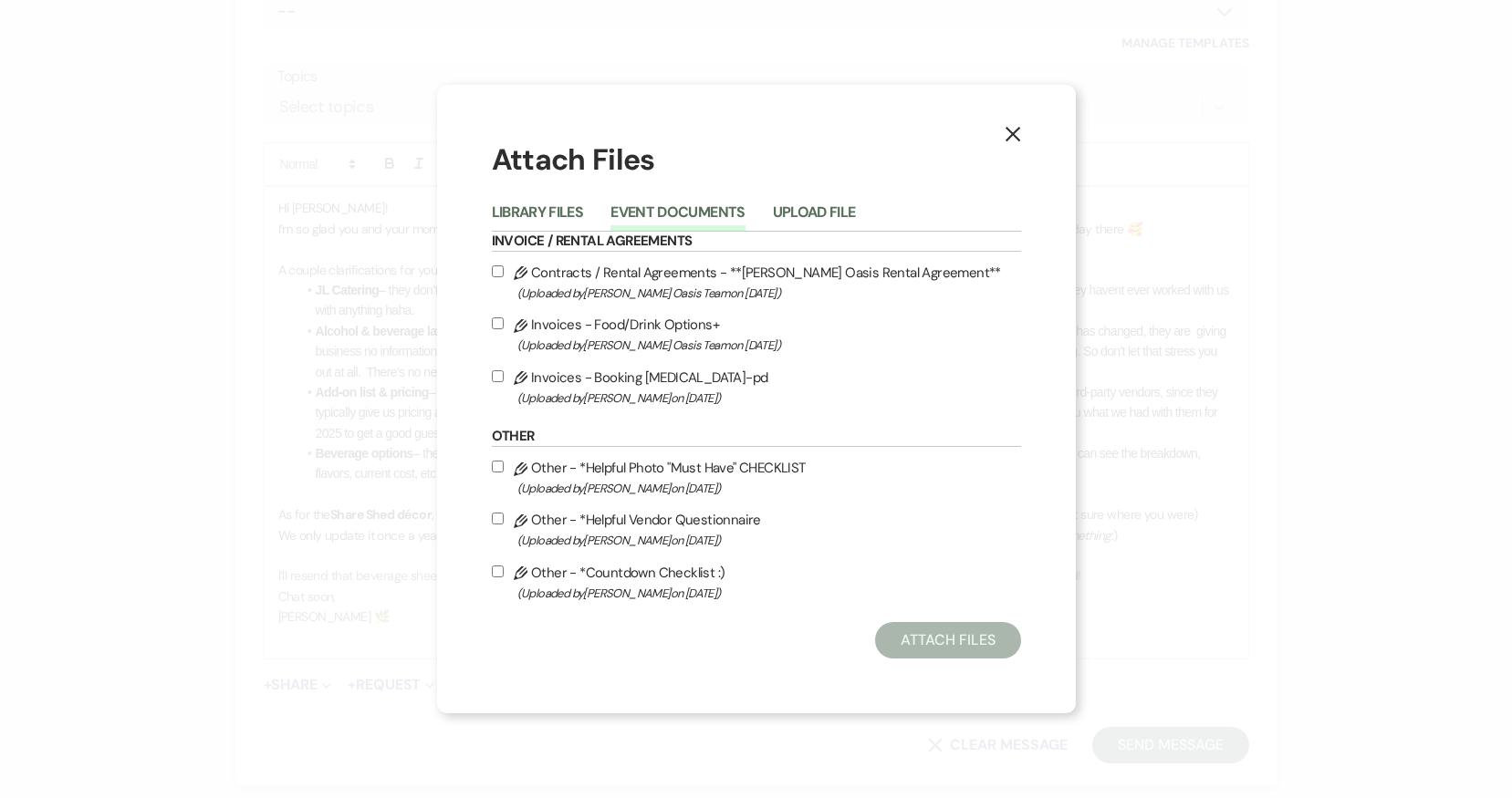
click at [649, 332] on label "Pencil Invoices - Food/Drink Options+ (Uploaded by [PERSON_NAME] Oasis Team on …" at bounding box center [756, 334] width 529 height 43
click at [503, 329] on input "Pencil Invoices - Food/Drink Options+ (Uploaded by [PERSON_NAME] Oasis Team on …" at bounding box center [498, 324] width 12 height 12
checkbox input "true"
click at [939, 638] on button "Attach Files" at bounding box center [948, 641] width 145 height 37
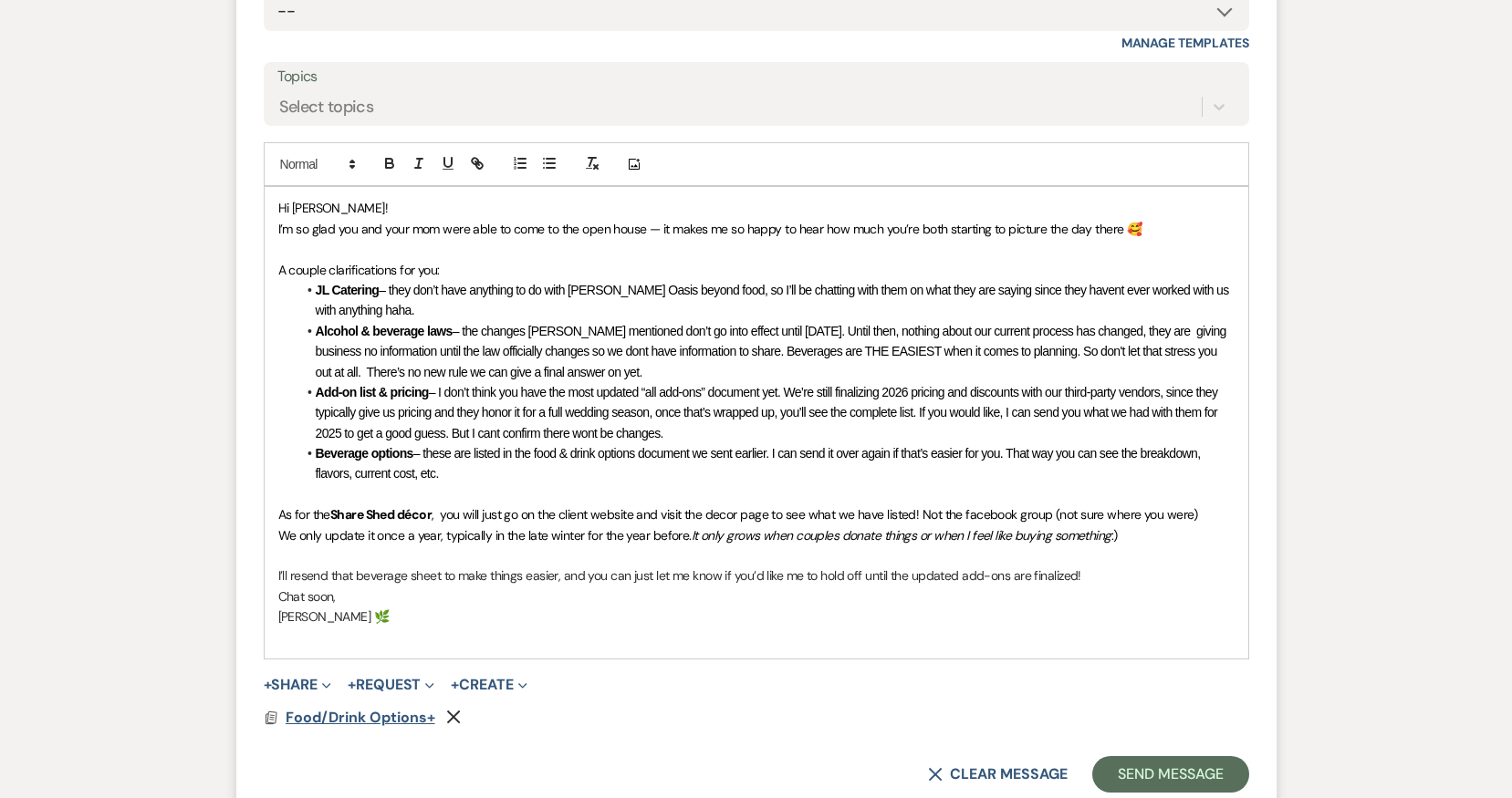
click at [389, 638] on span "Food/Drink Options+" at bounding box center [360, 718] width 150 height 19
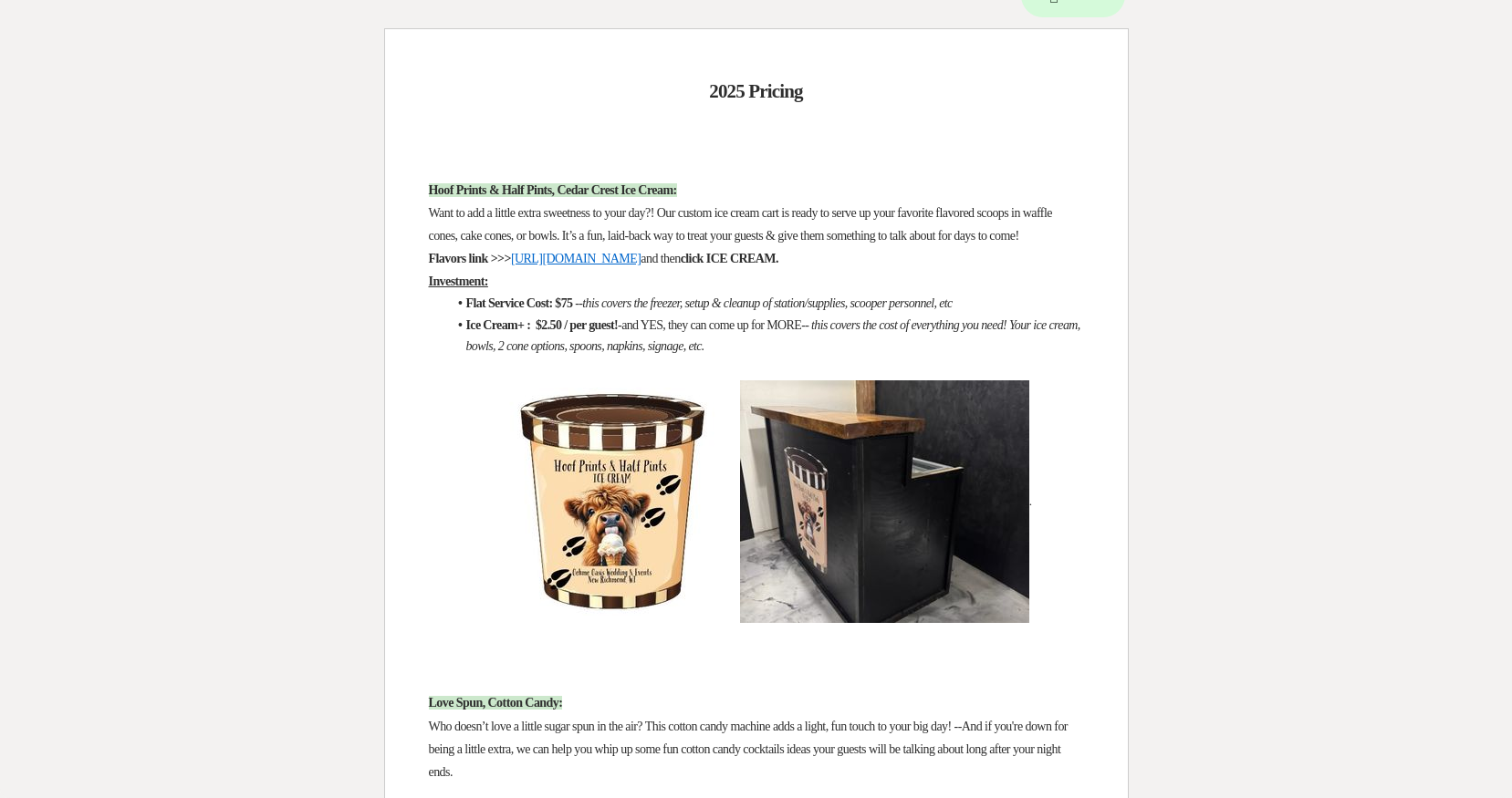
scroll to position [0, 0]
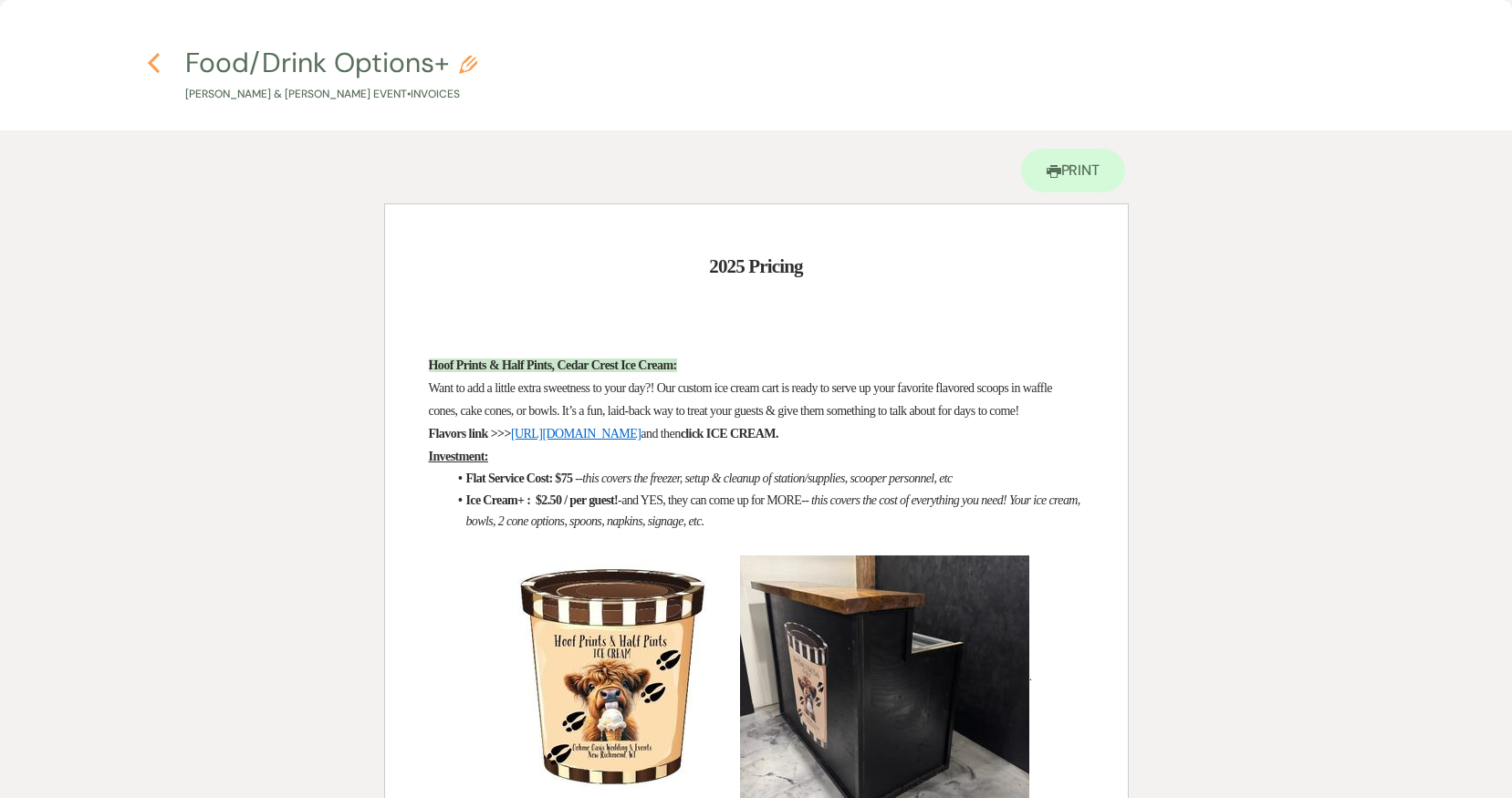
click at [156, 62] on icon "Previous" at bounding box center [154, 63] width 14 height 22
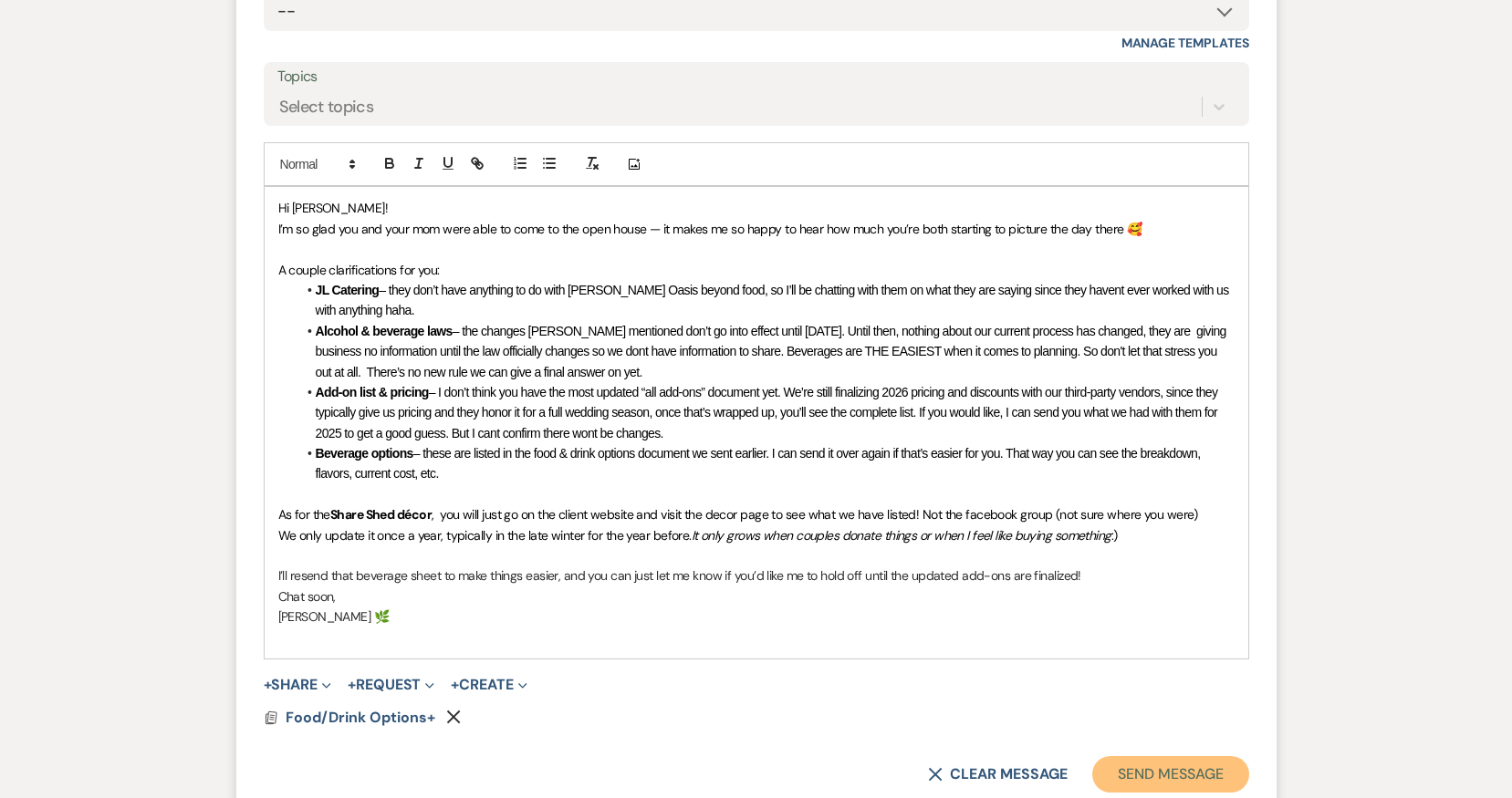
click at [1208, 638] on button "Send Message" at bounding box center [1171, 775] width 157 height 37
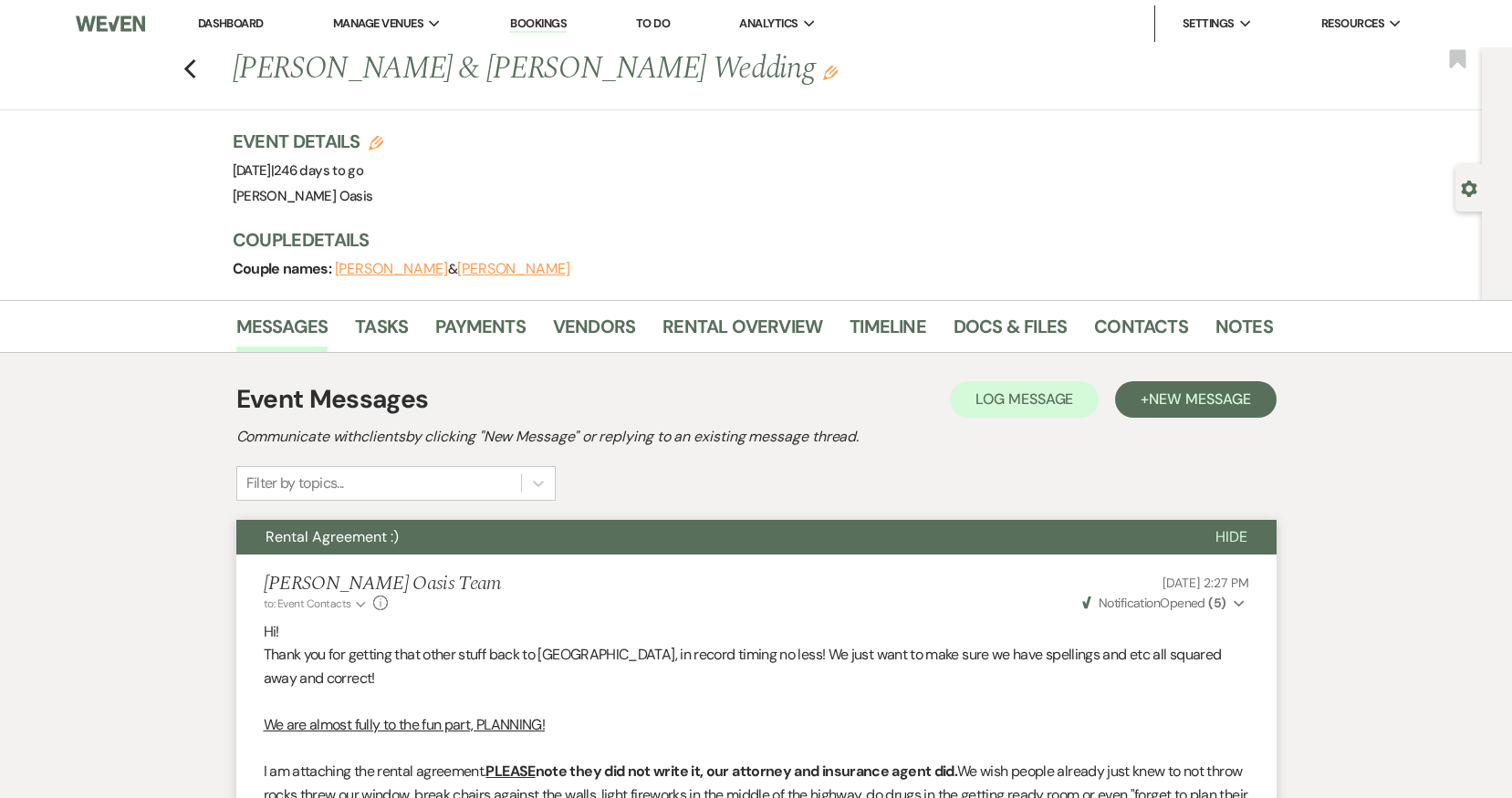
click at [231, 28] on link "Dashboard" at bounding box center [231, 23] width 66 height 15
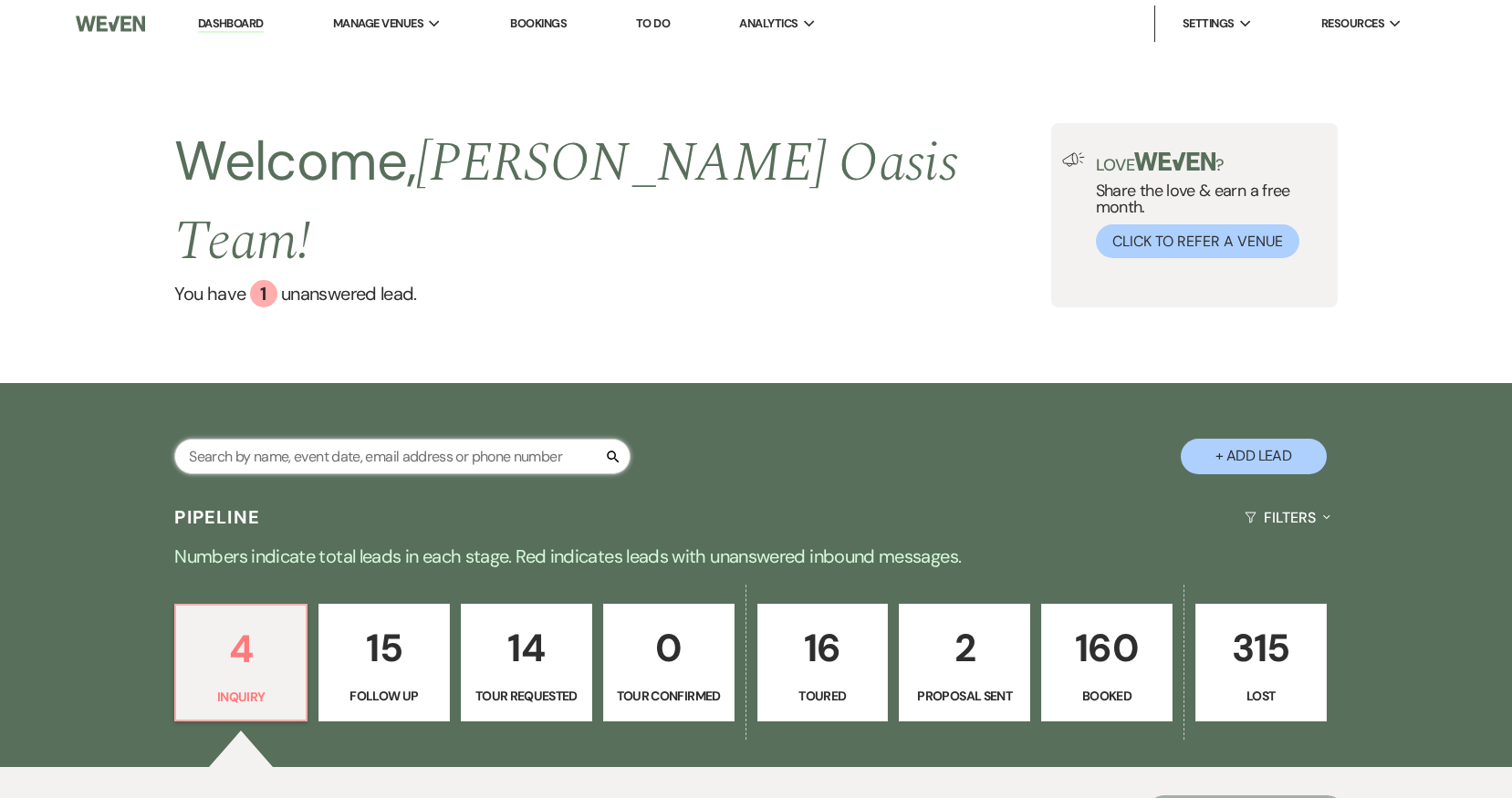
click at [486, 439] on input "text" at bounding box center [402, 456] width 456 height 36
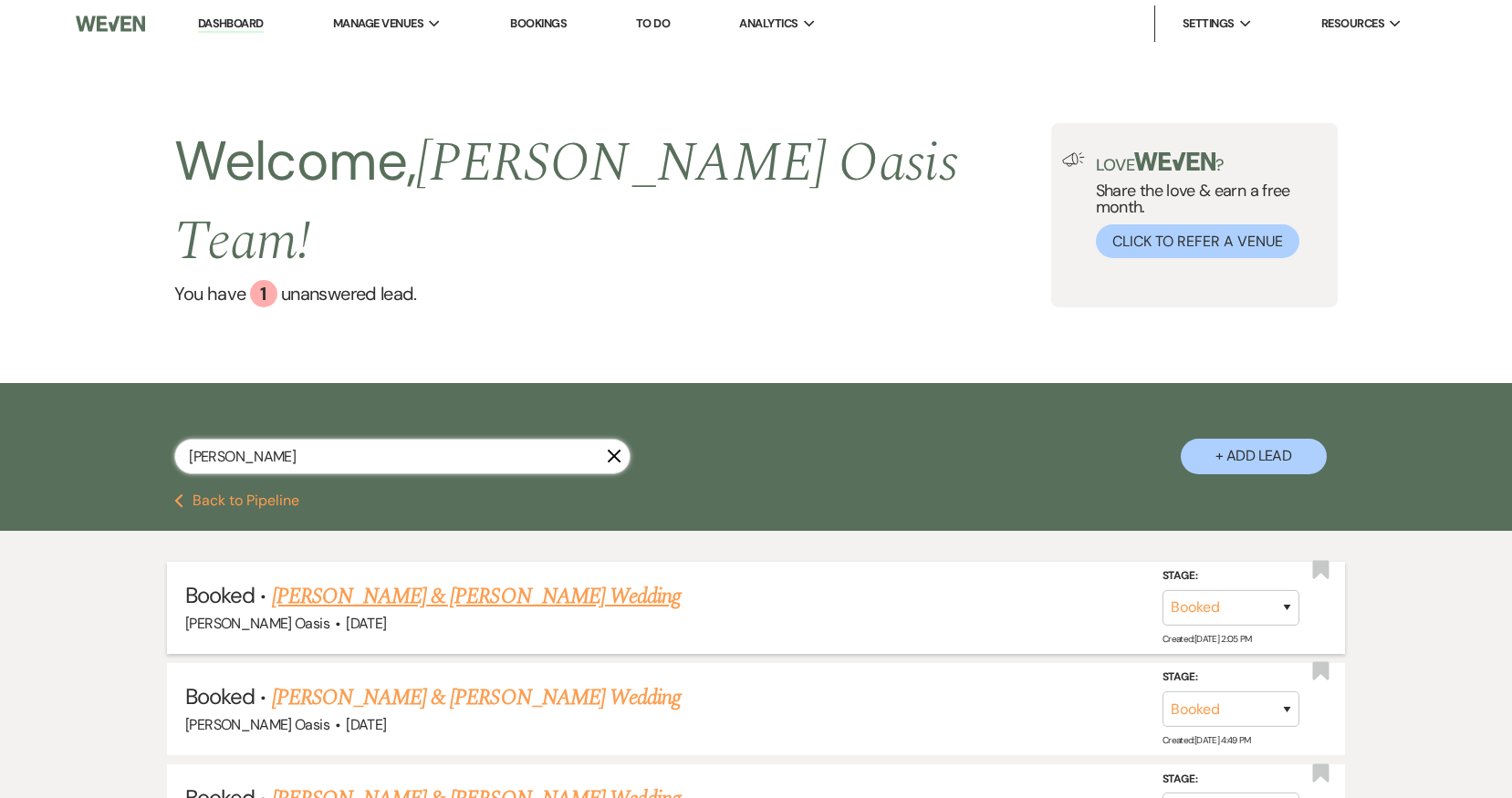
type input "[PERSON_NAME]"
click at [439, 581] on link "[PERSON_NAME] & [PERSON_NAME] Wedding" at bounding box center [475, 597] width 409 height 33
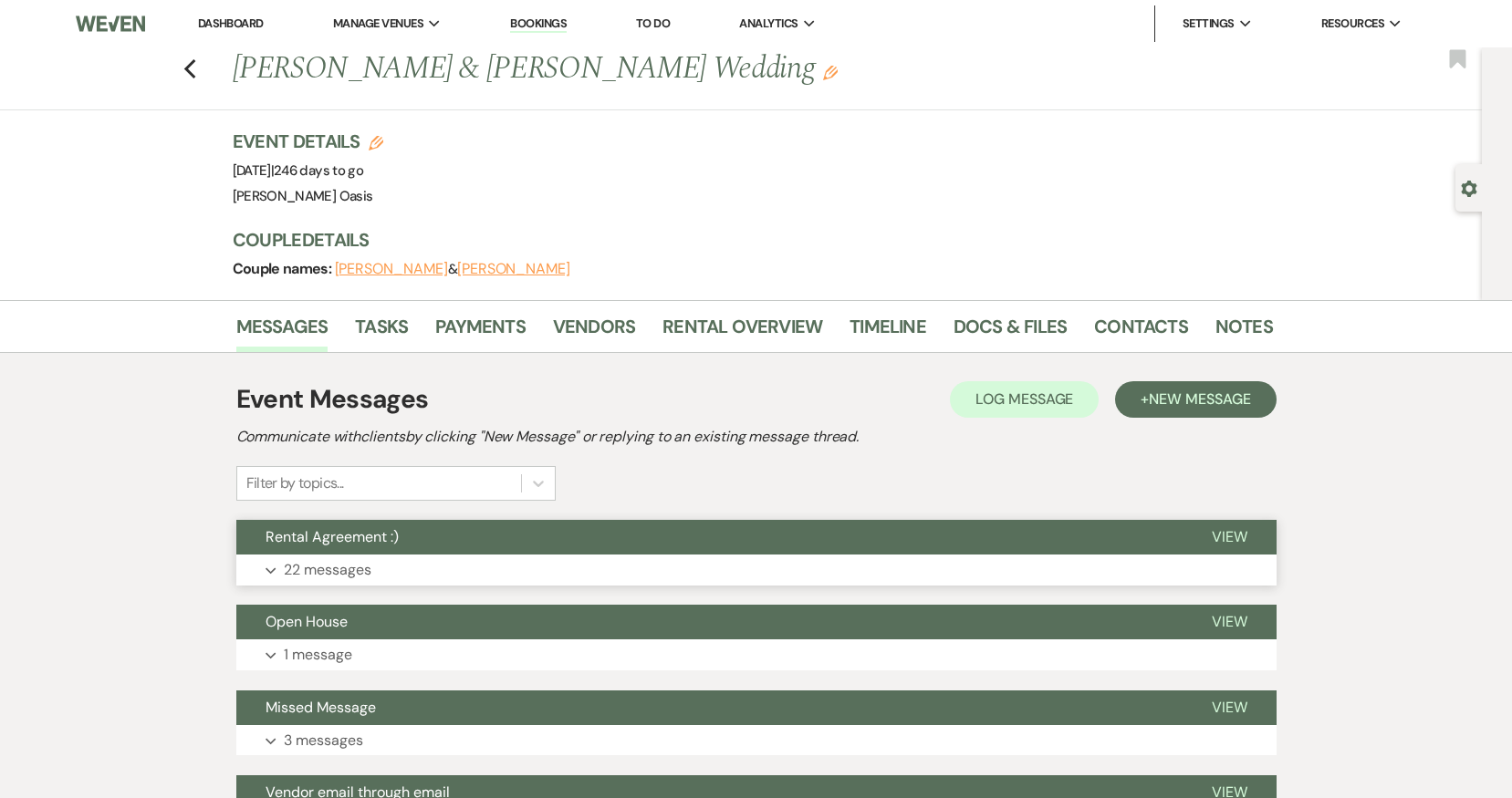
click at [439, 566] on button "Expand 22 messages" at bounding box center [756, 570] width 1041 height 31
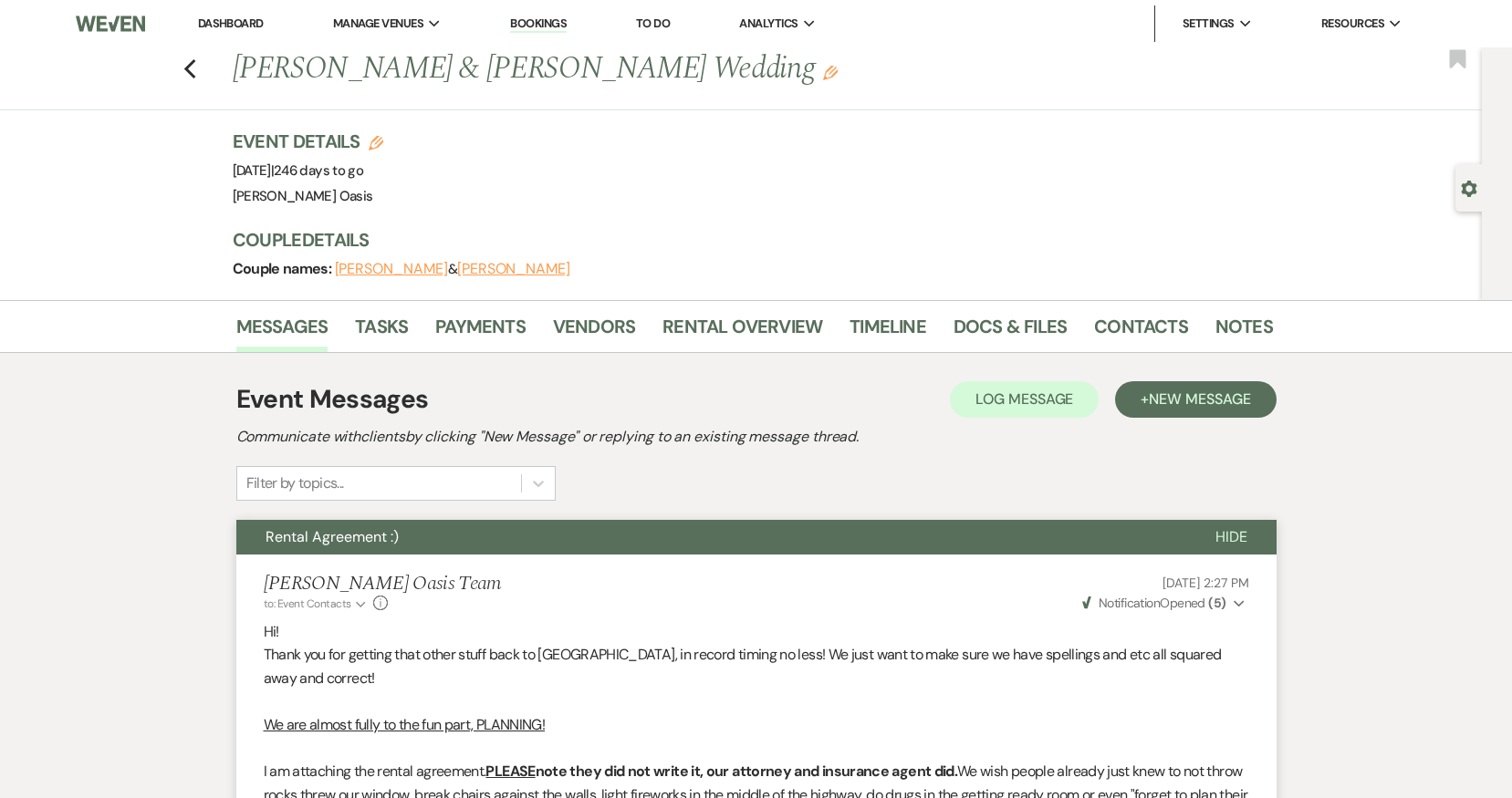
click at [254, 24] on link "Dashboard" at bounding box center [231, 23] width 66 height 15
